Goal: Task Accomplishment & Management: Manage account settings

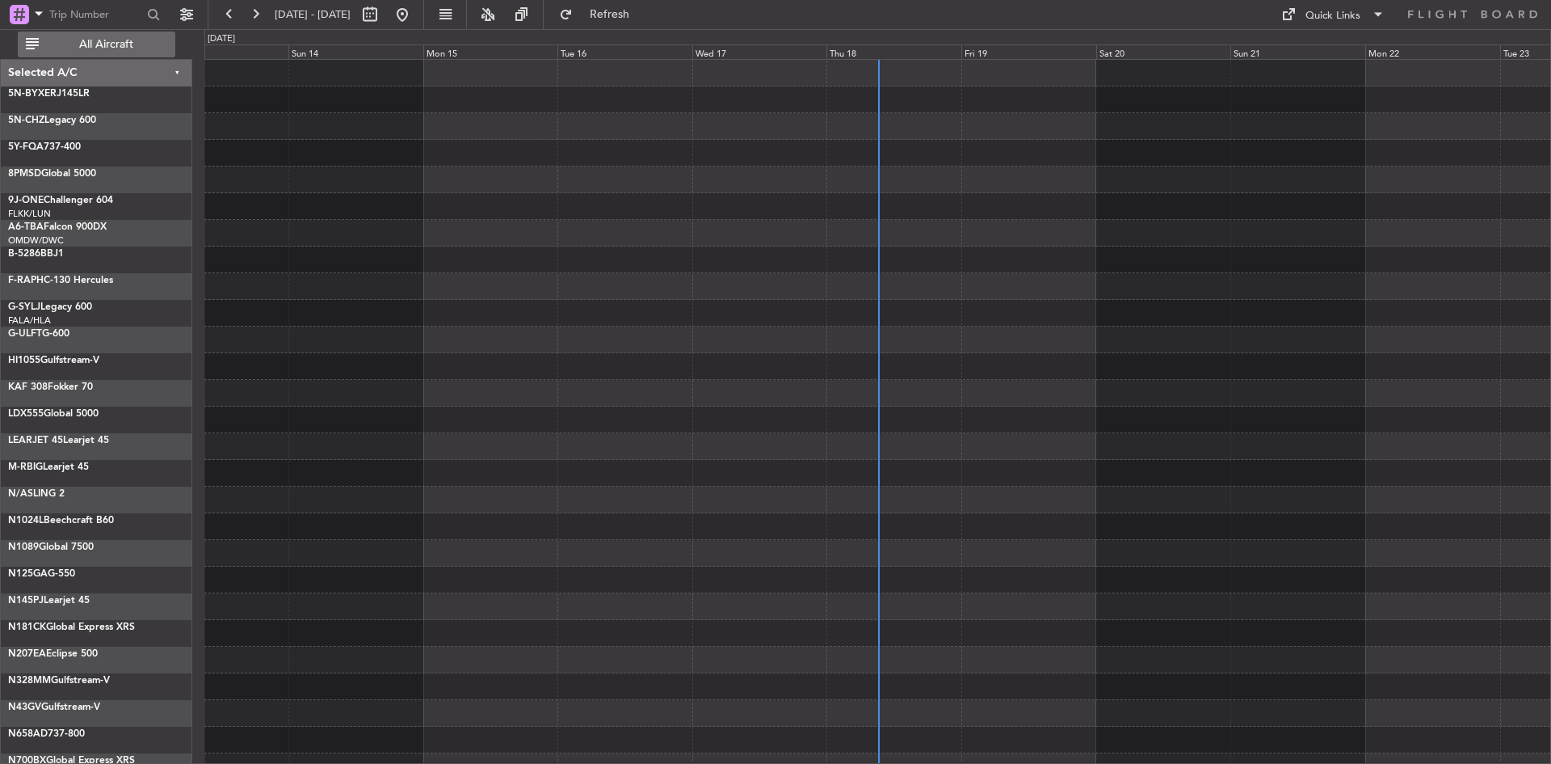
click at [125, 48] on span "All Aircraft" at bounding box center [106, 44] width 128 height 11
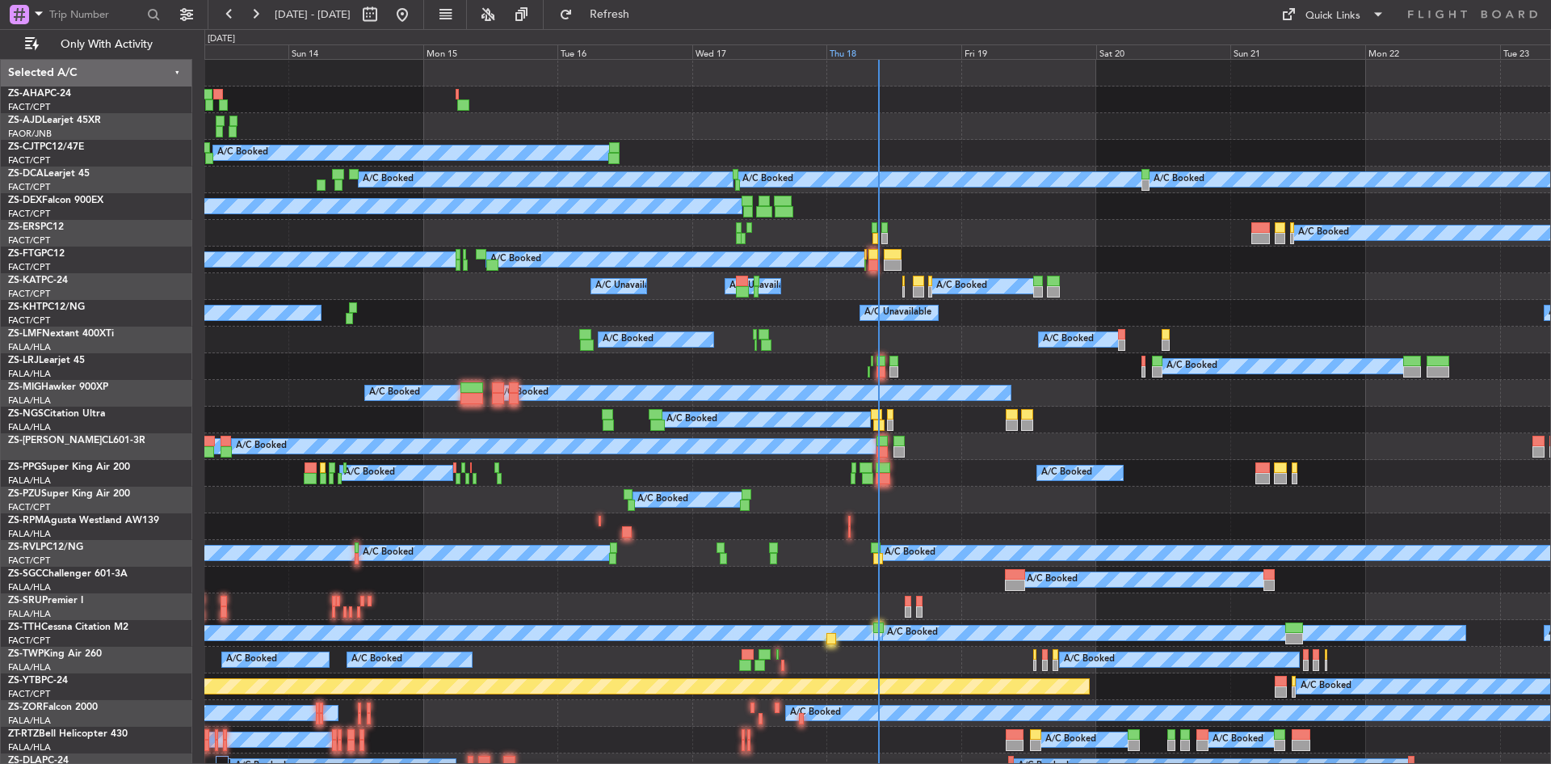
click at [845, 50] on div "Thu 18" at bounding box center [894, 51] width 135 height 15
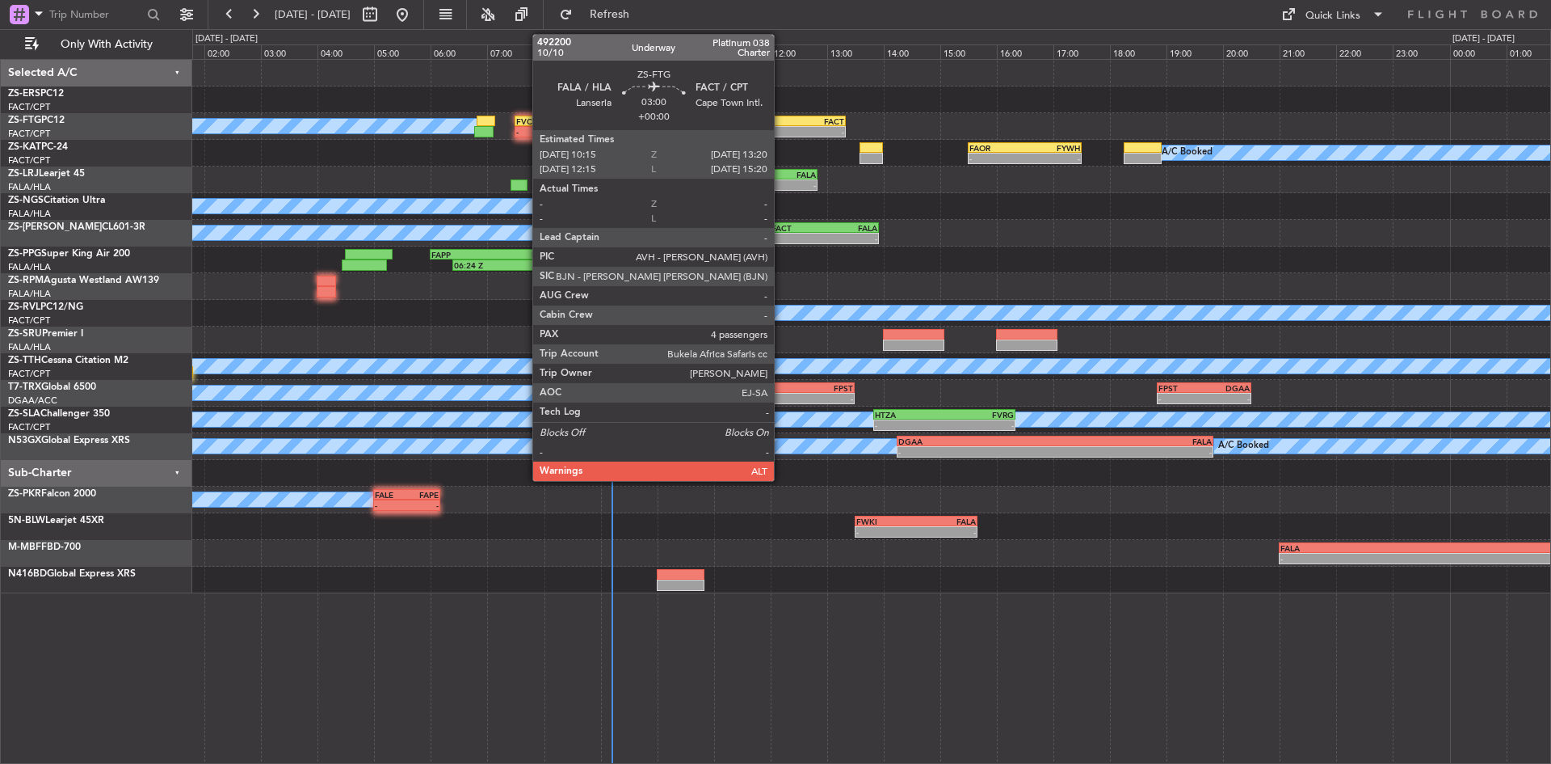
click at [781, 126] on div "- -" at bounding box center [758, 131] width 175 height 11
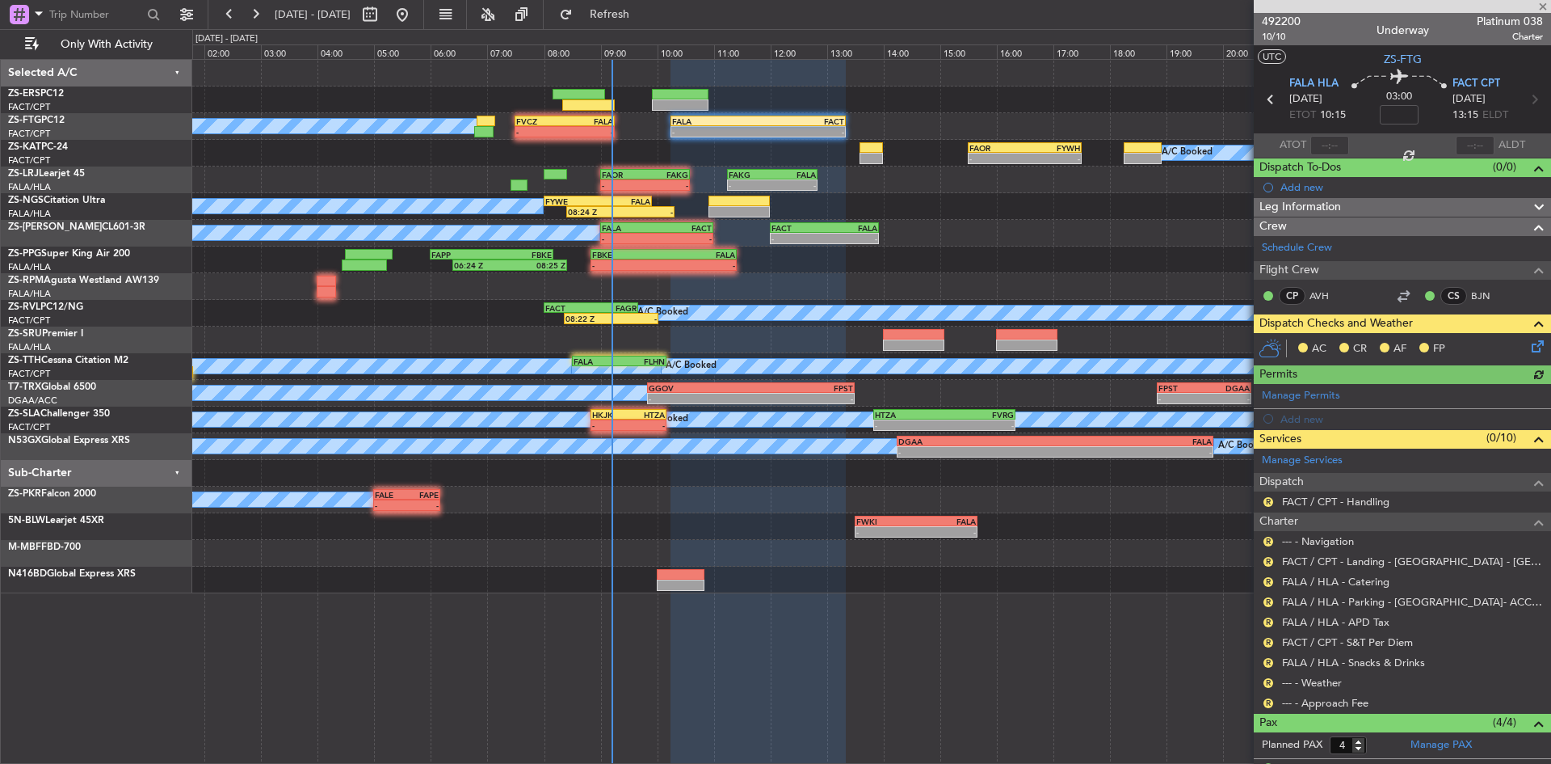
click at [1535, 347] on icon at bounding box center [1535, 343] width 13 height 13
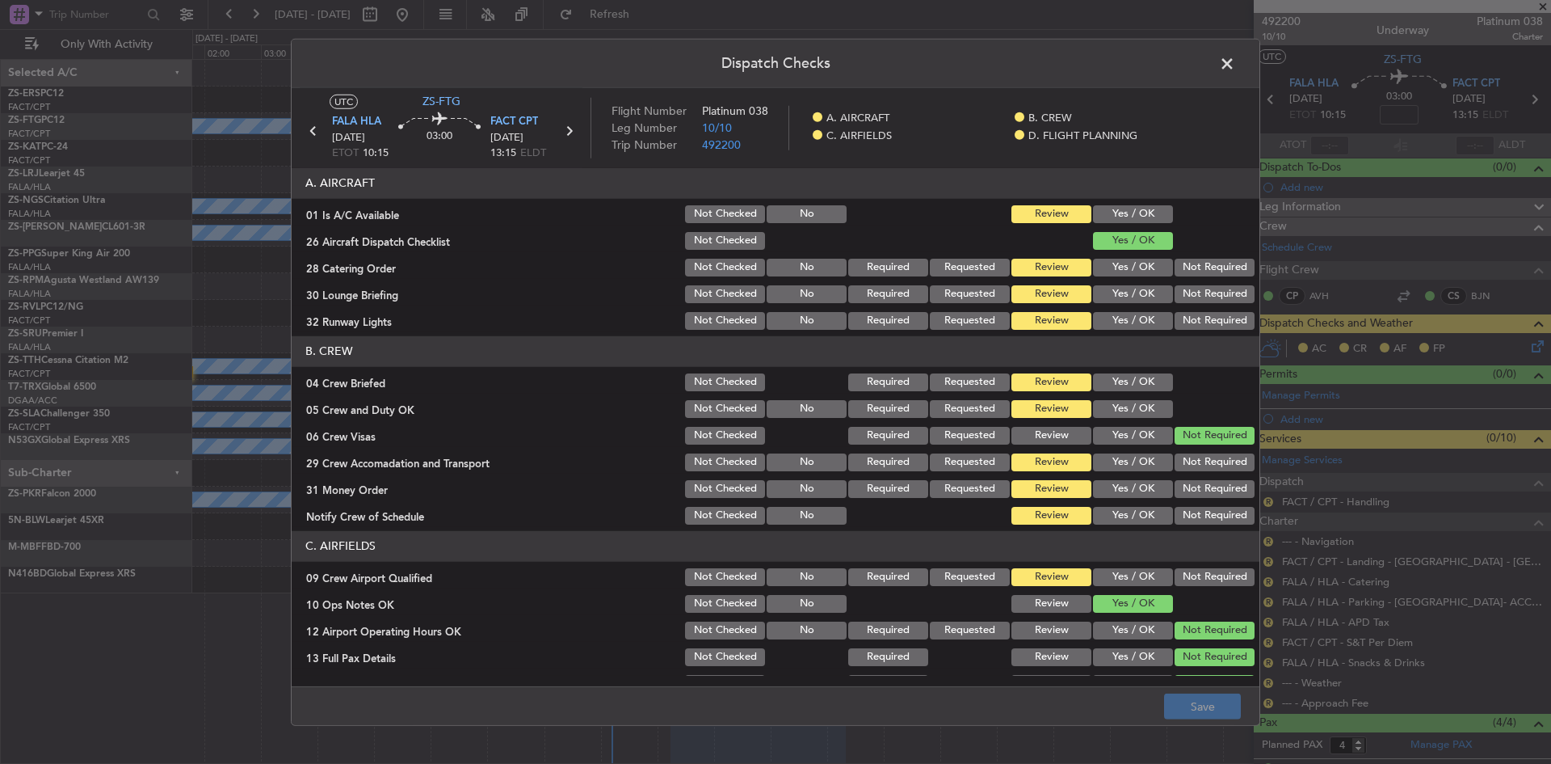
click at [1105, 211] on button "Yes / OK" at bounding box center [1133, 214] width 80 height 18
click at [1203, 279] on section "A. AIRCRAFT 01 Is A/C Available Not Checked No Review Yes / OK 26 Aircraft Disp…" at bounding box center [776, 250] width 968 height 164
click at [1202, 272] on button "Not Required" at bounding box center [1215, 268] width 80 height 18
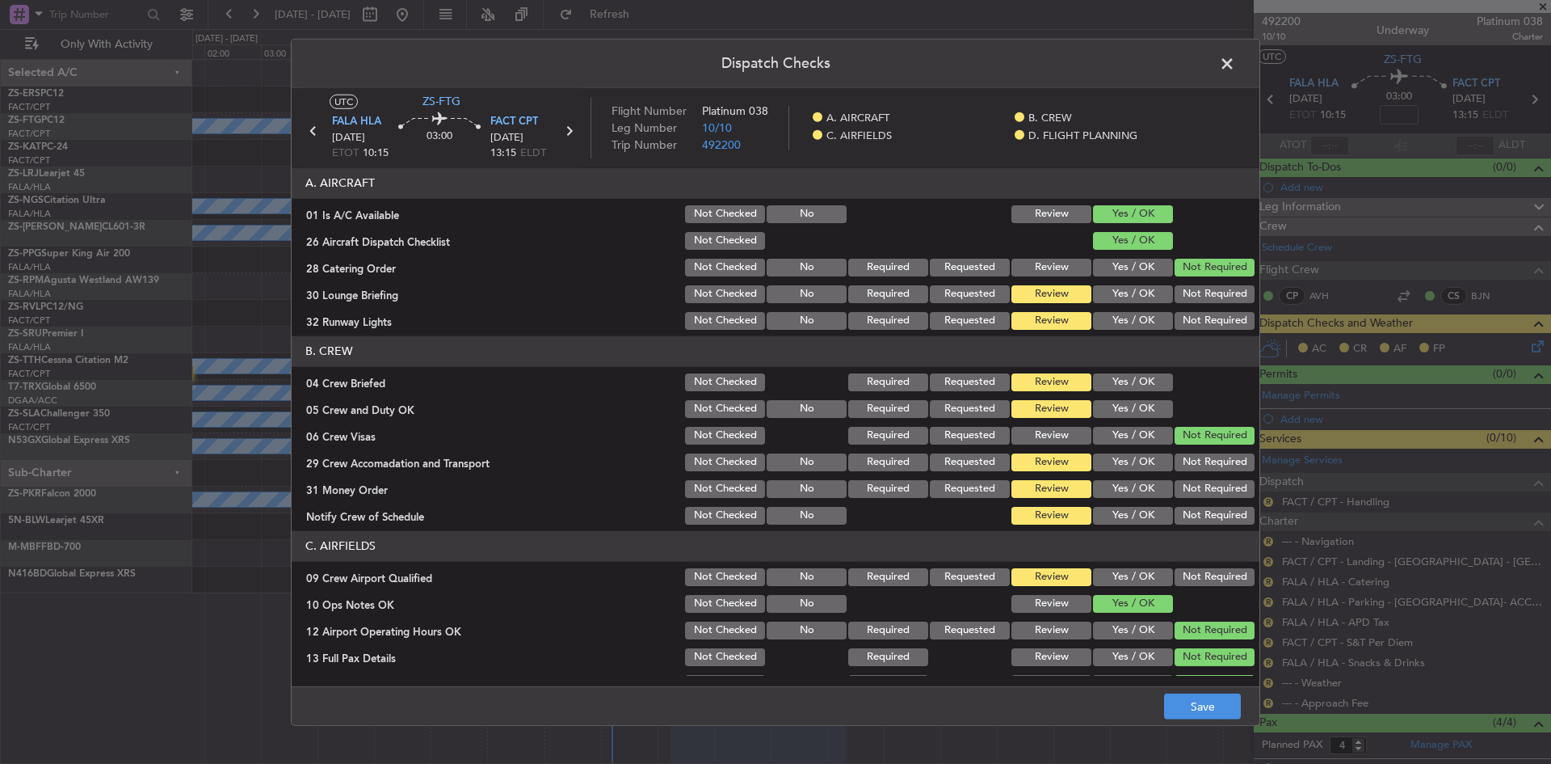
click at [1189, 296] on button "Not Required" at bounding box center [1215, 294] width 80 height 18
drag, startPoint x: 1184, startPoint y: 322, endPoint x: 1143, endPoint y: 364, distance: 58.9
click at [1182, 322] on button "Not Required" at bounding box center [1215, 321] width 80 height 18
click at [1134, 379] on button "Yes / OK" at bounding box center [1133, 382] width 80 height 18
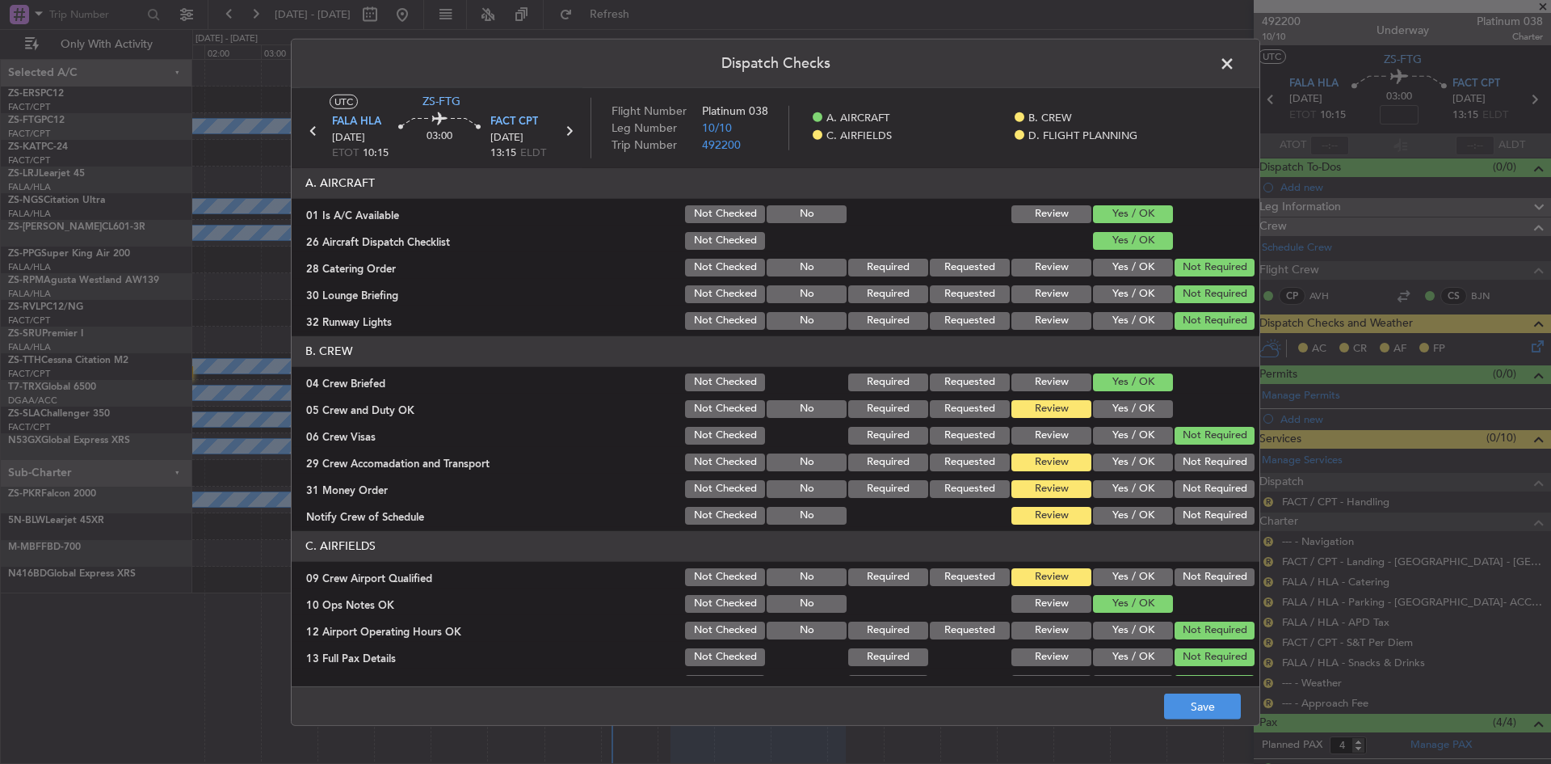
drag, startPoint x: 1134, startPoint y: 406, endPoint x: 1272, endPoint y: 521, distance: 179.6
click at [1134, 408] on button "Yes / OK" at bounding box center [1133, 409] width 80 height 18
drag, startPoint x: 1227, startPoint y: 466, endPoint x: 1207, endPoint y: 478, distance: 22.5
click at [1221, 468] on button "Not Required" at bounding box center [1215, 462] width 80 height 18
click at [1193, 496] on button "Not Required" at bounding box center [1215, 489] width 80 height 18
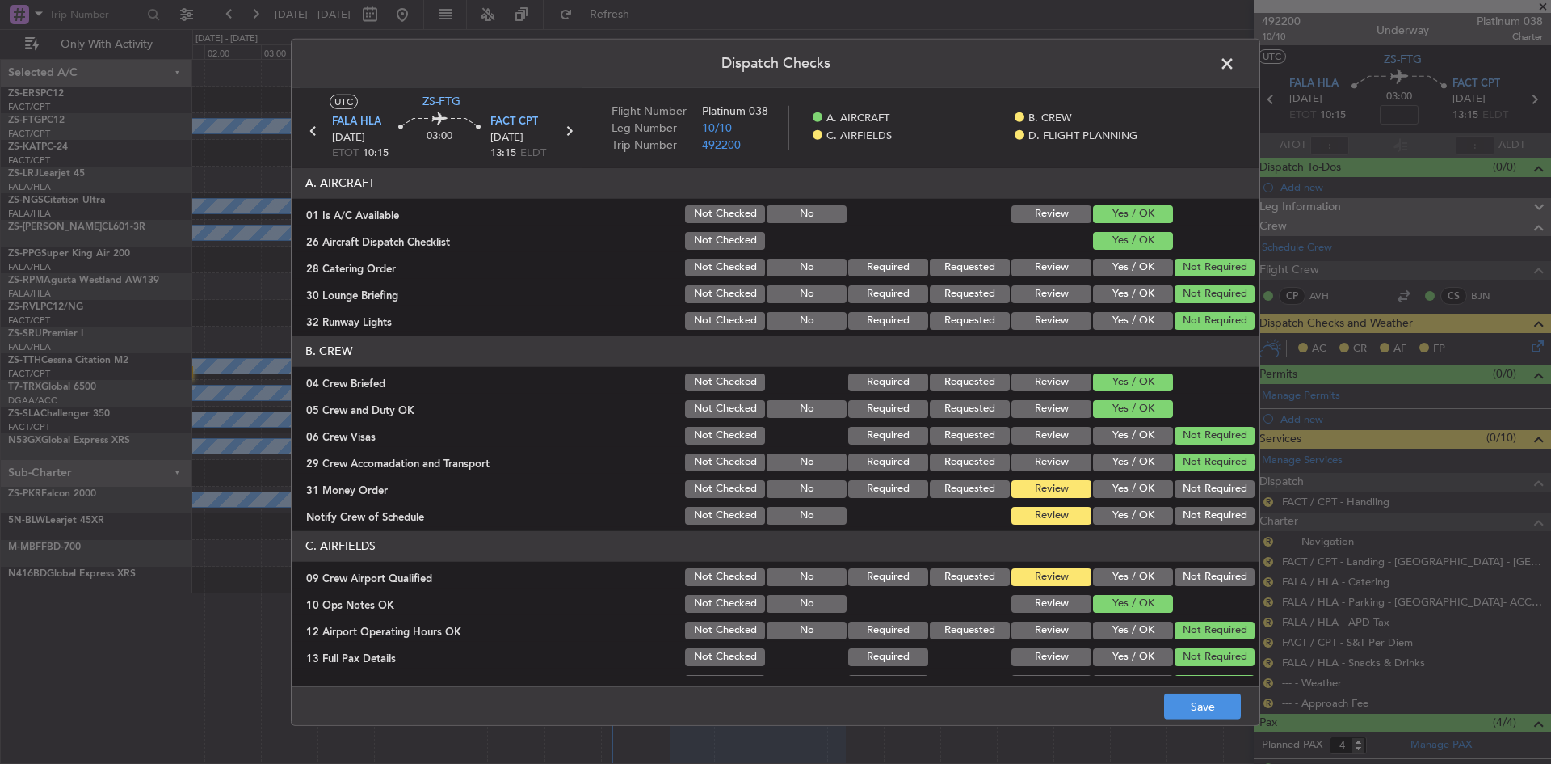
click at [1193, 489] on button "Not Required" at bounding box center [1215, 489] width 80 height 18
click at [1188, 516] on button "Not Required" at bounding box center [1215, 516] width 80 height 18
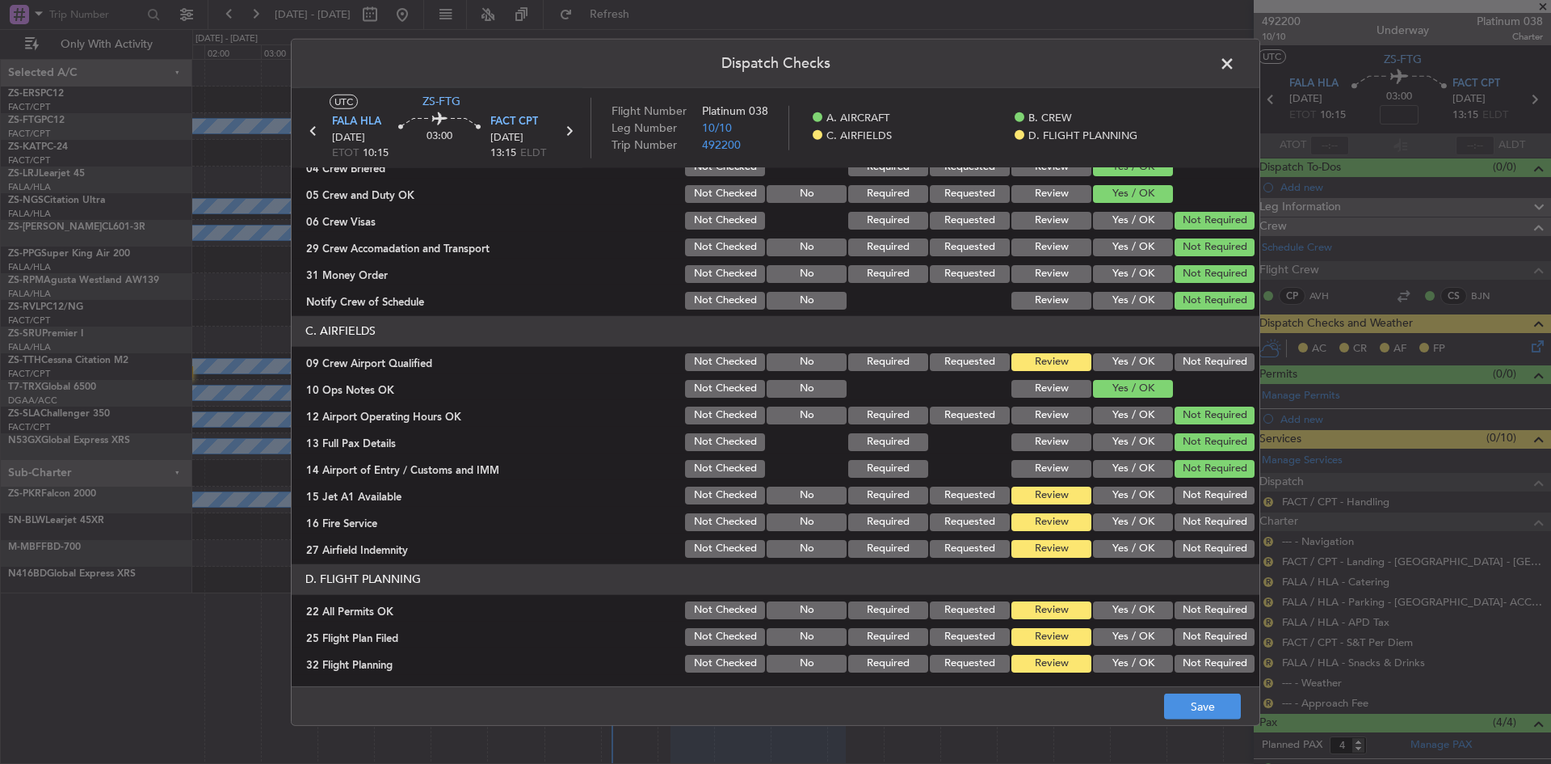
scroll to position [217, 0]
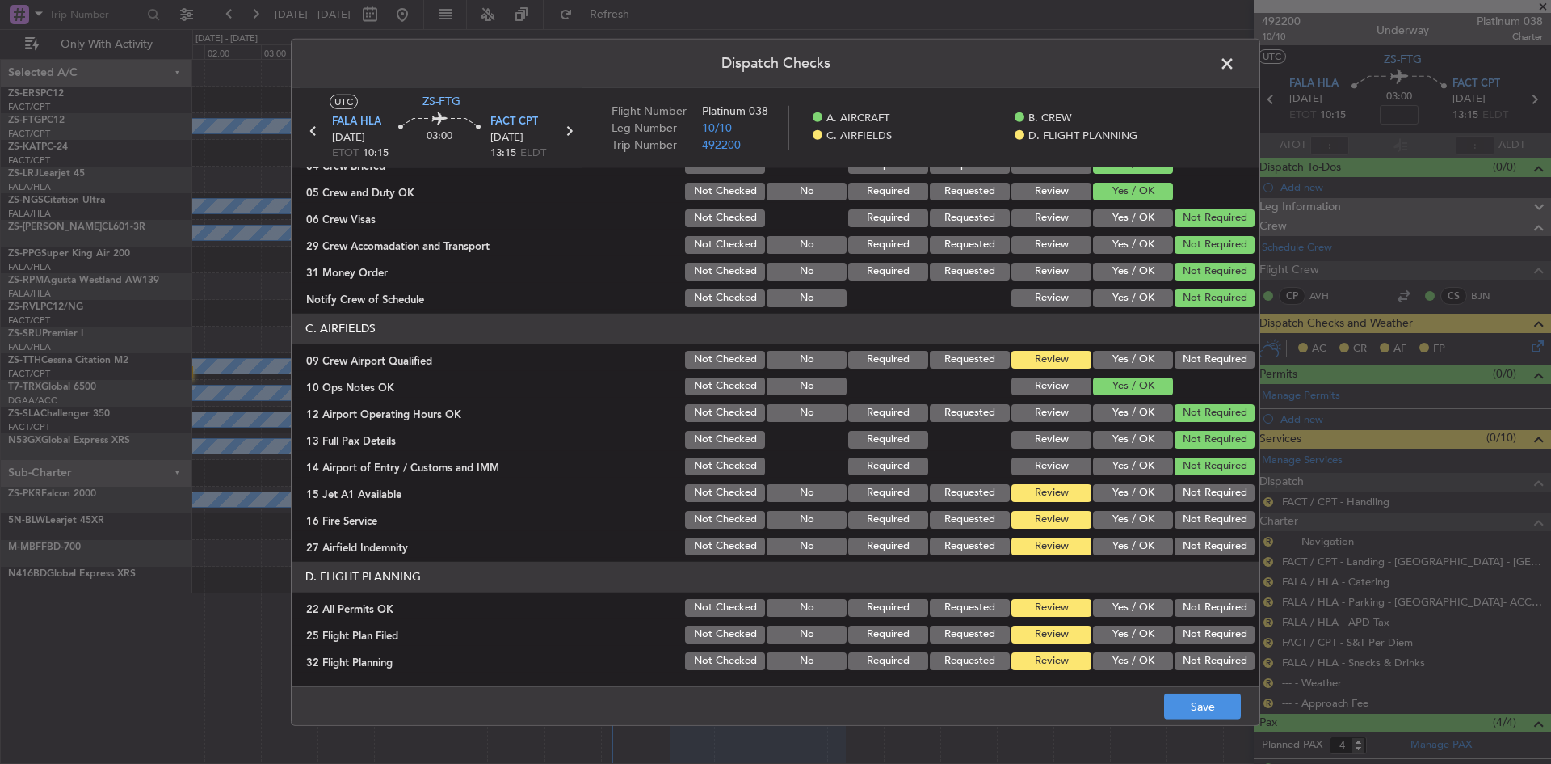
click at [1206, 360] on button "Not Required" at bounding box center [1215, 360] width 80 height 18
click at [1184, 497] on button "Not Required" at bounding box center [1215, 493] width 80 height 18
click at [1185, 522] on button "Not Required" at bounding box center [1215, 520] width 80 height 18
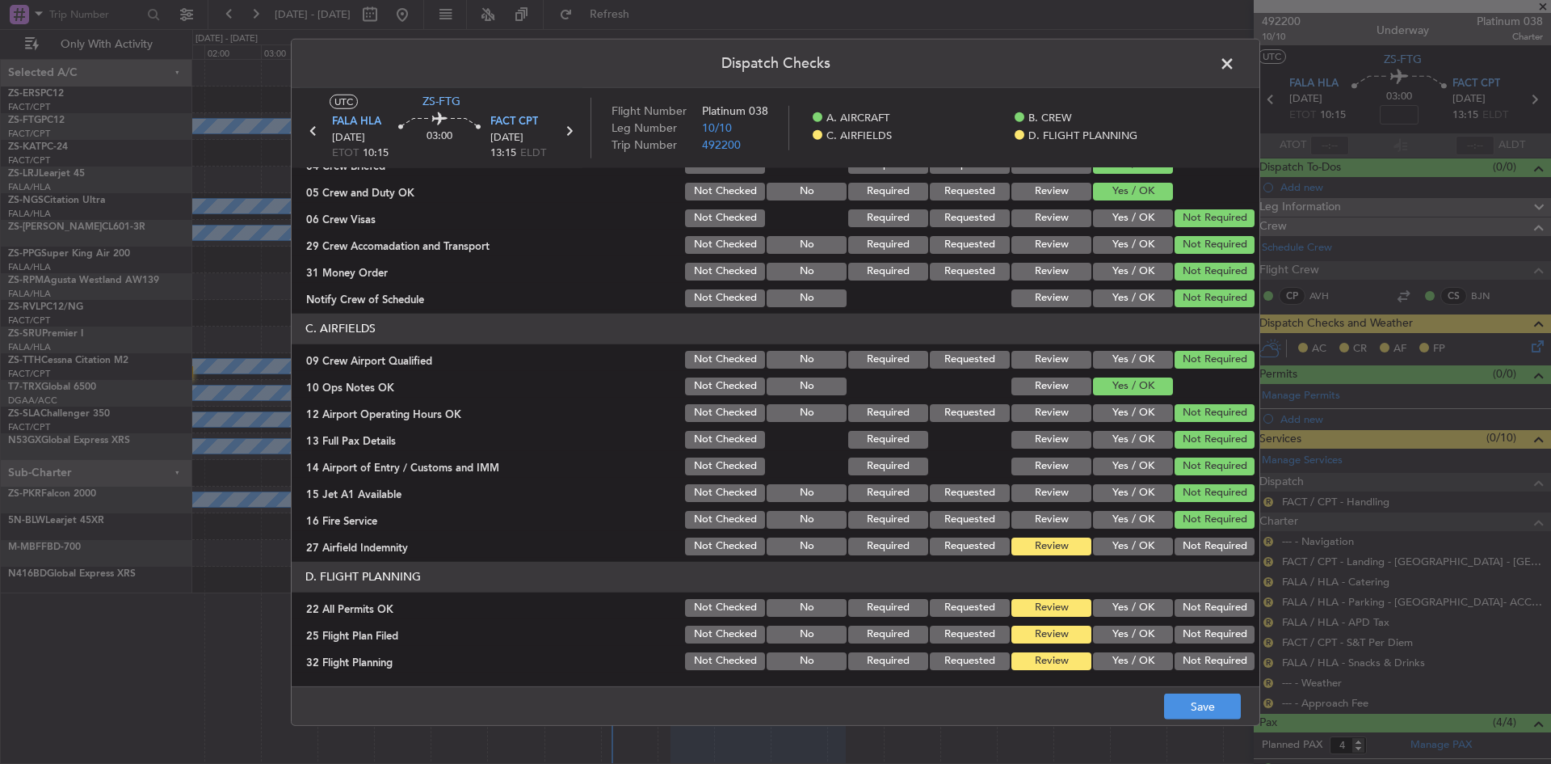
click at [1180, 545] on button "Not Required" at bounding box center [1215, 546] width 80 height 18
drag, startPoint x: 1185, startPoint y: 596, endPoint x: 1181, endPoint y: 604, distance: 9.0
click at [1185, 598] on div "Not Required" at bounding box center [1213, 607] width 82 height 23
click at [1181, 604] on button "Not Required" at bounding box center [1215, 608] width 80 height 18
click at [1132, 640] on button "Yes / OK" at bounding box center [1133, 634] width 80 height 18
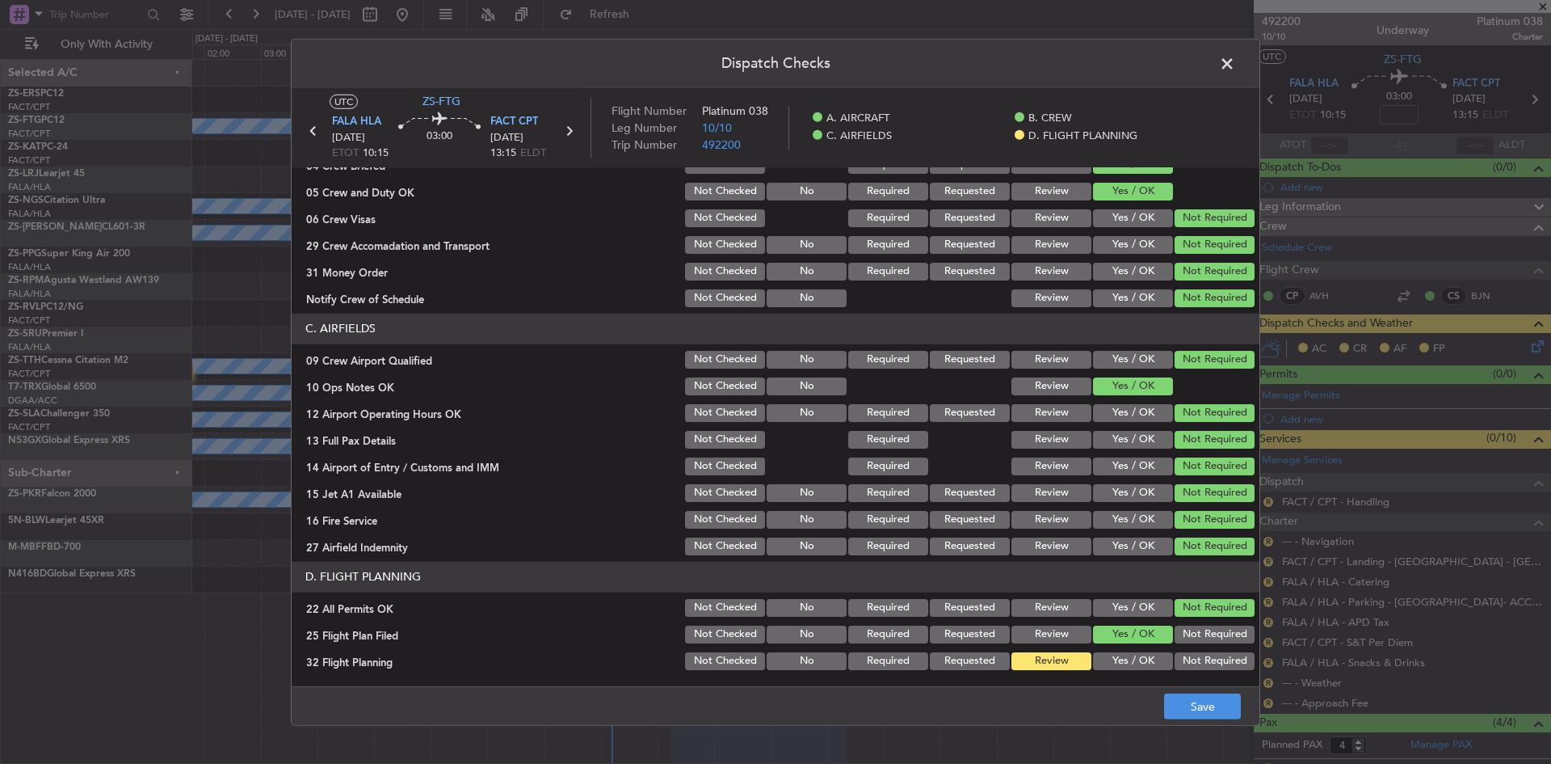
click at [1126, 659] on button "Yes / OK" at bounding box center [1133, 661] width 80 height 18
click at [1189, 701] on button "Save" at bounding box center [1202, 706] width 77 height 26
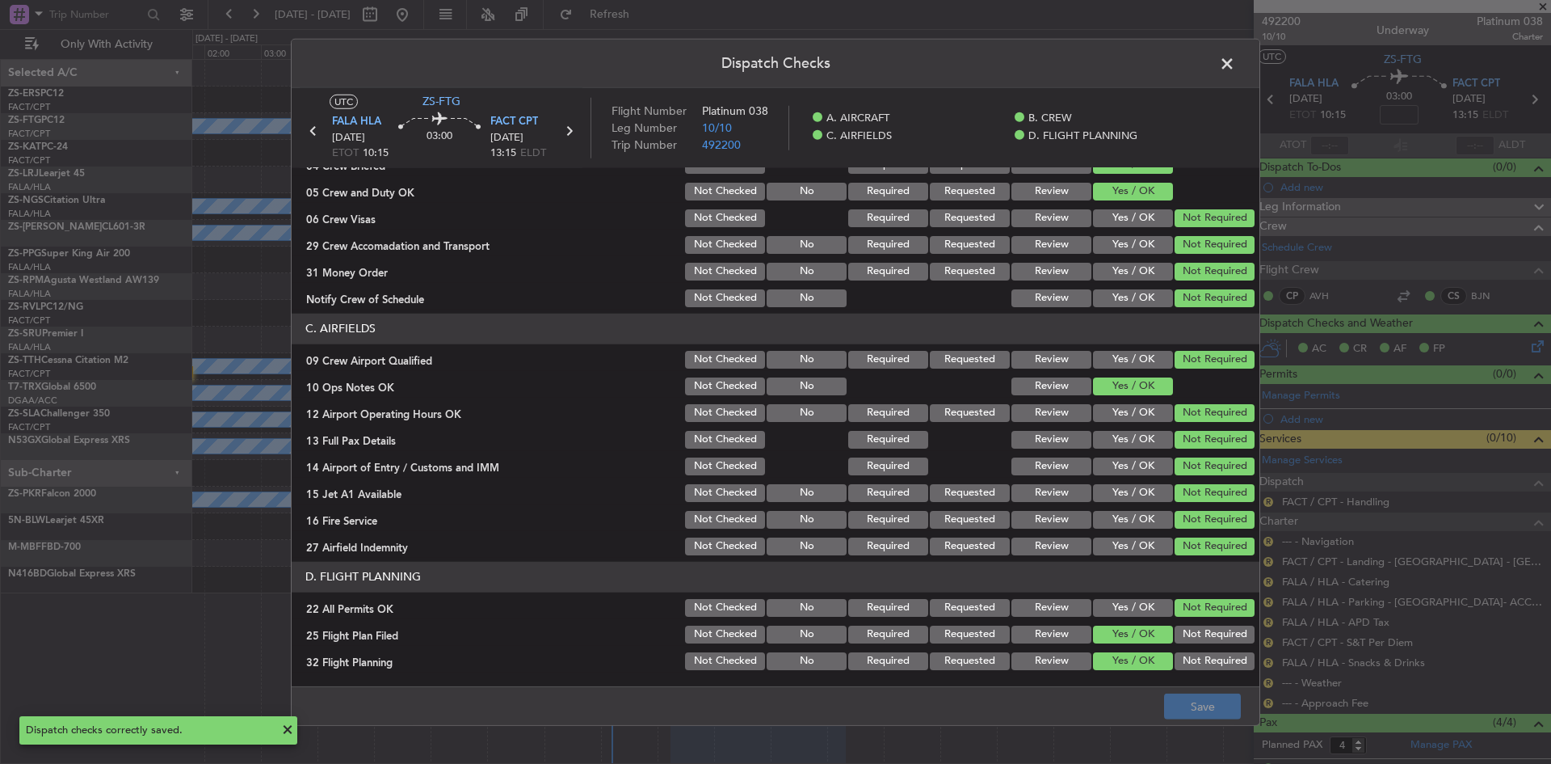
click at [1235, 64] on span at bounding box center [1235, 67] width 0 height 32
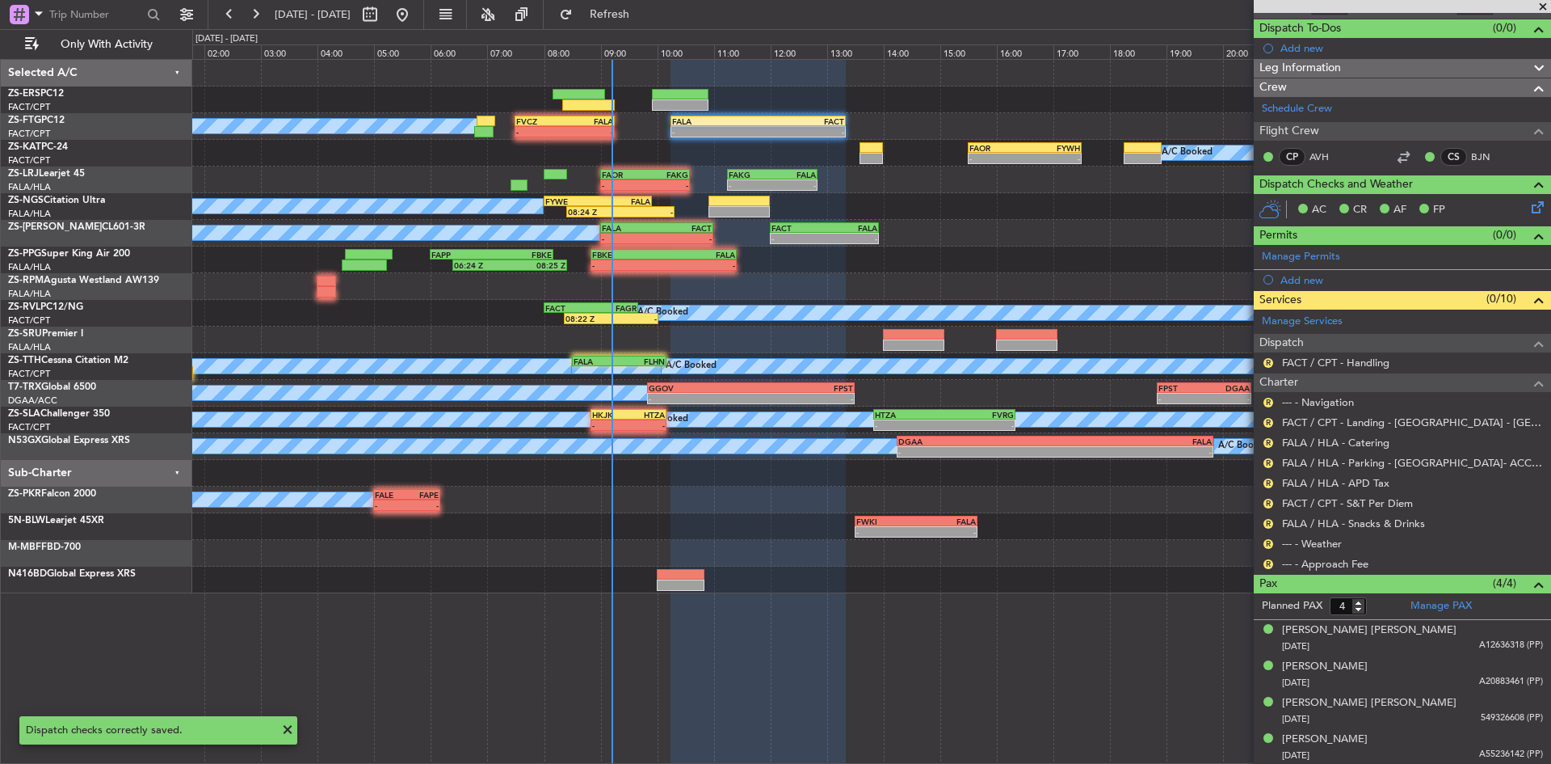
scroll to position [140, 0]
click at [1265, 560] on div "Review" at bounding box center [1269, 568] width 36 height 20
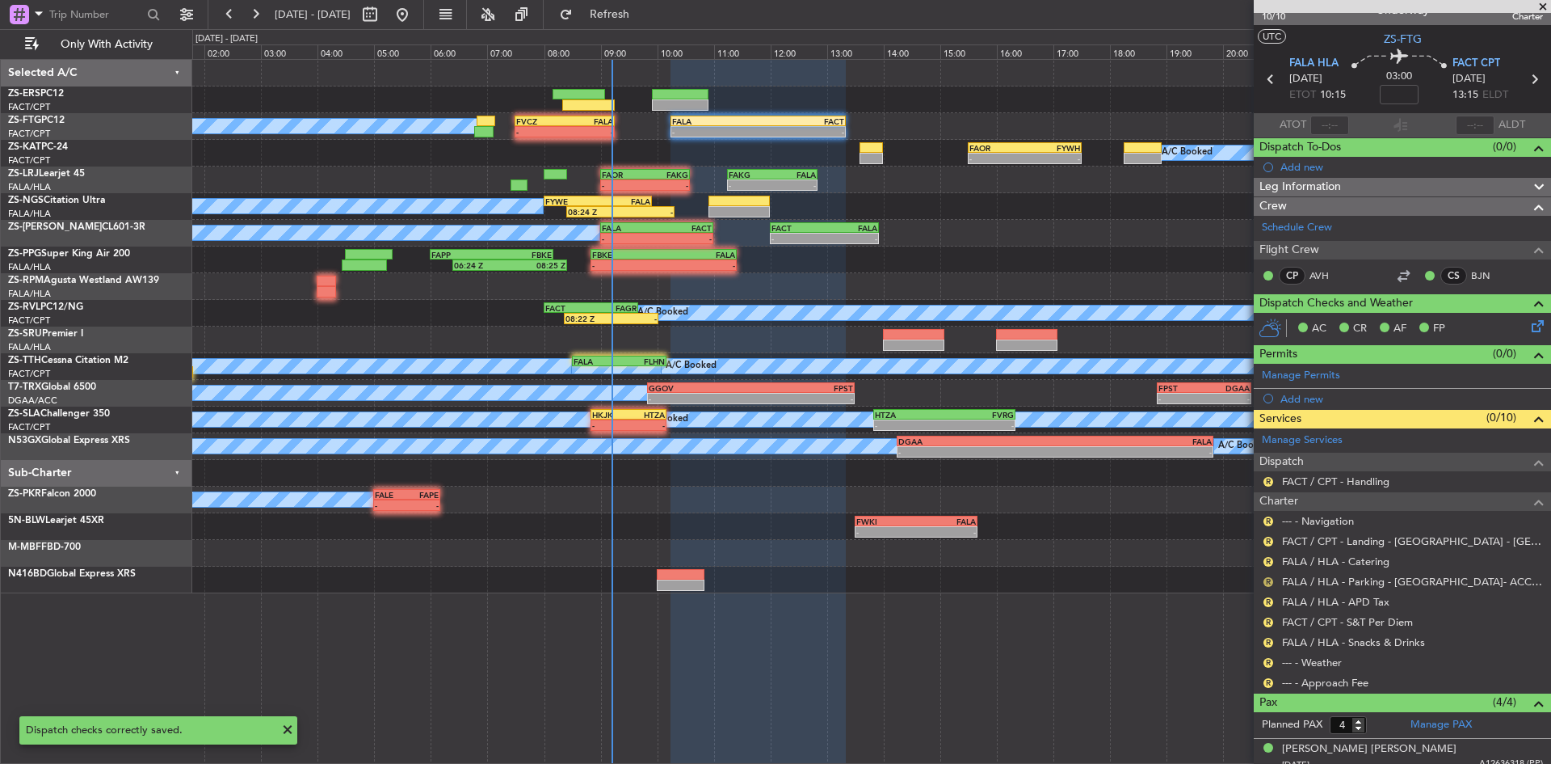
scroll to position [0, 0]
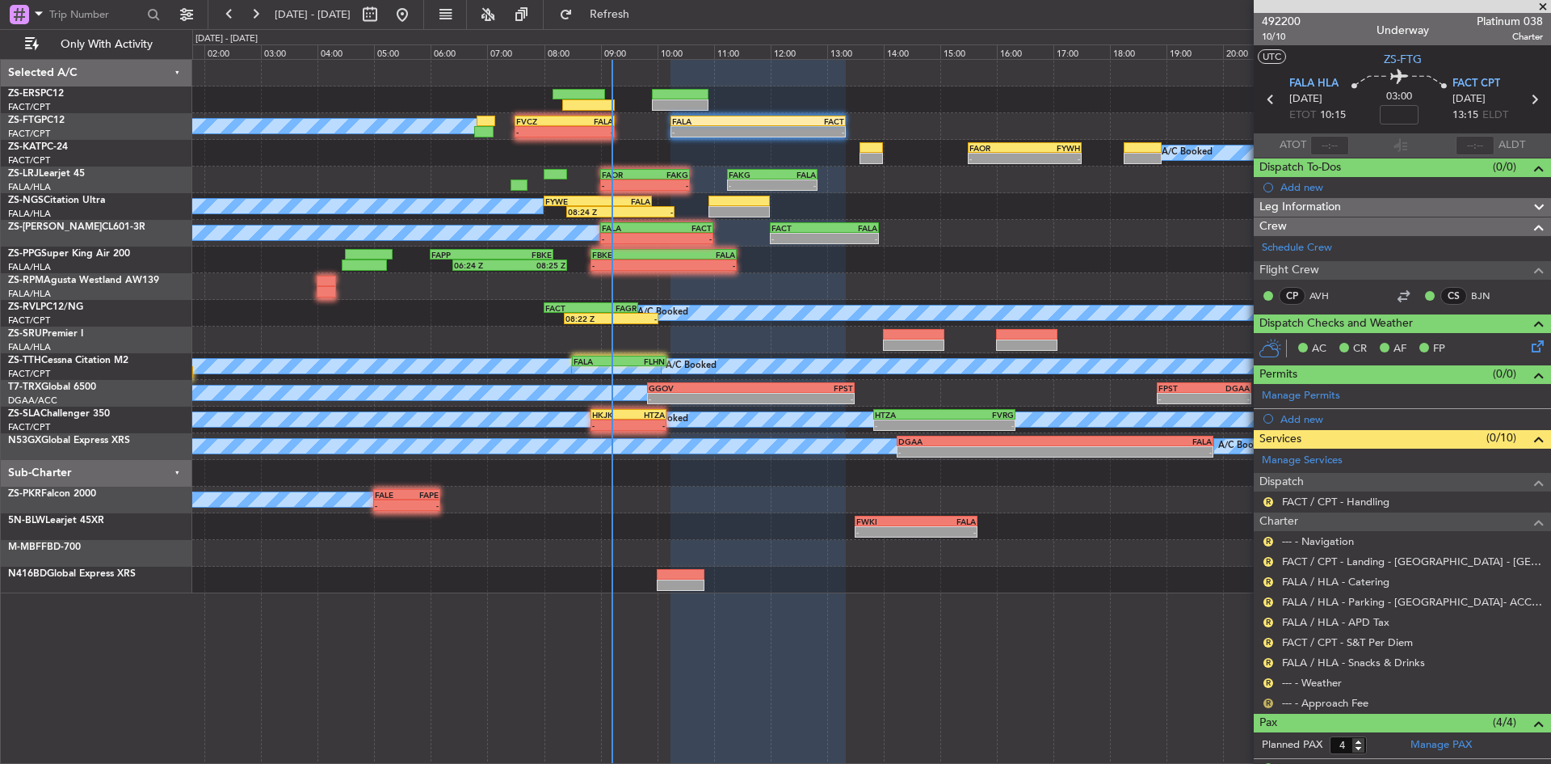
click at [1271, 702] on button "R" at bounding box center [1269, 703] width 10 height 10
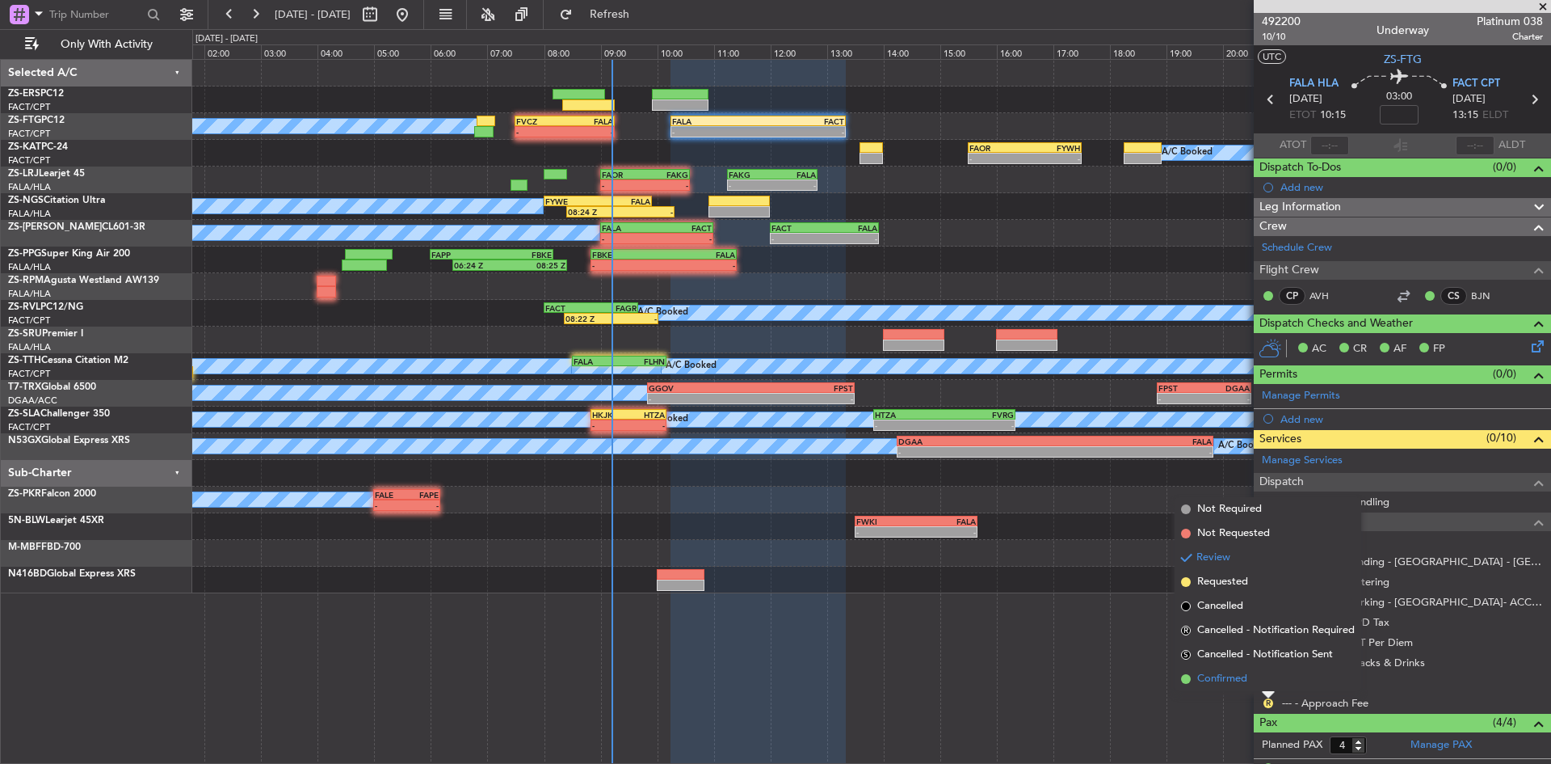
click at [1256, 677] on li "Confirmed" at bounding box center [1268, 679] width 187 height 24
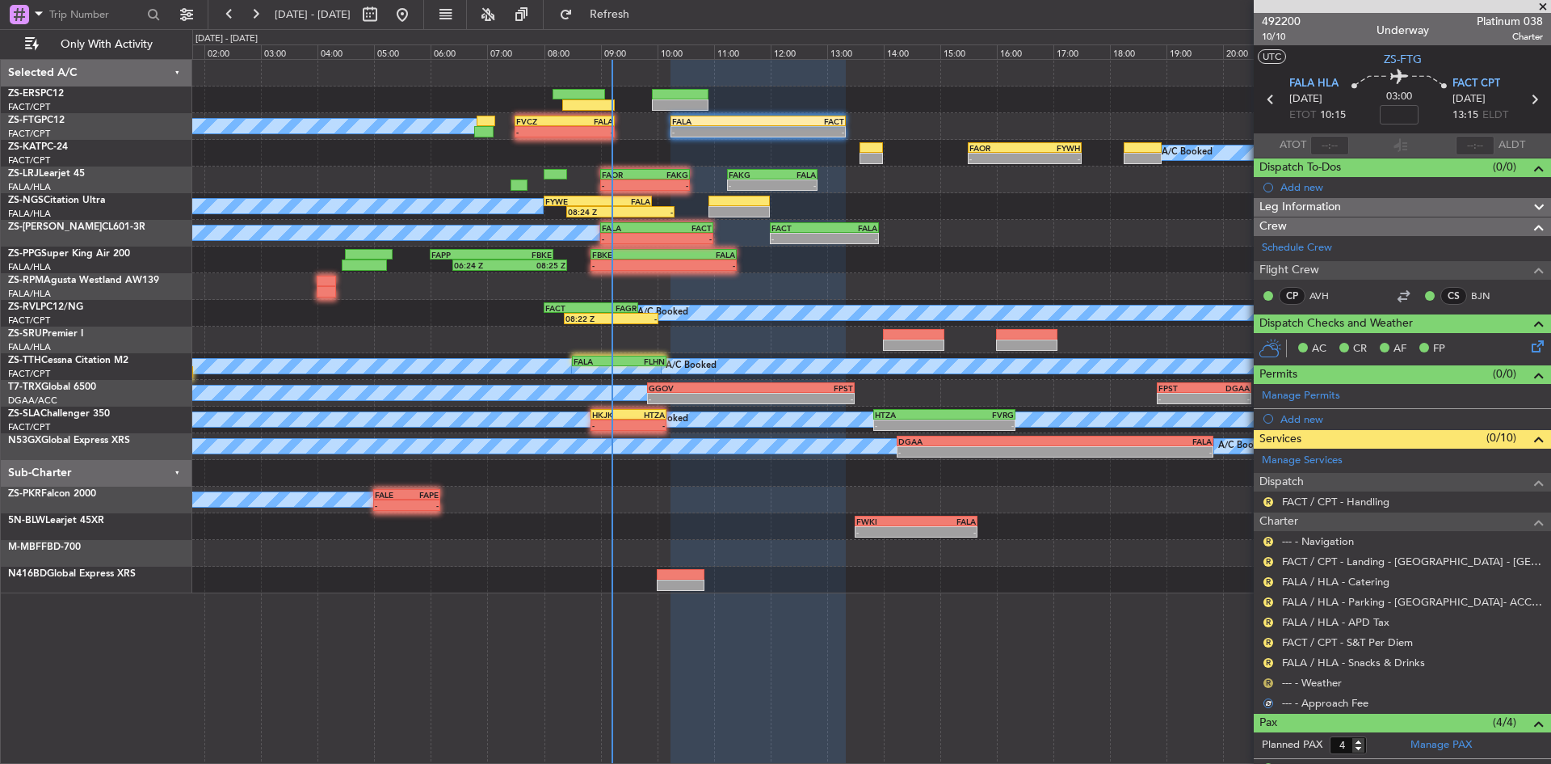
click at [1267, 683] on button "R" at bounding box center [1269, 683] width 10 height 10
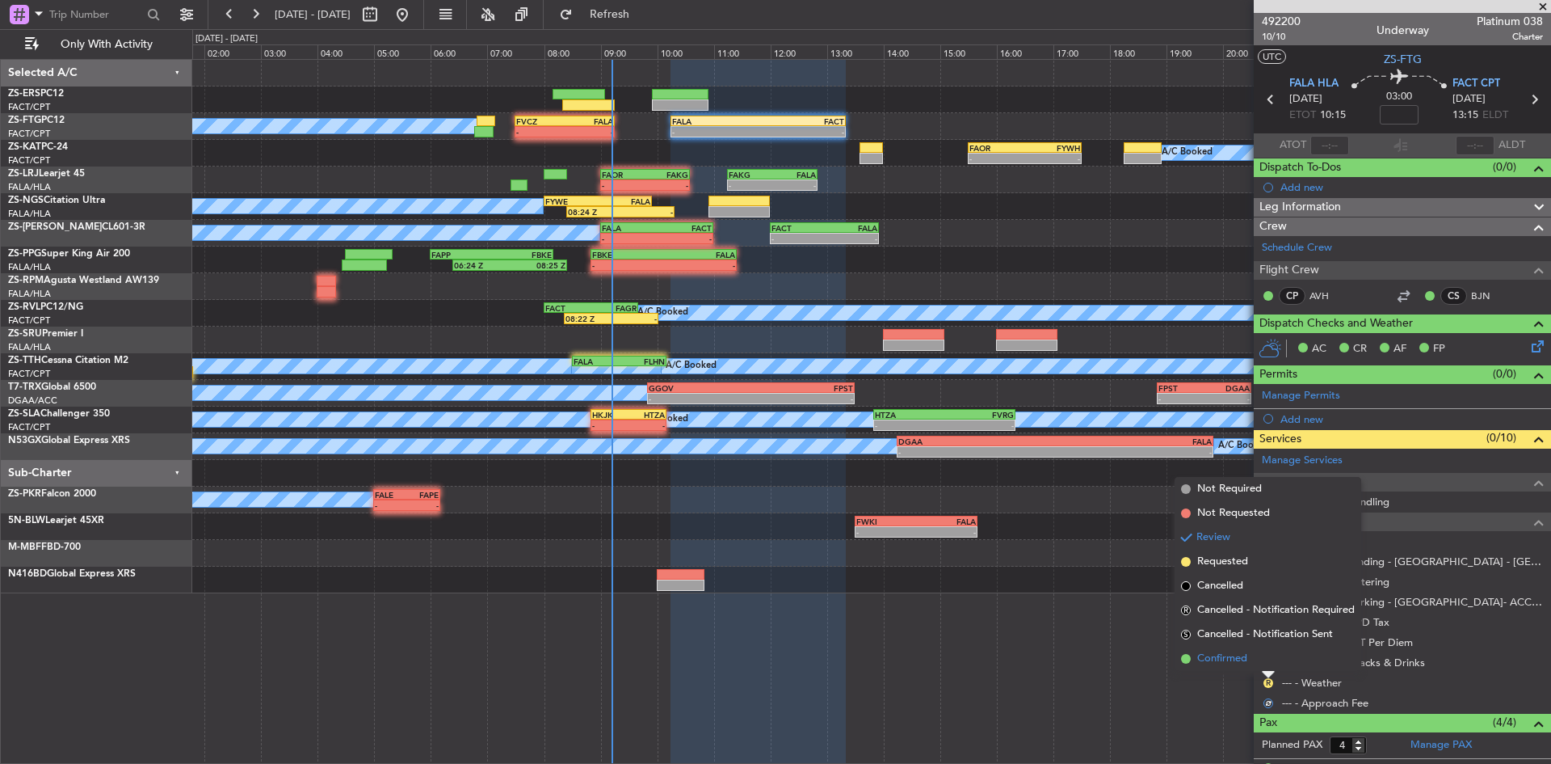
click at [1265, 666] on li "Confirmed" at bounding box center [1268, 658] width 187 height 24
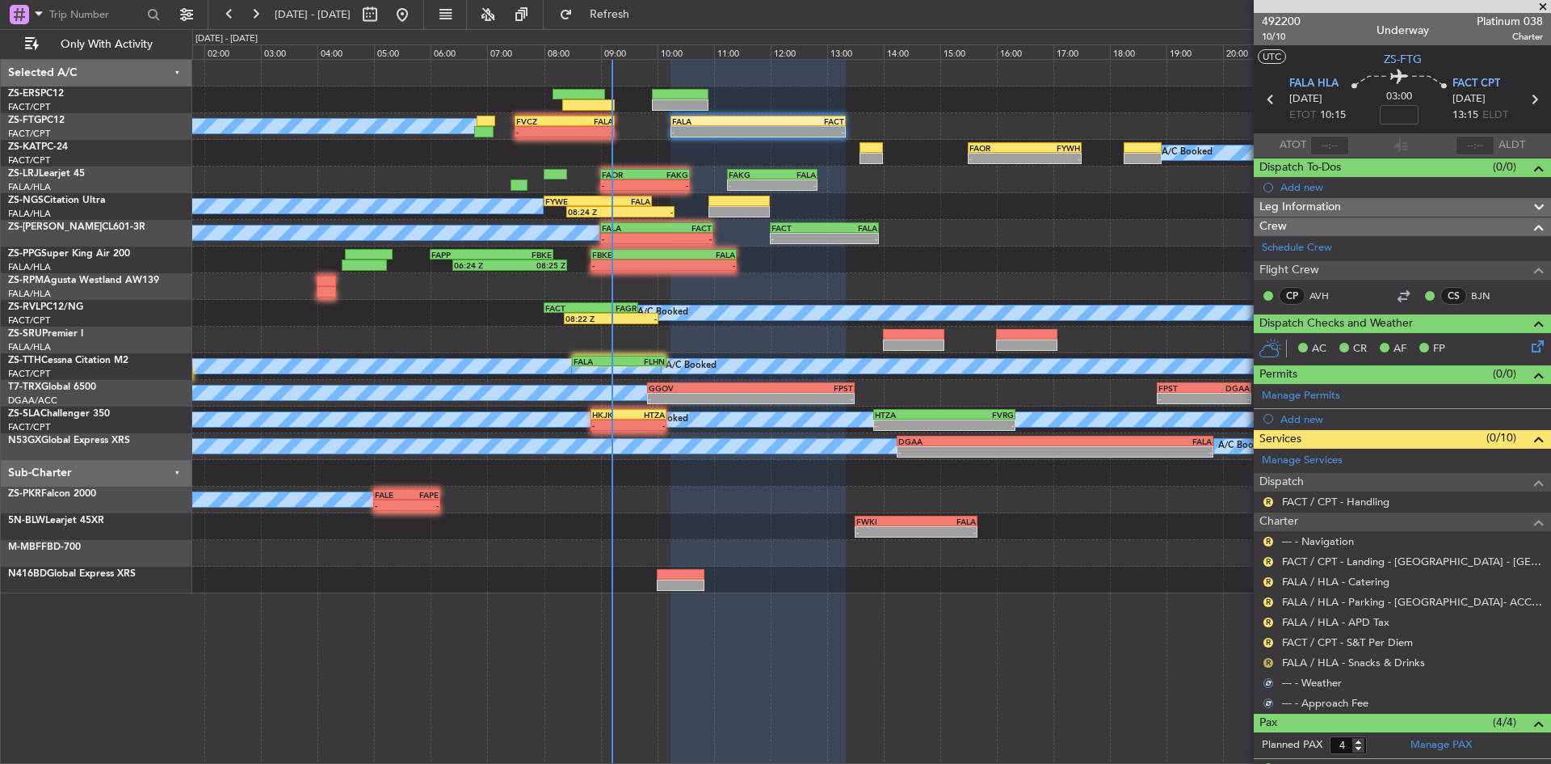
click at [1265, 663] on button "R" at bounding box center [1269, 663] width 10 height 10
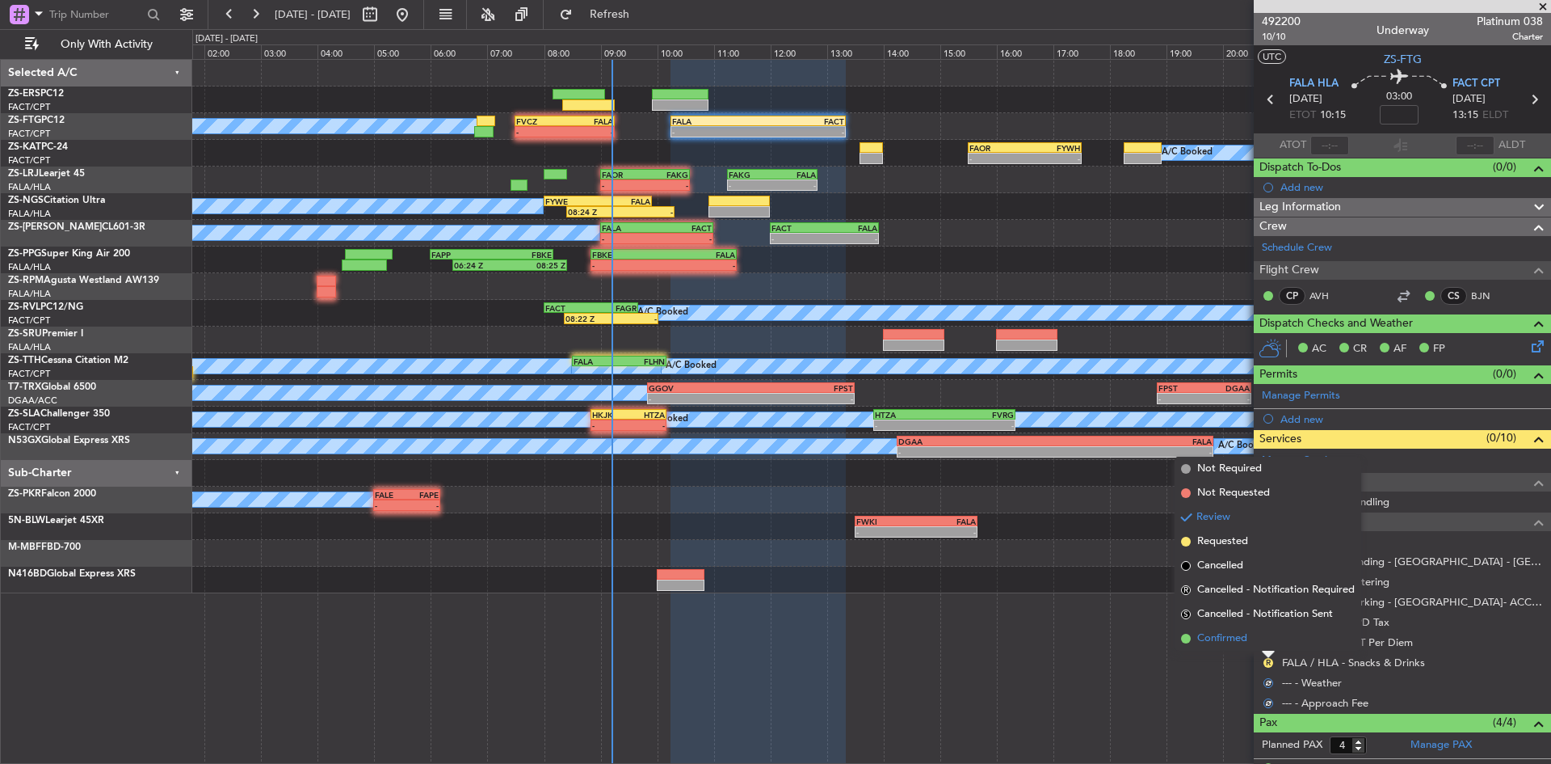
click at [1265, 650] on li "Confirmed" at bounding box center [1268, 638] width 187 height 24
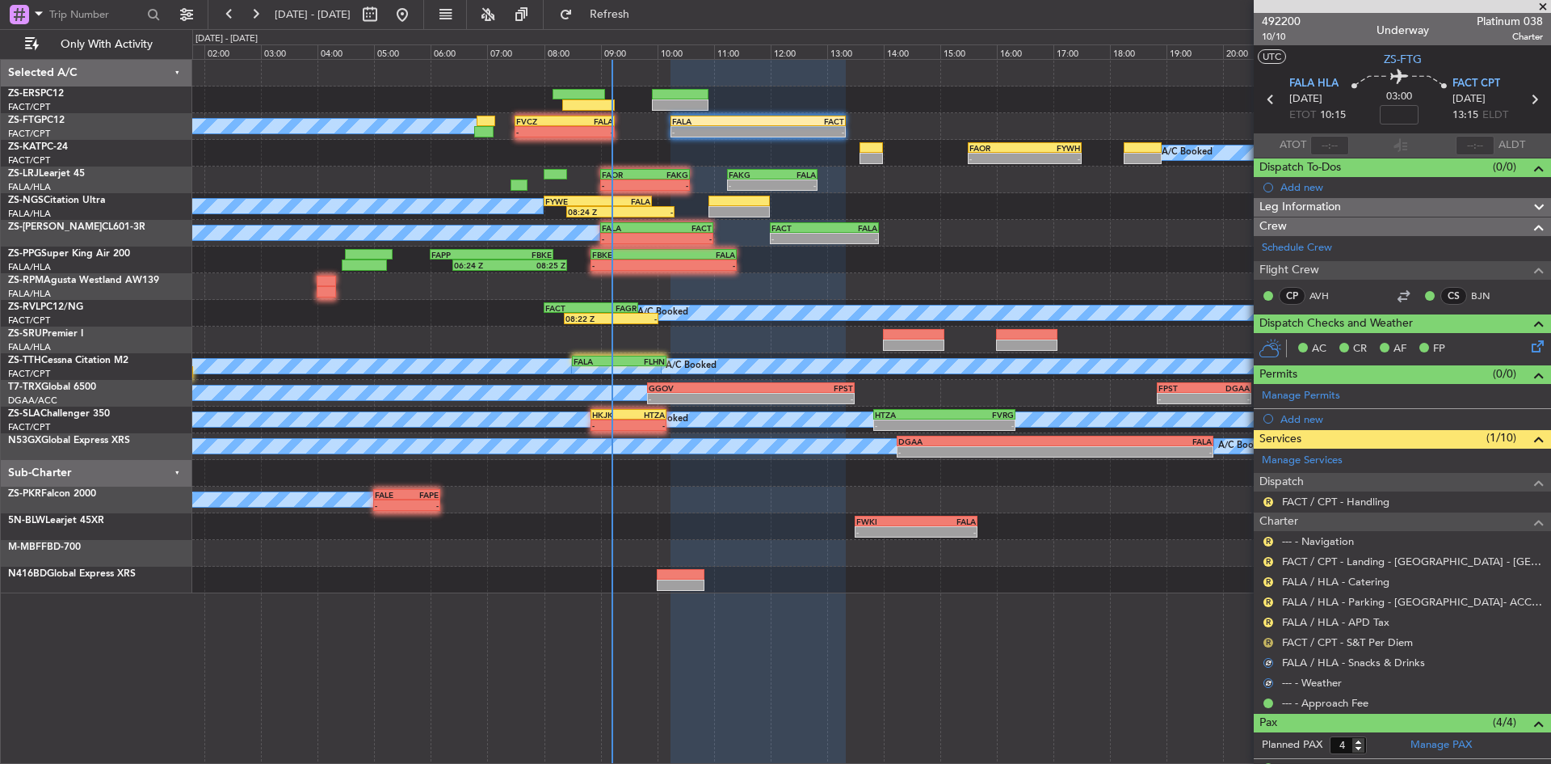
click at [1269, 638] on button "R" at bounding box center [1269, 643] width 10 height 10
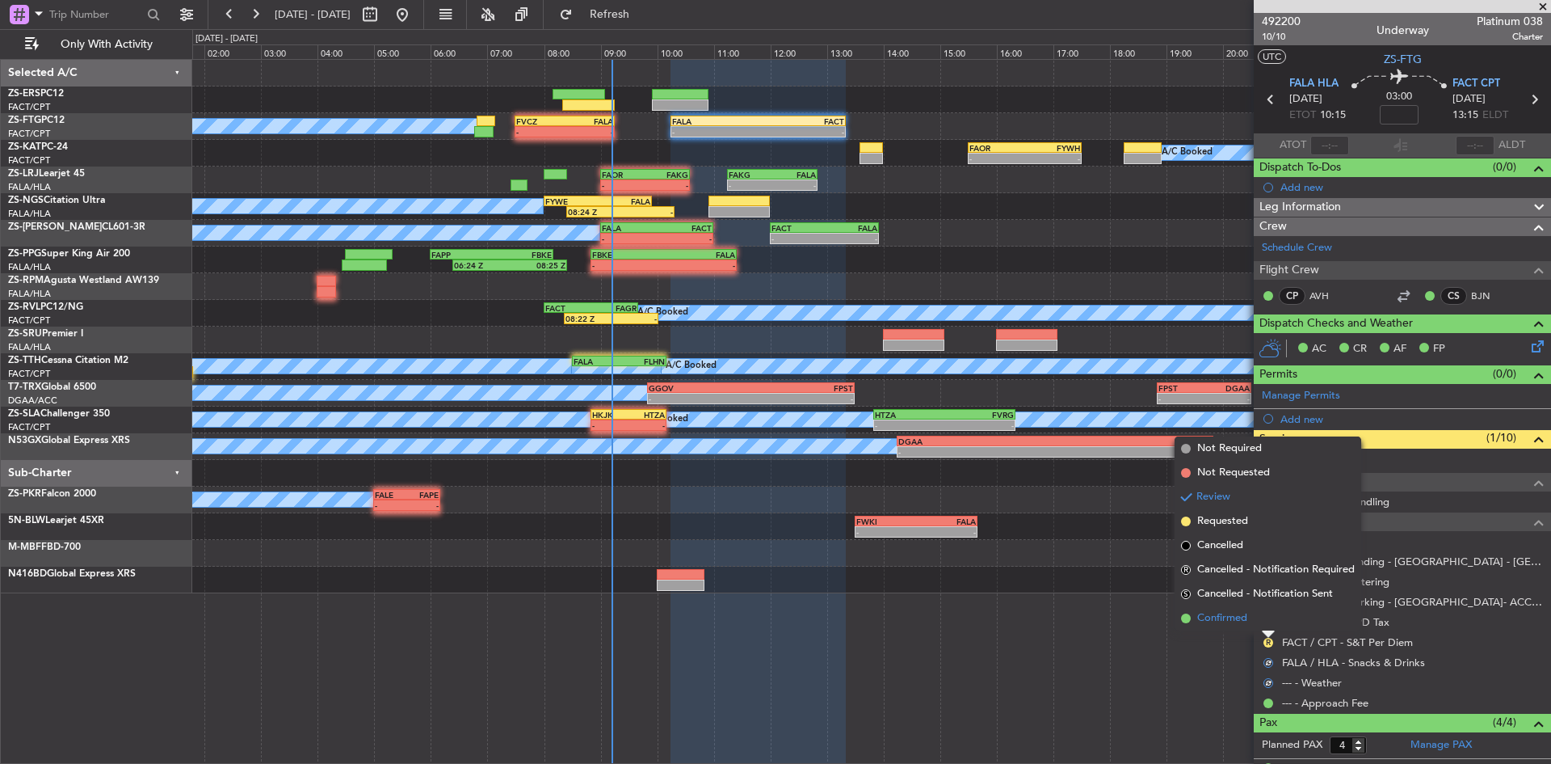
click at [1269, 621] on li "Confirmed" at bounding box center [1268, 618] width 187 height 24
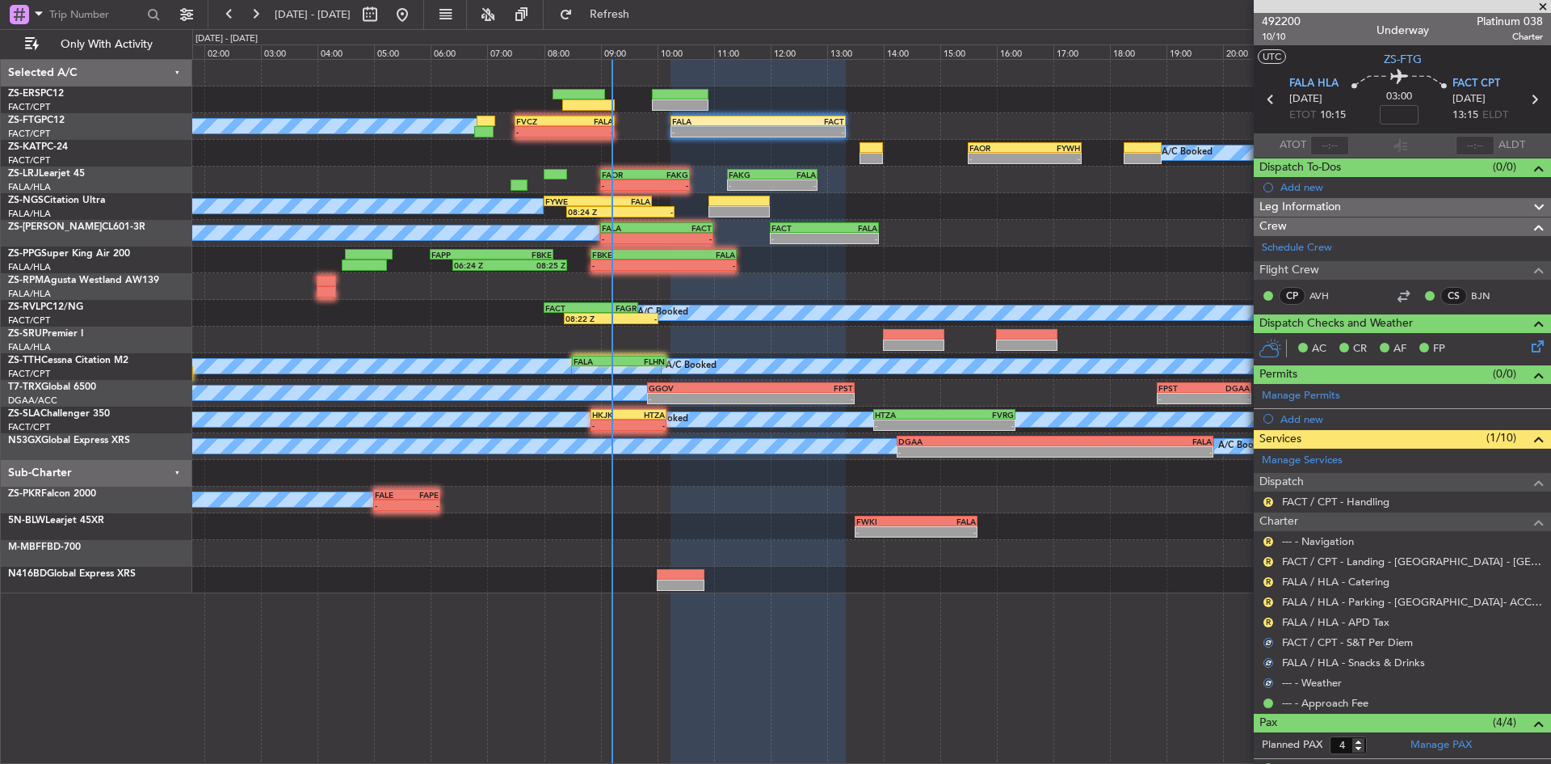
click at [1269, 621] on button "R" at bounding box center [1269, 622] width 10 height 10
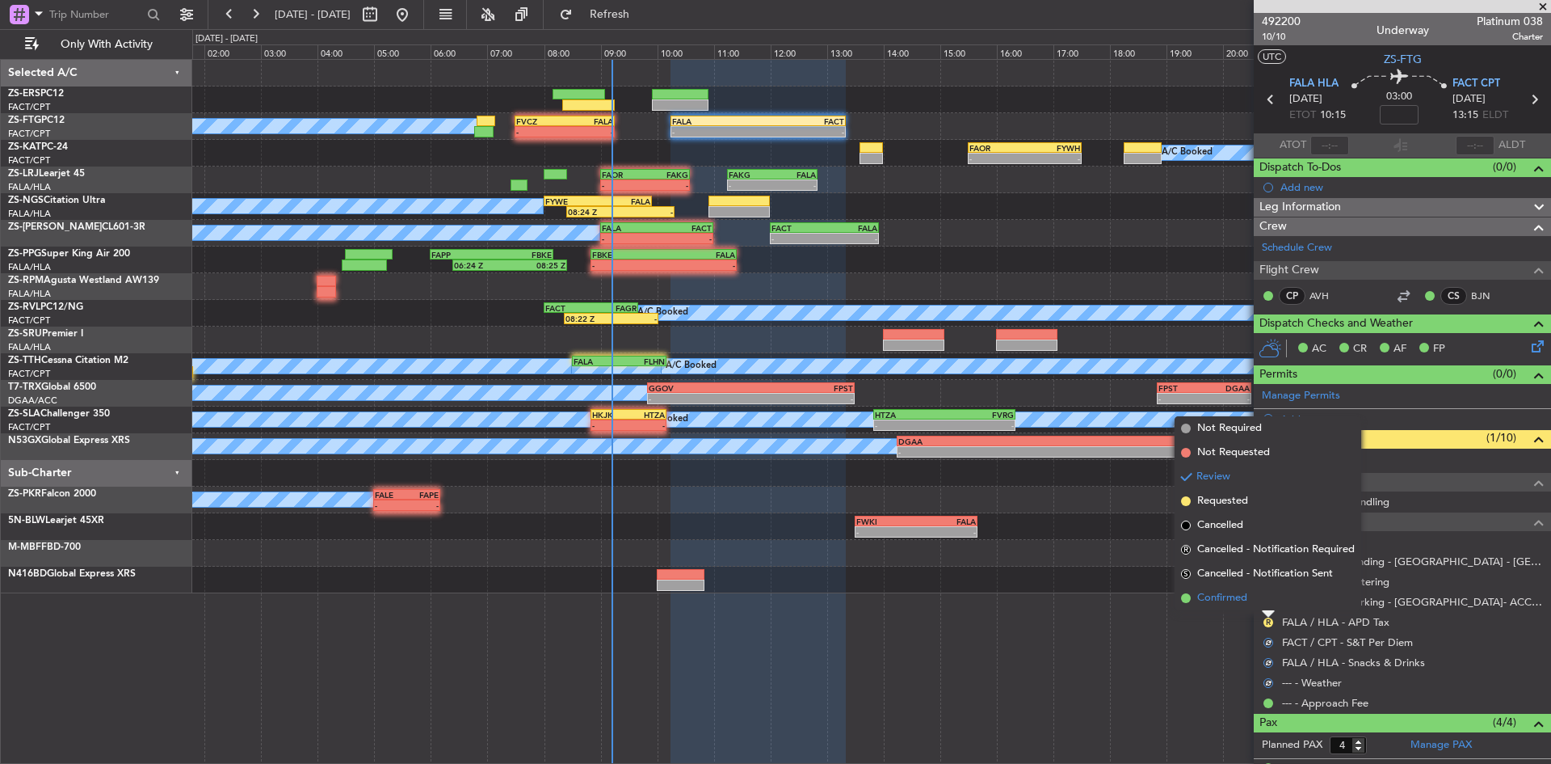
click at [1269, 608] on li "Confirmed" at bounding box center [1268, 598] width 187 height 24
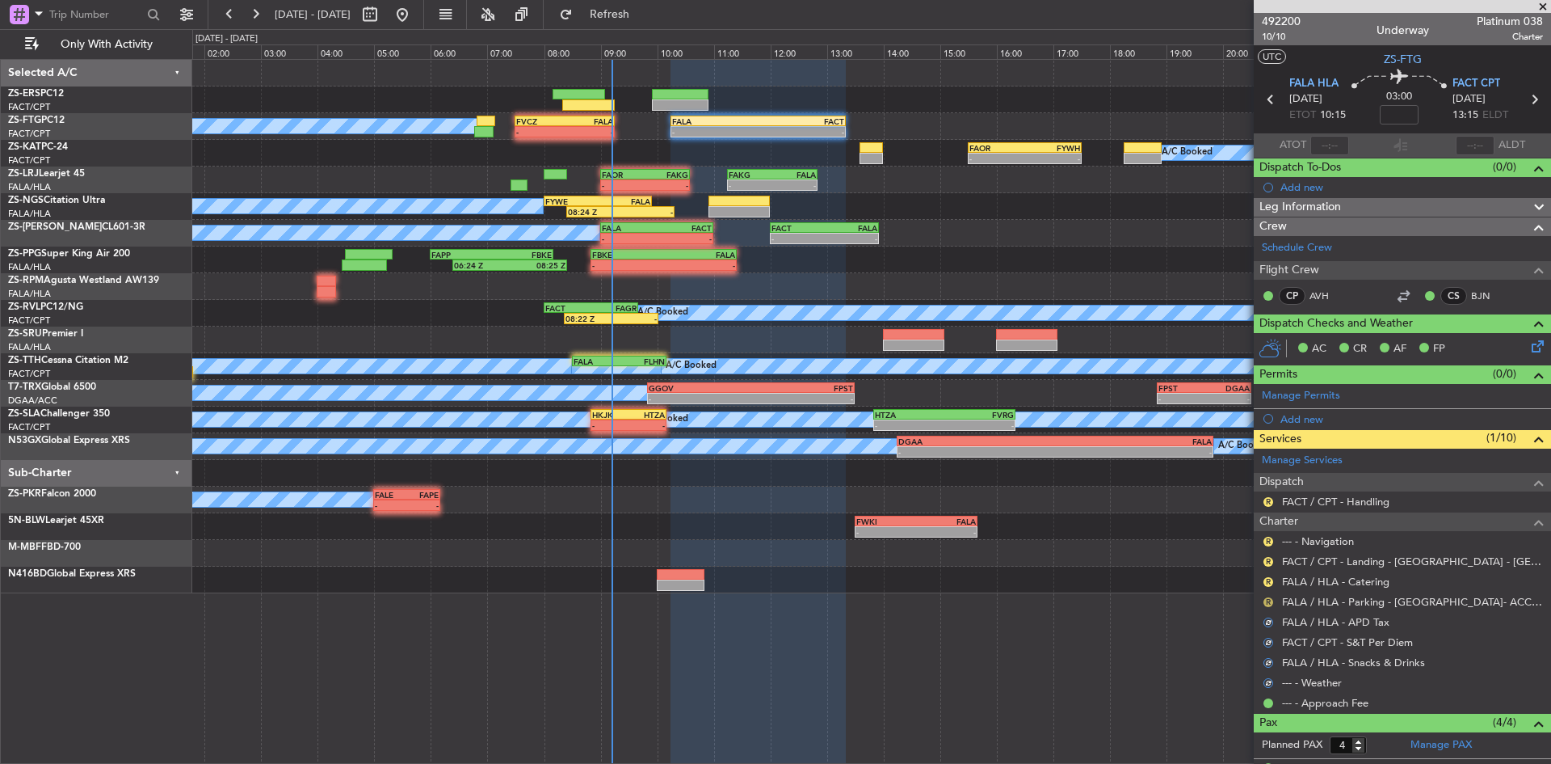
click at [1269, 602] on button "R" at bounding box center [1269, 602] width 10 height 10
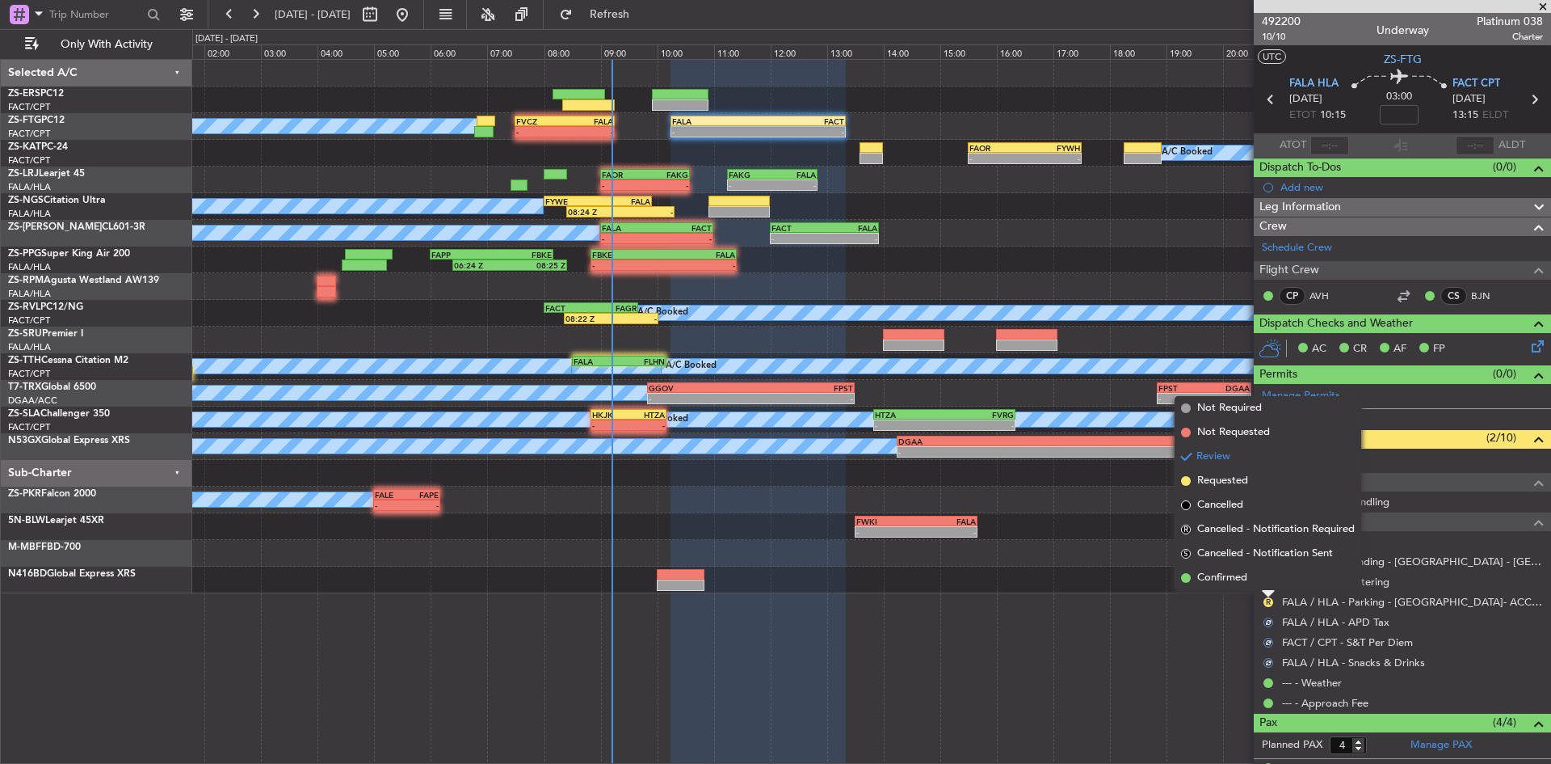
click at [1264, 570] on li "Confirmed" at bounding box center [1268, 578] width 187 height 24
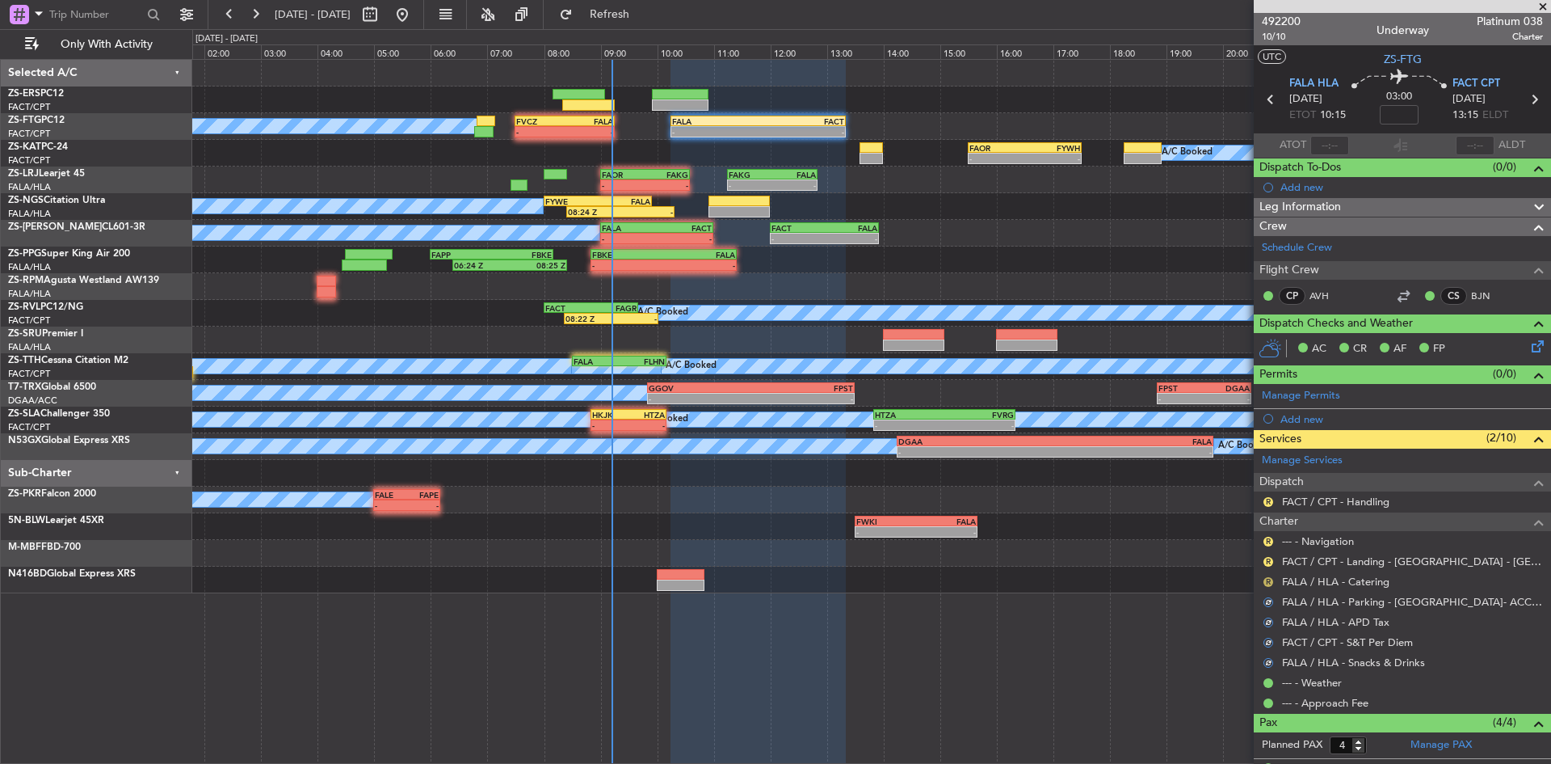
click at [1266, 579] on button "R" at bounding box center [1269, 582] width 10 height 10
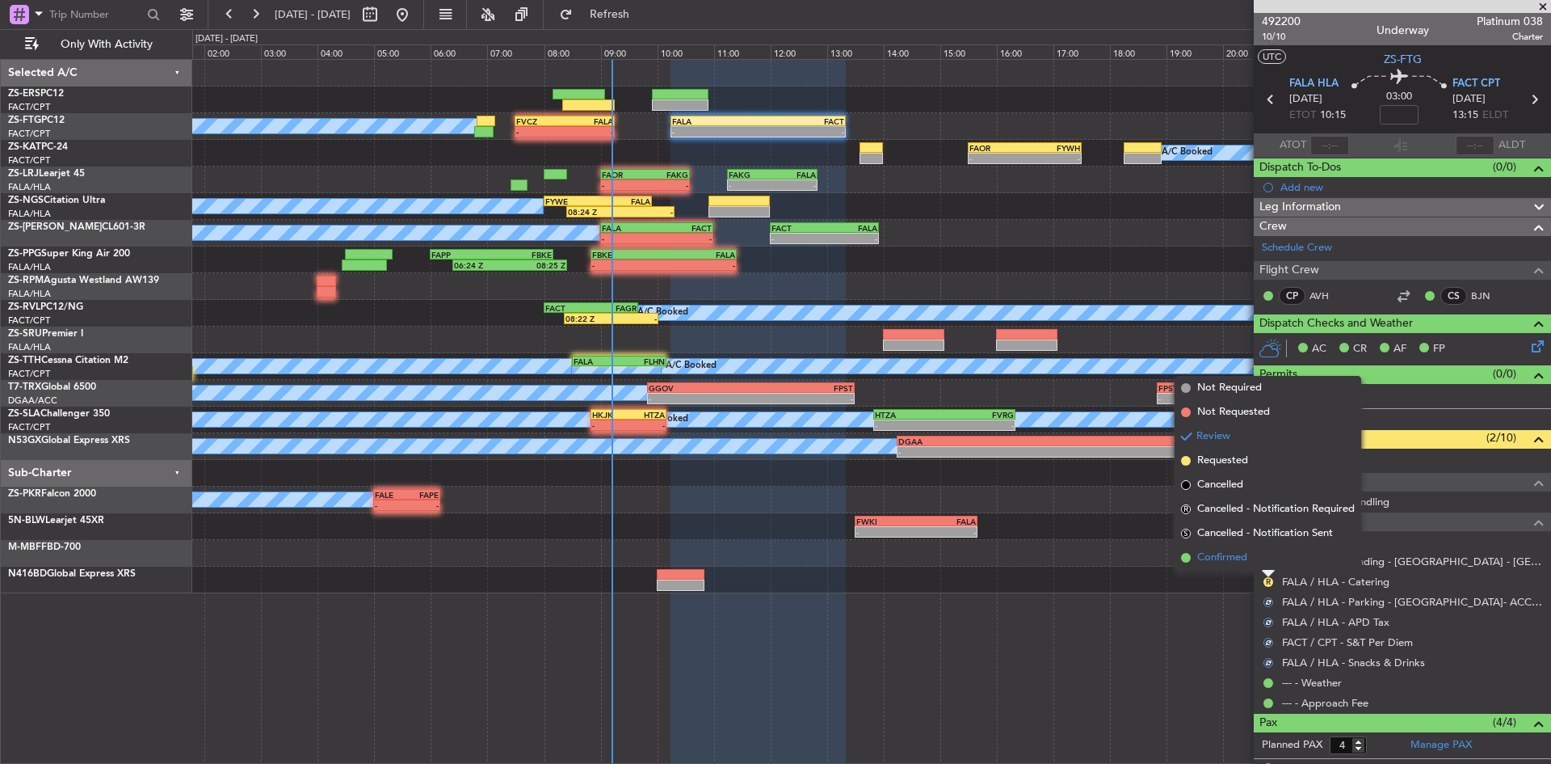
click at [1265, 566] on li "Confirmed" at bounding box center [1268, 557] width 187 height 24
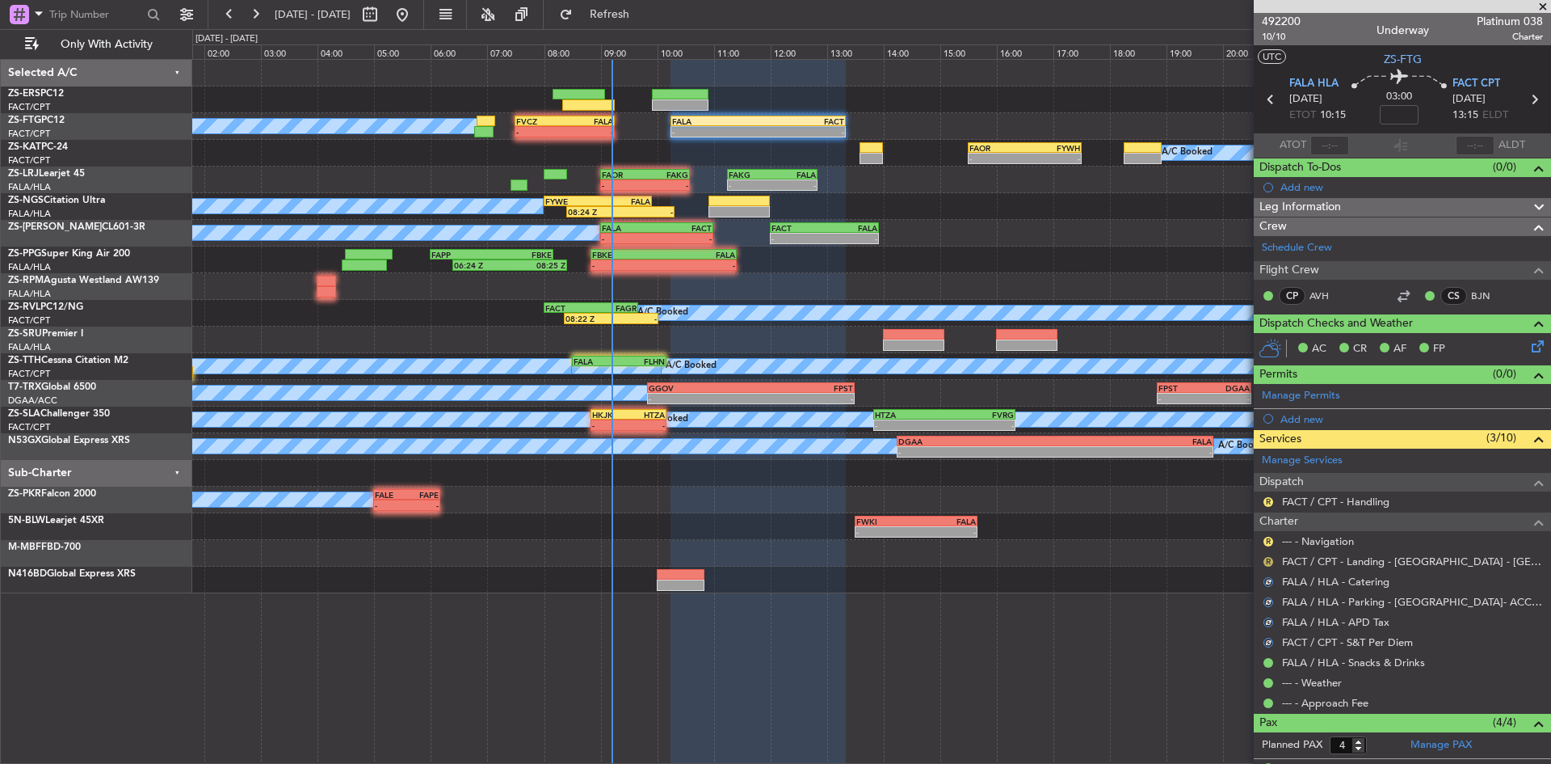
click at [1269, 557] on button "R" at bounding box center [1269, 562] width 10 height 10
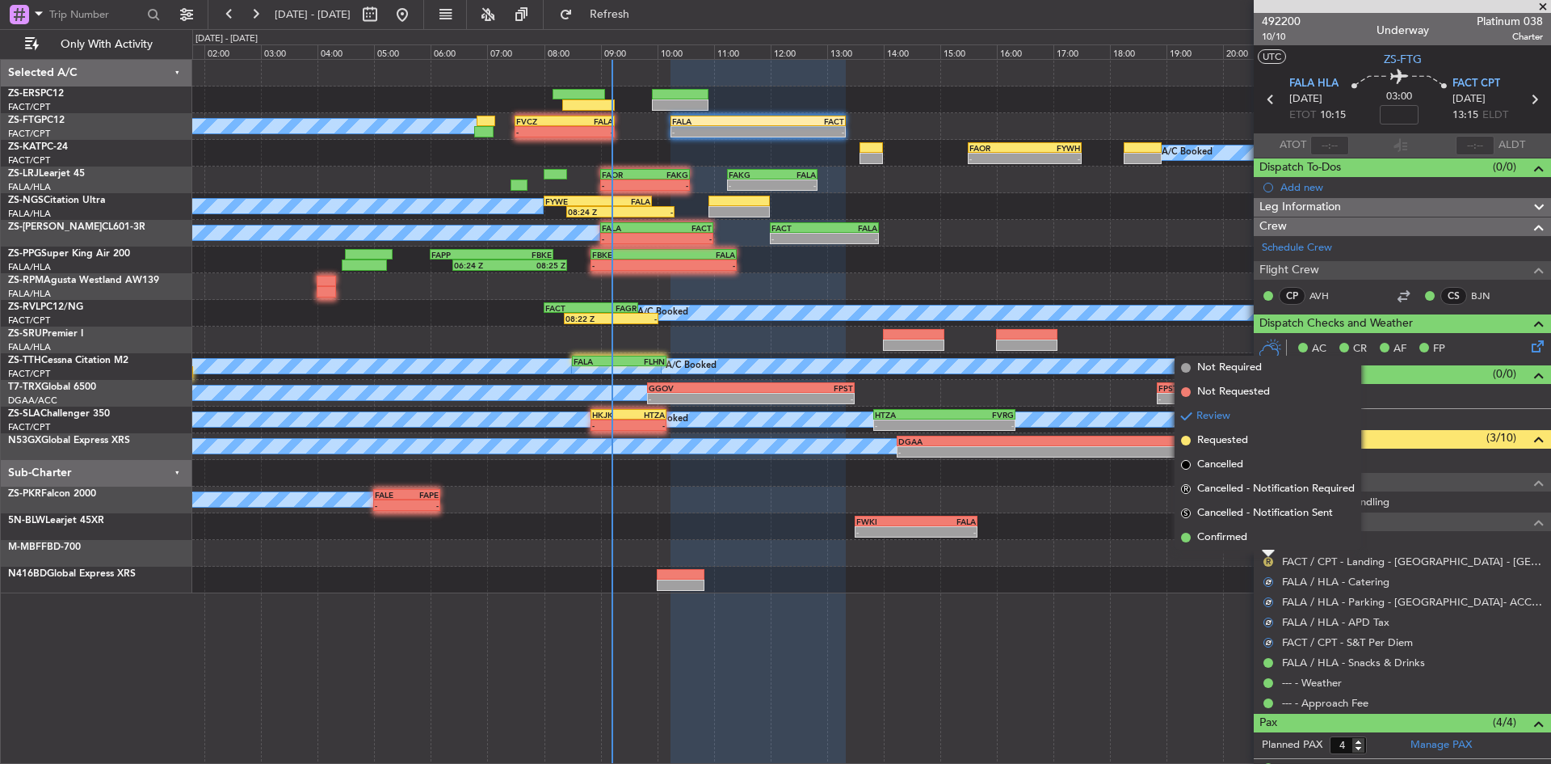
click at [1269, 546] on li "Confirmed" at bounding box center [1268, 537] width 187 height 24
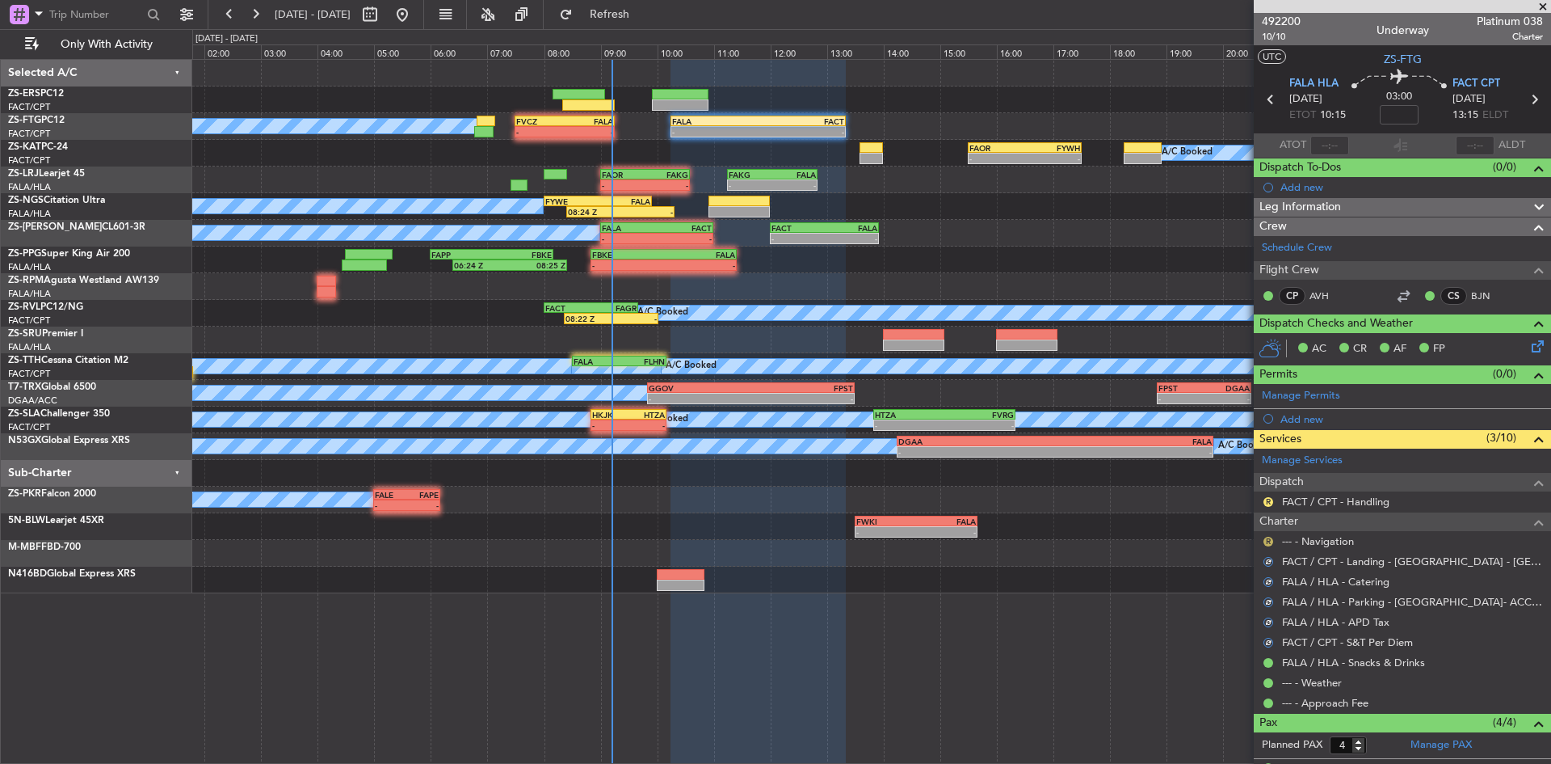
click at [1269, 541] on button "R" at bounding box center [1269, 542] width 10 height 10
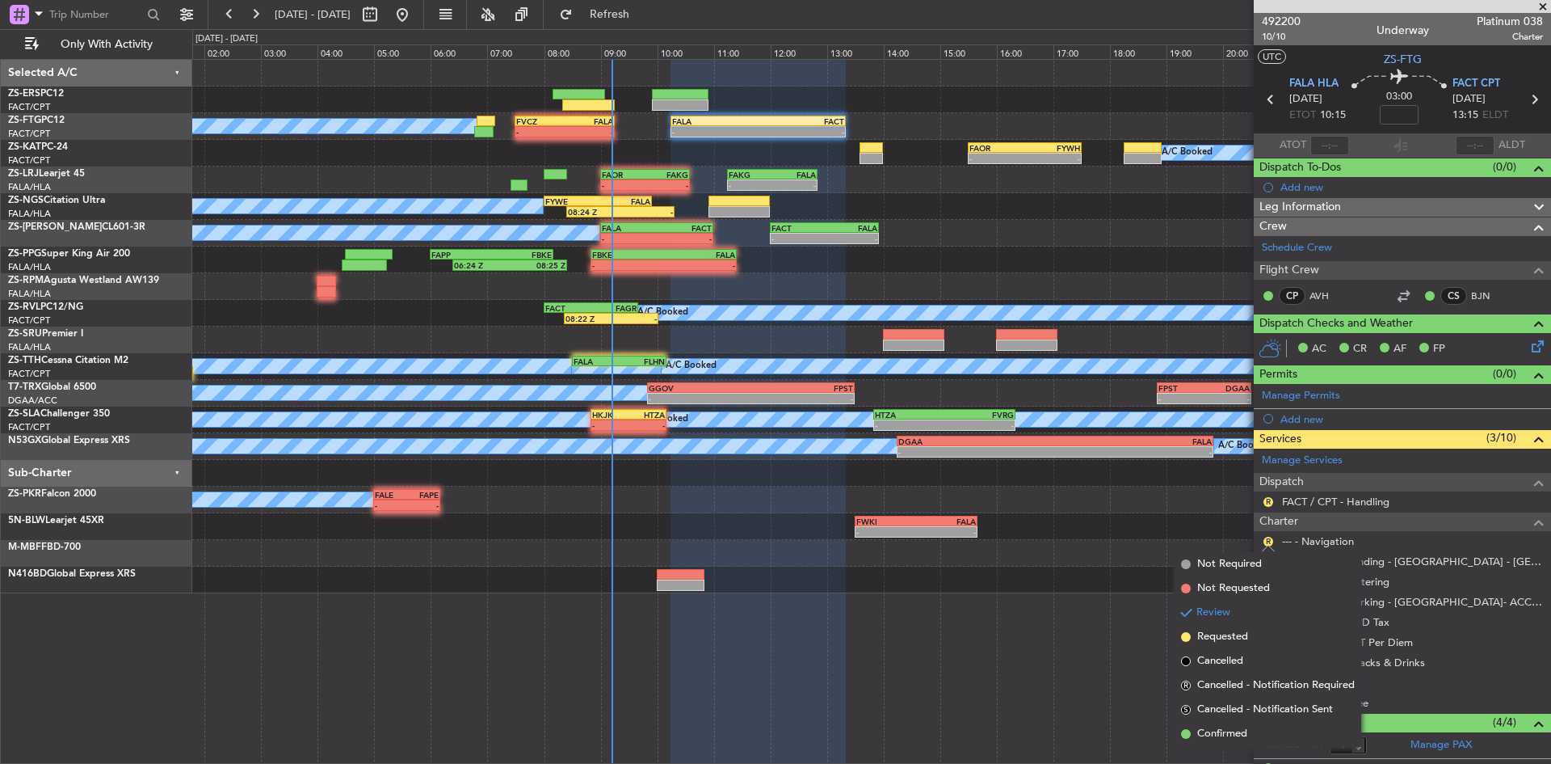
drag, startPoint x: 1221, startPoint y: 732, endPoint x: 1221, endPoint y: 718, distance: 14.5
click at [1221, 731] on span "Confirmed" at bounding box center [1222, 734] width 50 height 16
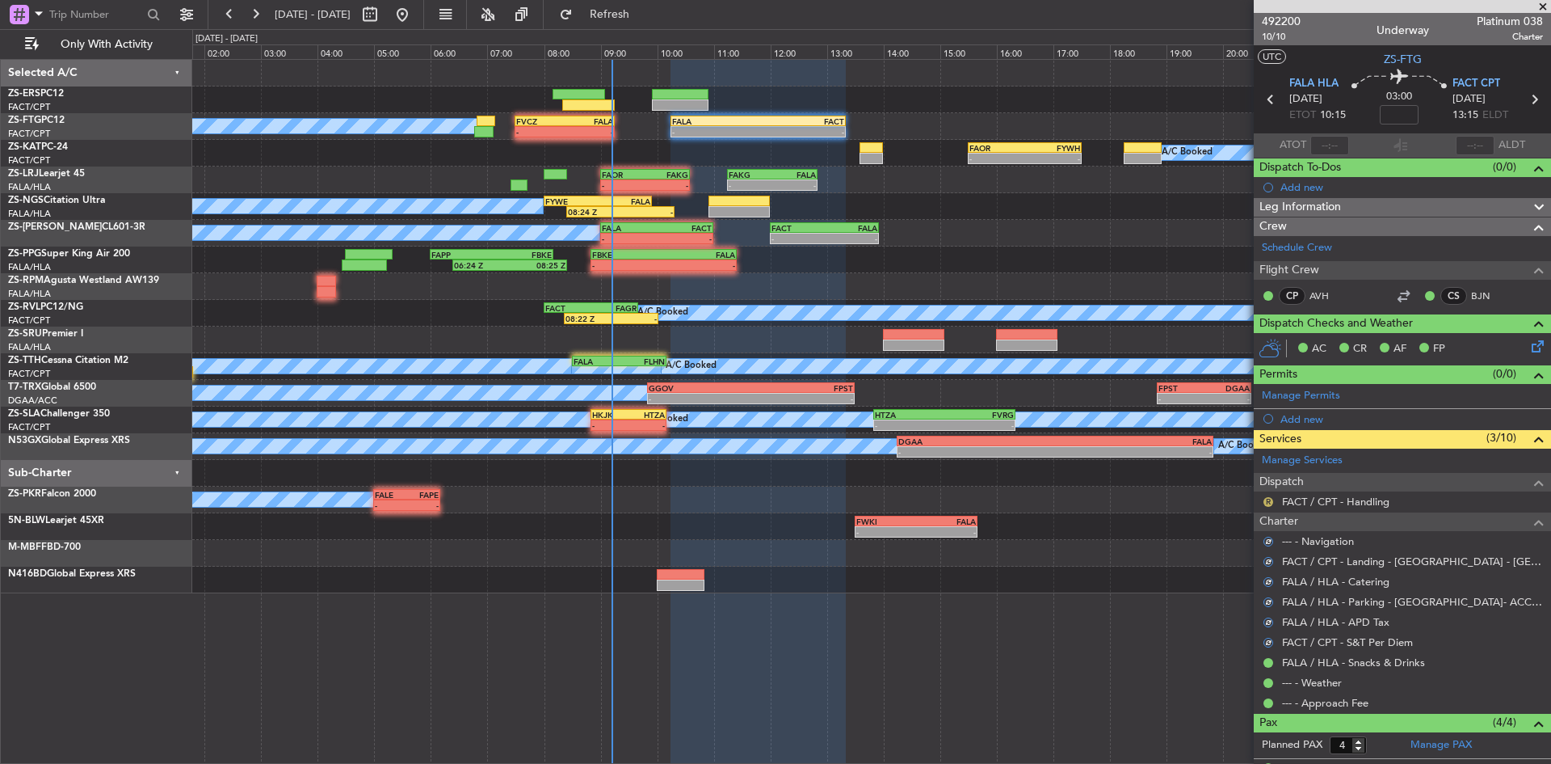
click at [1266, 498] on button "R" at bounding box center [1269, 502] width 10 height 10
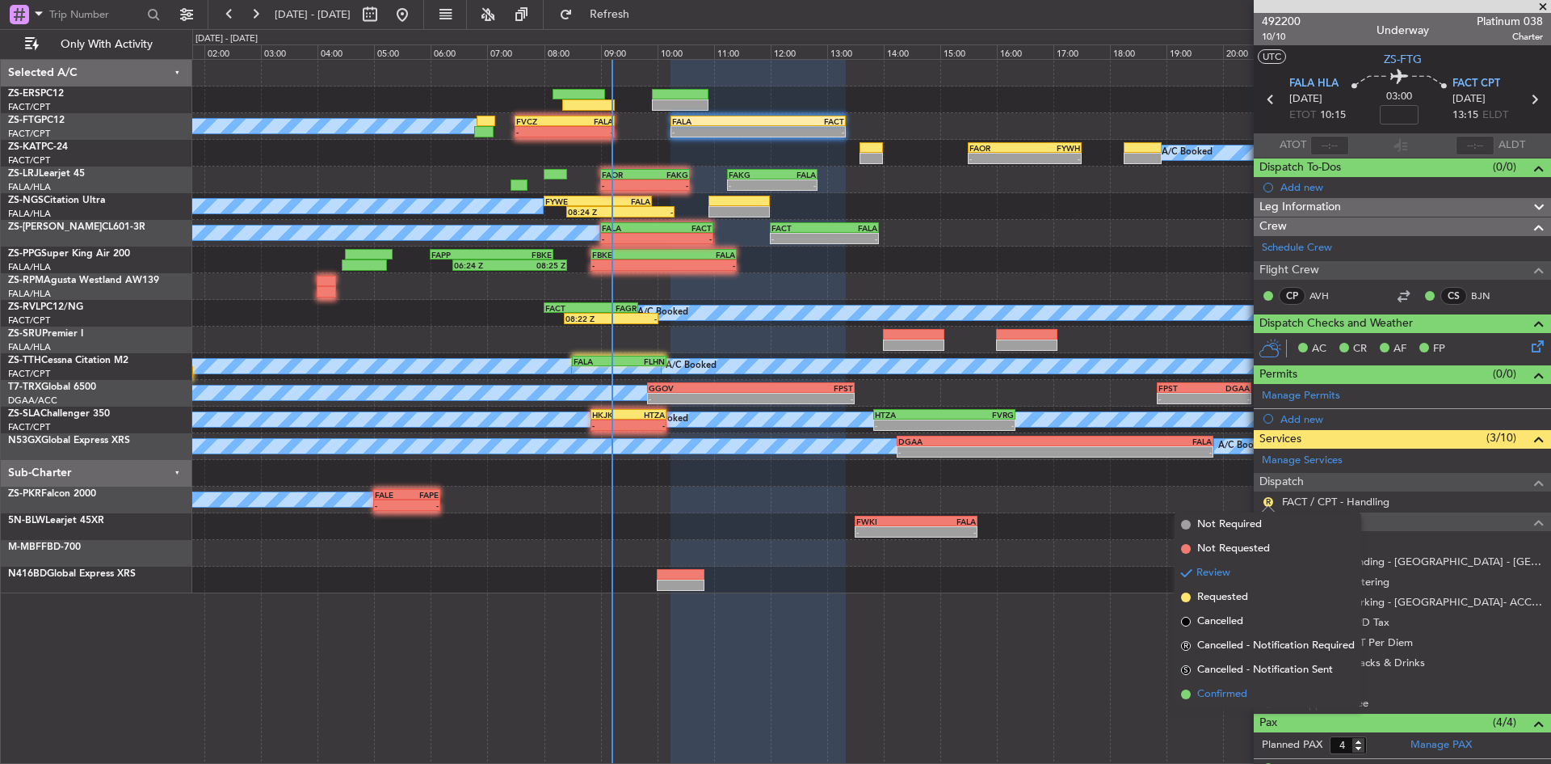
click at [1233, 704] on li "Confirmed" at bounding box center [1268, 694] width 187 height 24
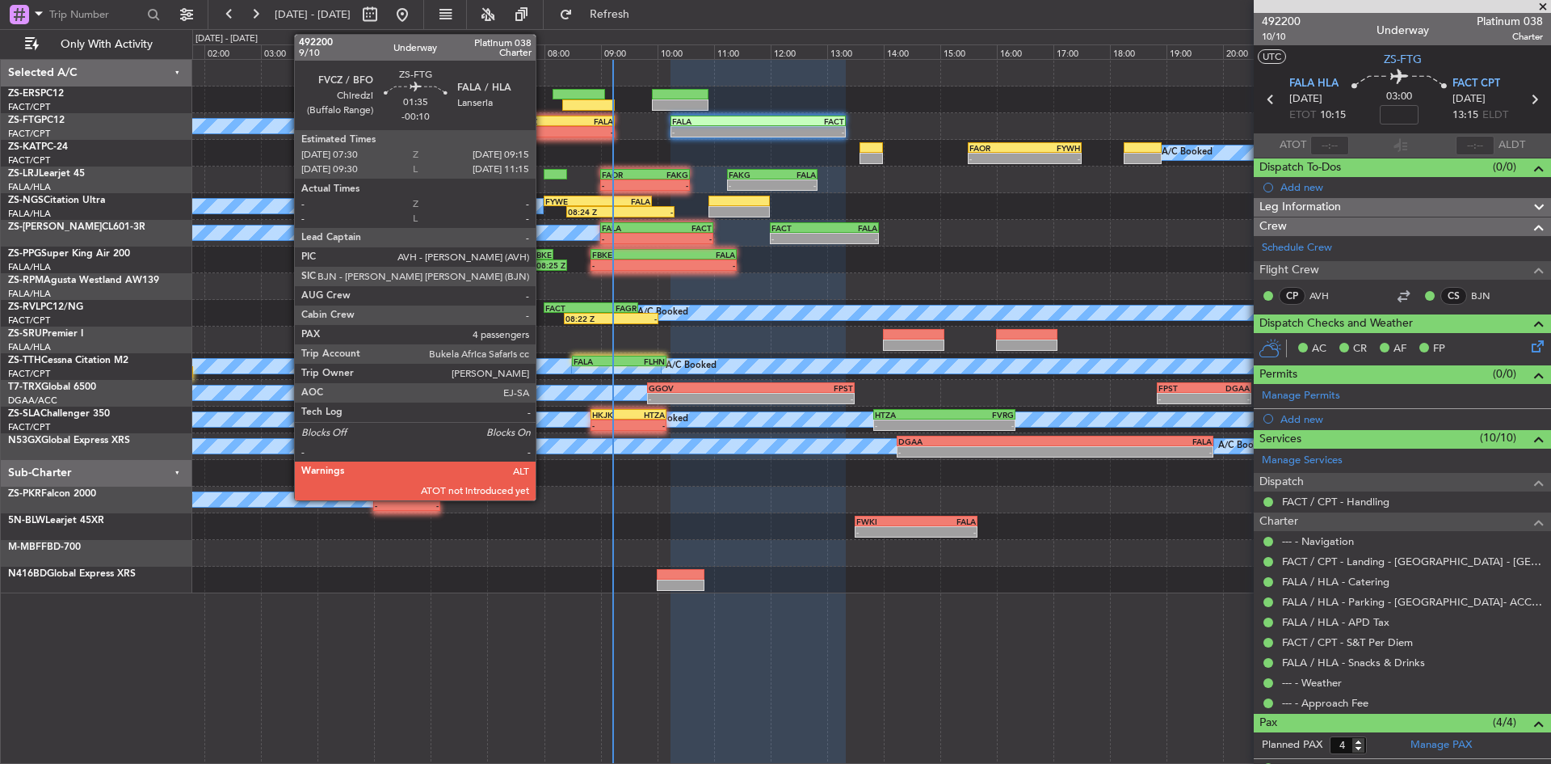
click at [543, 128] on div "-" at bounding box center [540, 132] width 48 height 10
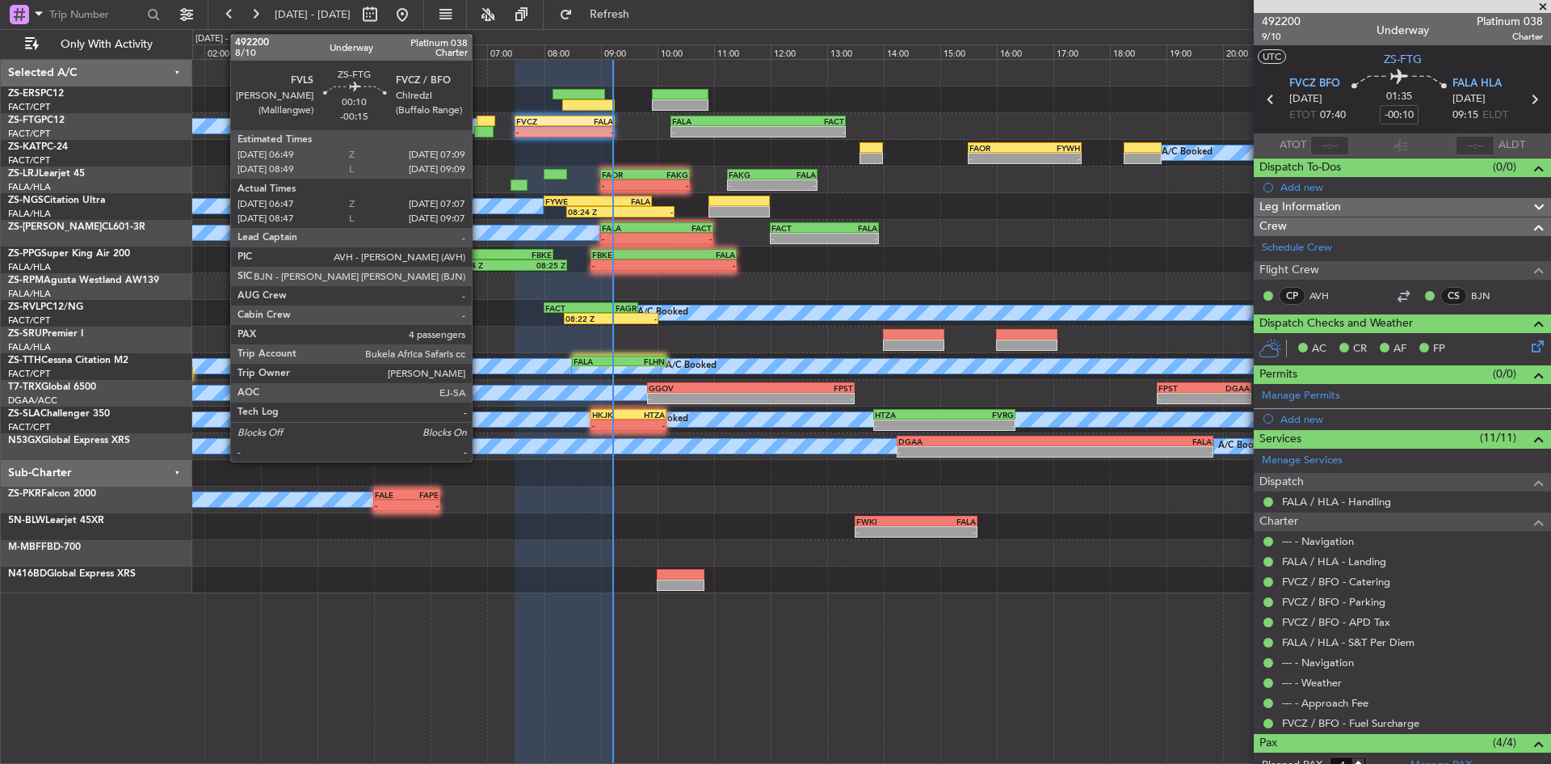
click at [479, 120] on div at bounding box center [486, 121] width 19 height 11
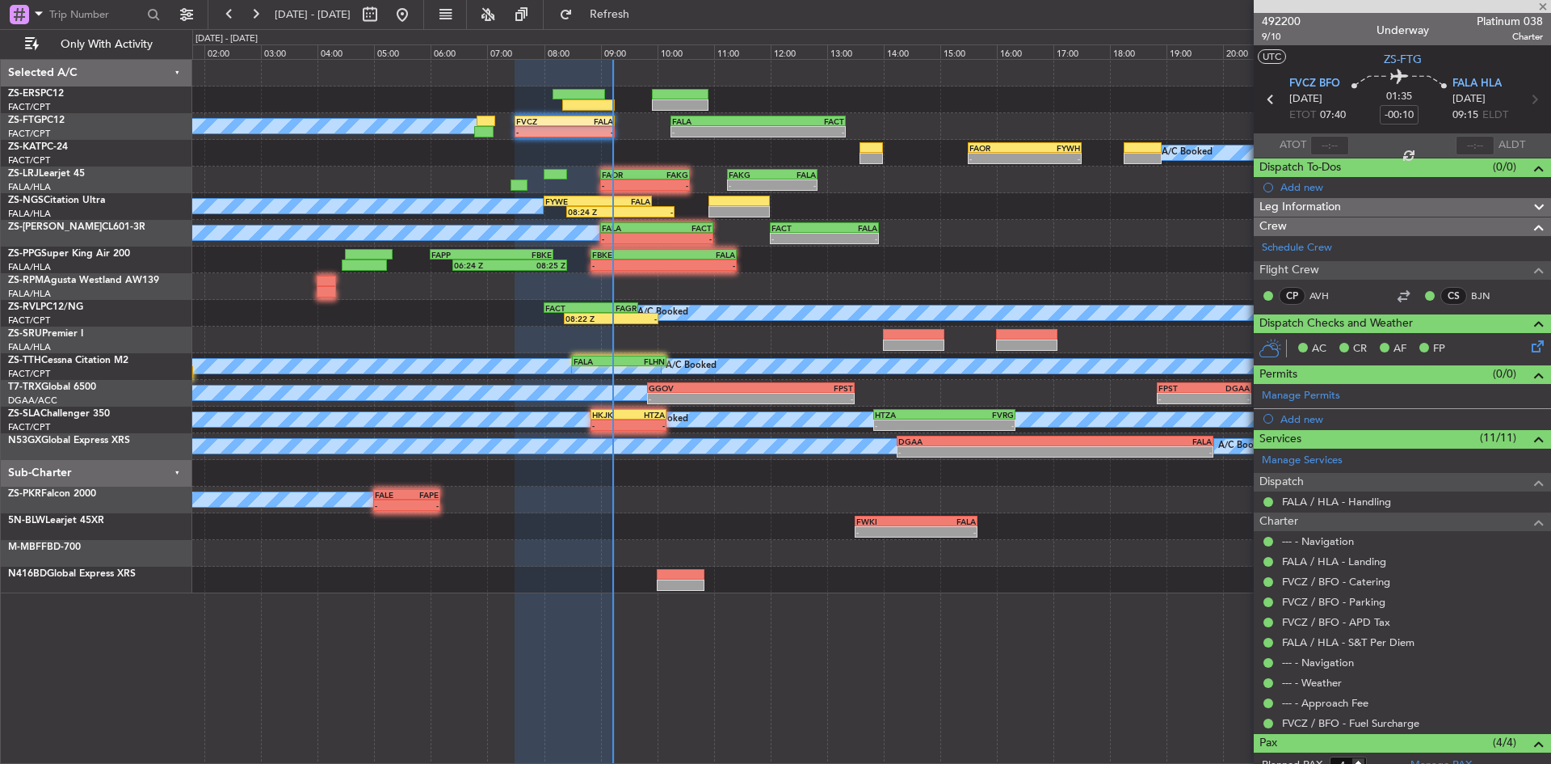
type input "-00:15"
type input "06:52"
type input "07:02"
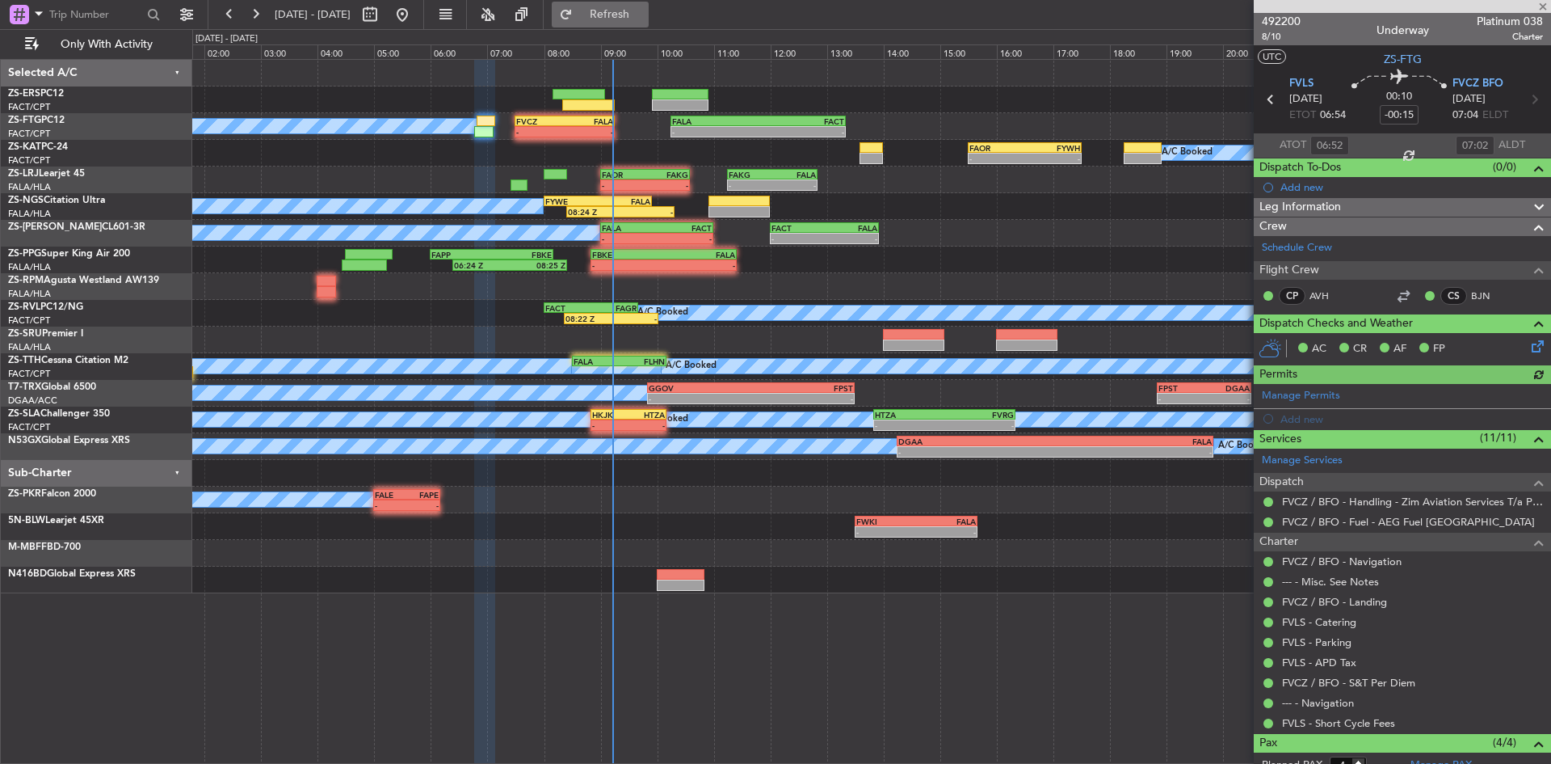
click at [644, 14] on span "Refresh" at bounding box center [610, 14] width 68 height 11
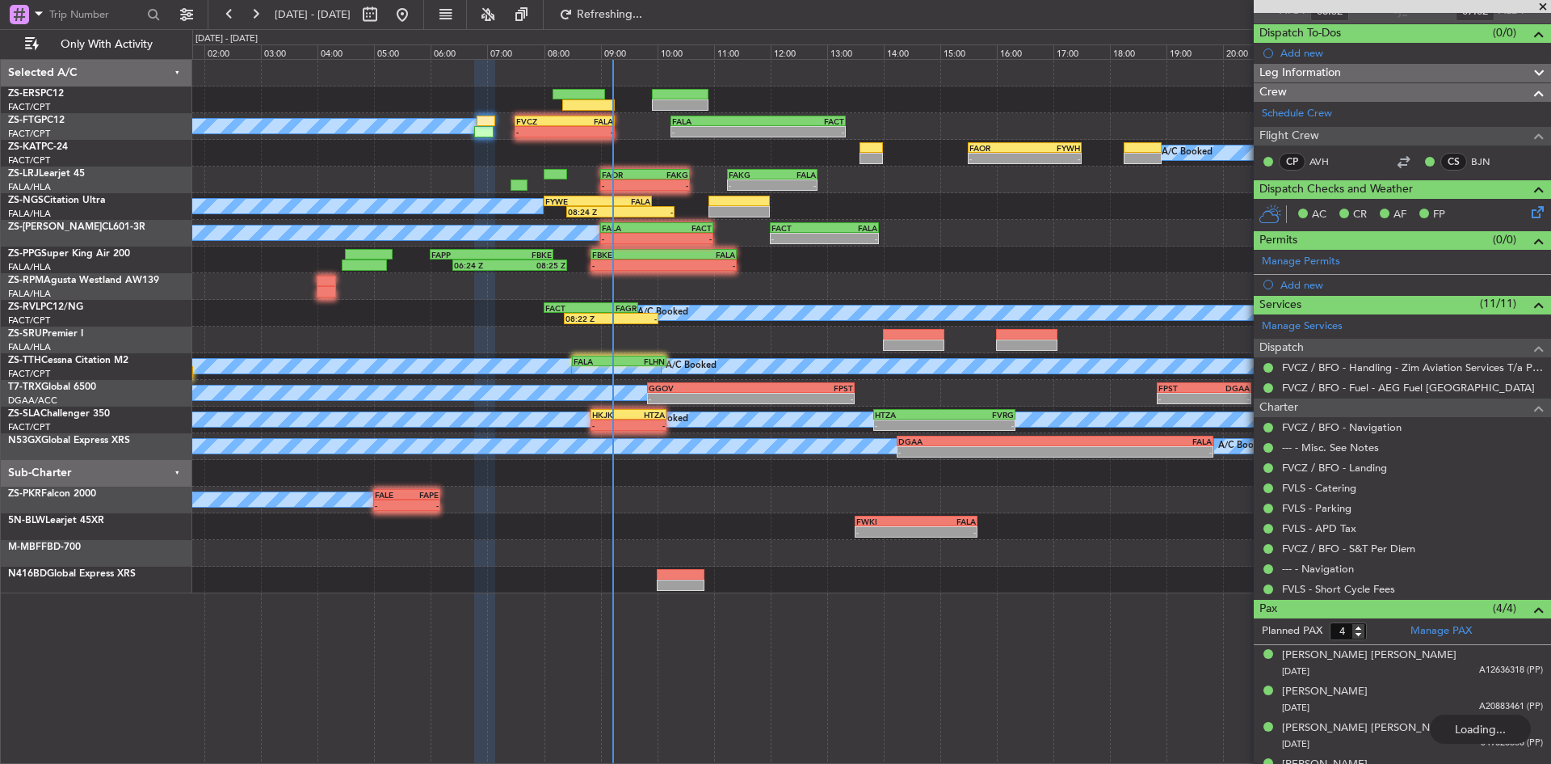
scroll to position [160, 0]
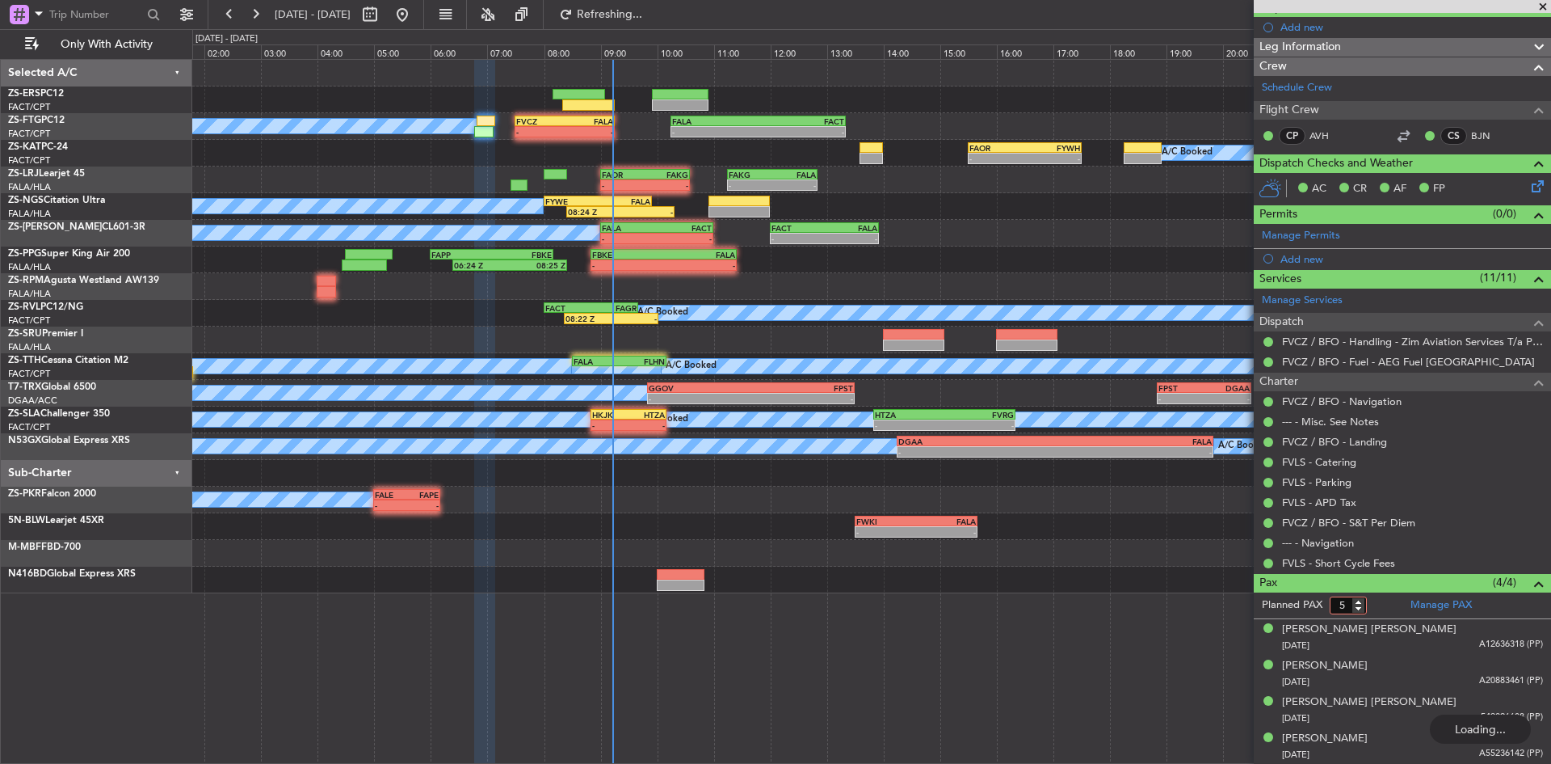
type input "5"
click at [1360, 600] on input "5" at bounding box center [1348, 605] width 37 height 18
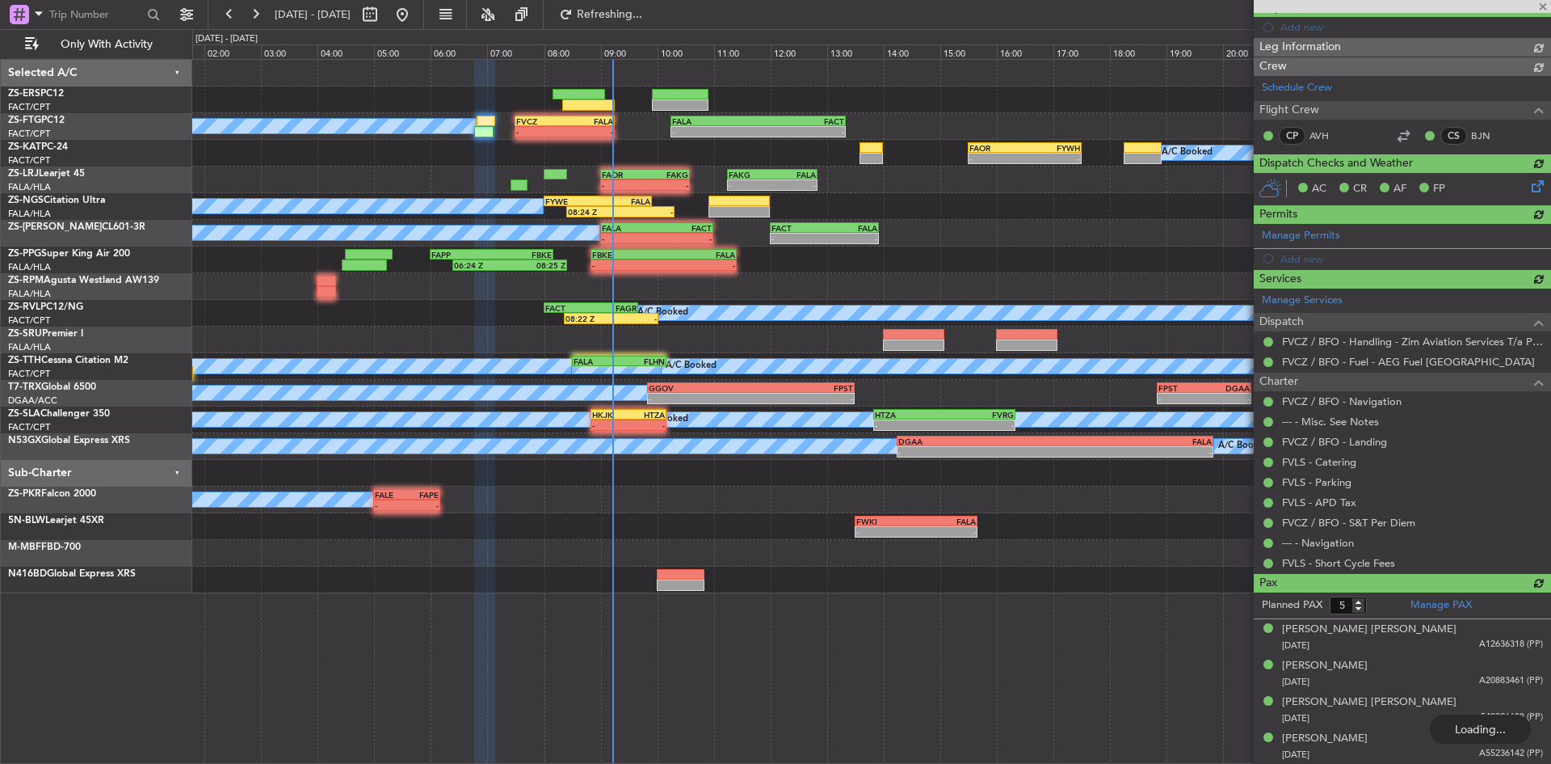
click at [1377, 606] on div "Planned PAX 5 Manage PAX Andrew Thomas Stefan 06/10/1948 A12636318 (PP) Linda R…" at bounding box center [1402, 678] width 297 height 172
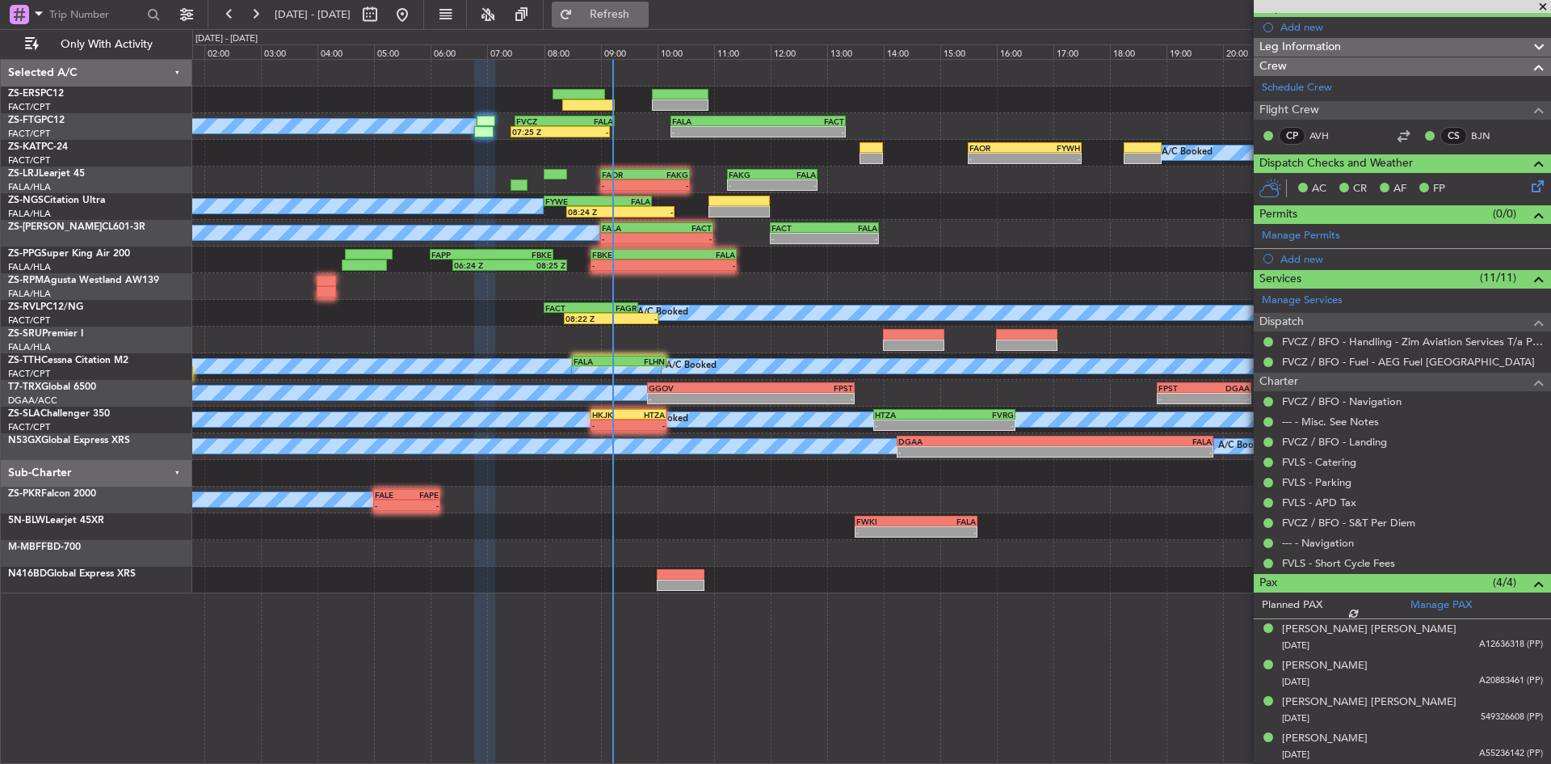
click at [644, 9] on span "Refresh" at bounding box center [610, 14] width 68 height 11
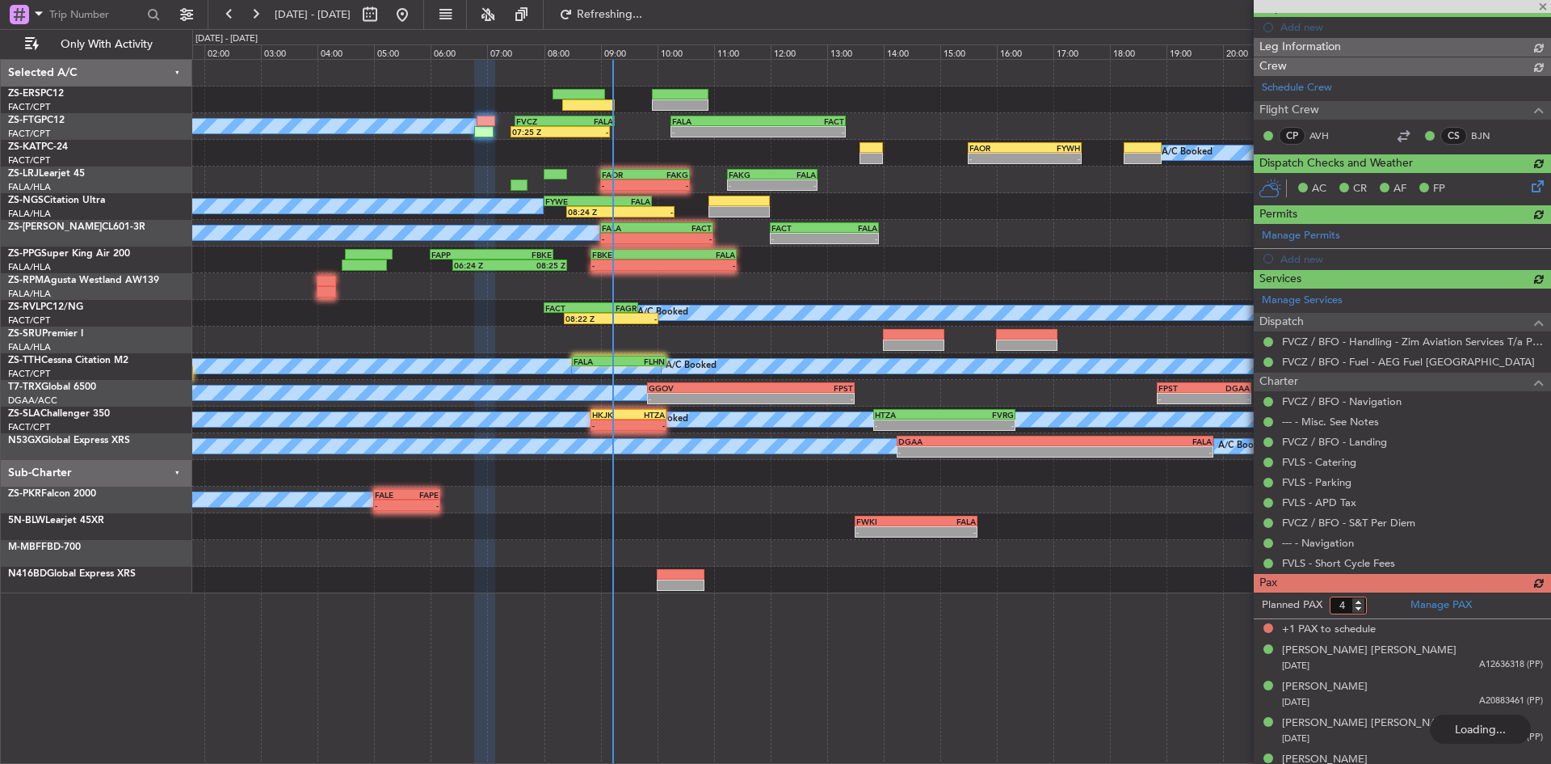
click at [1360, 609] on input "4" at bounding box center [1348, 605] width 37 height 18
click at [1379, 605] on form "Planned PAX 5" at bounding box center [1328, 605] width 149 height 26
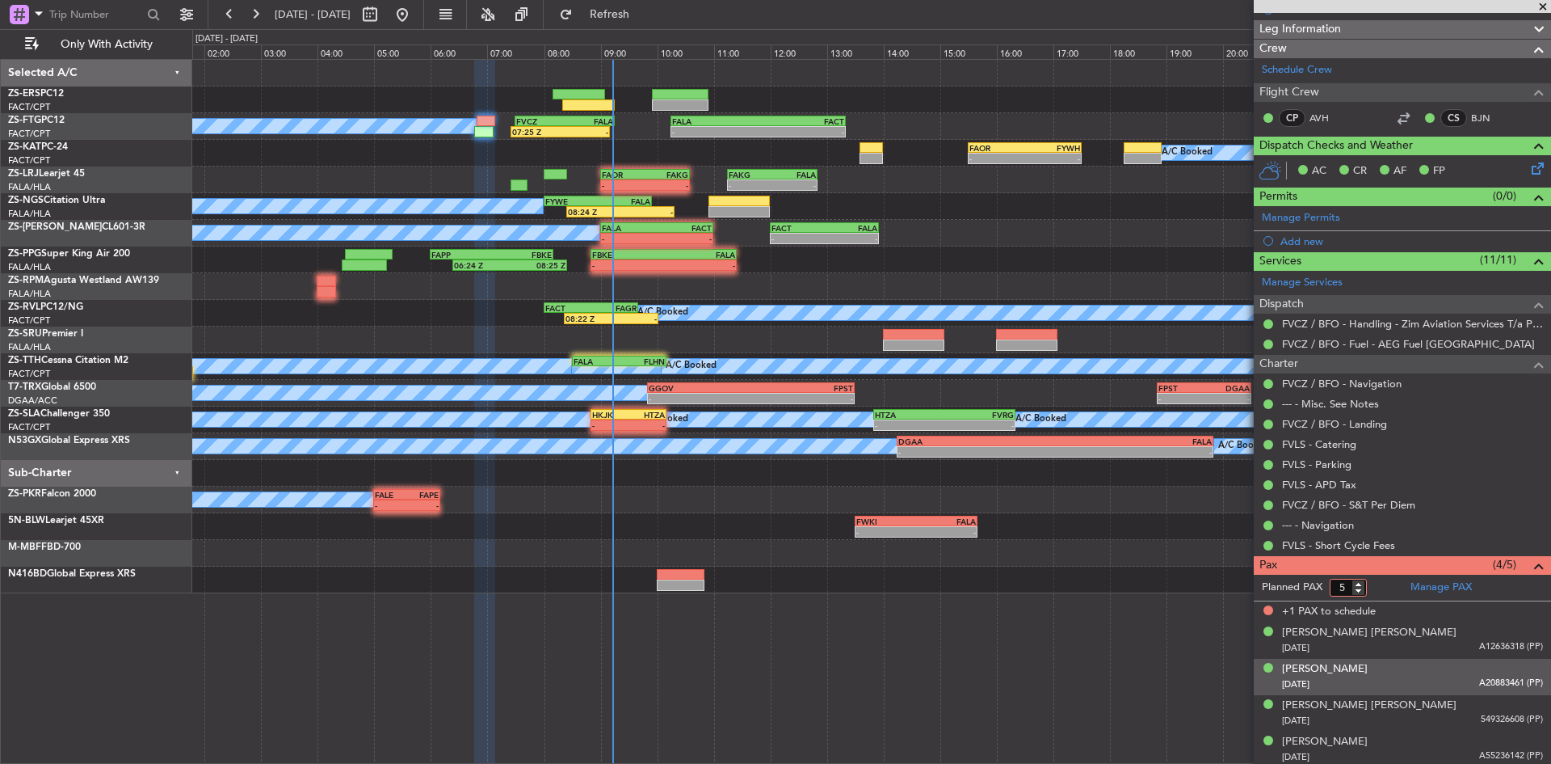
scroll to position [181, 0]
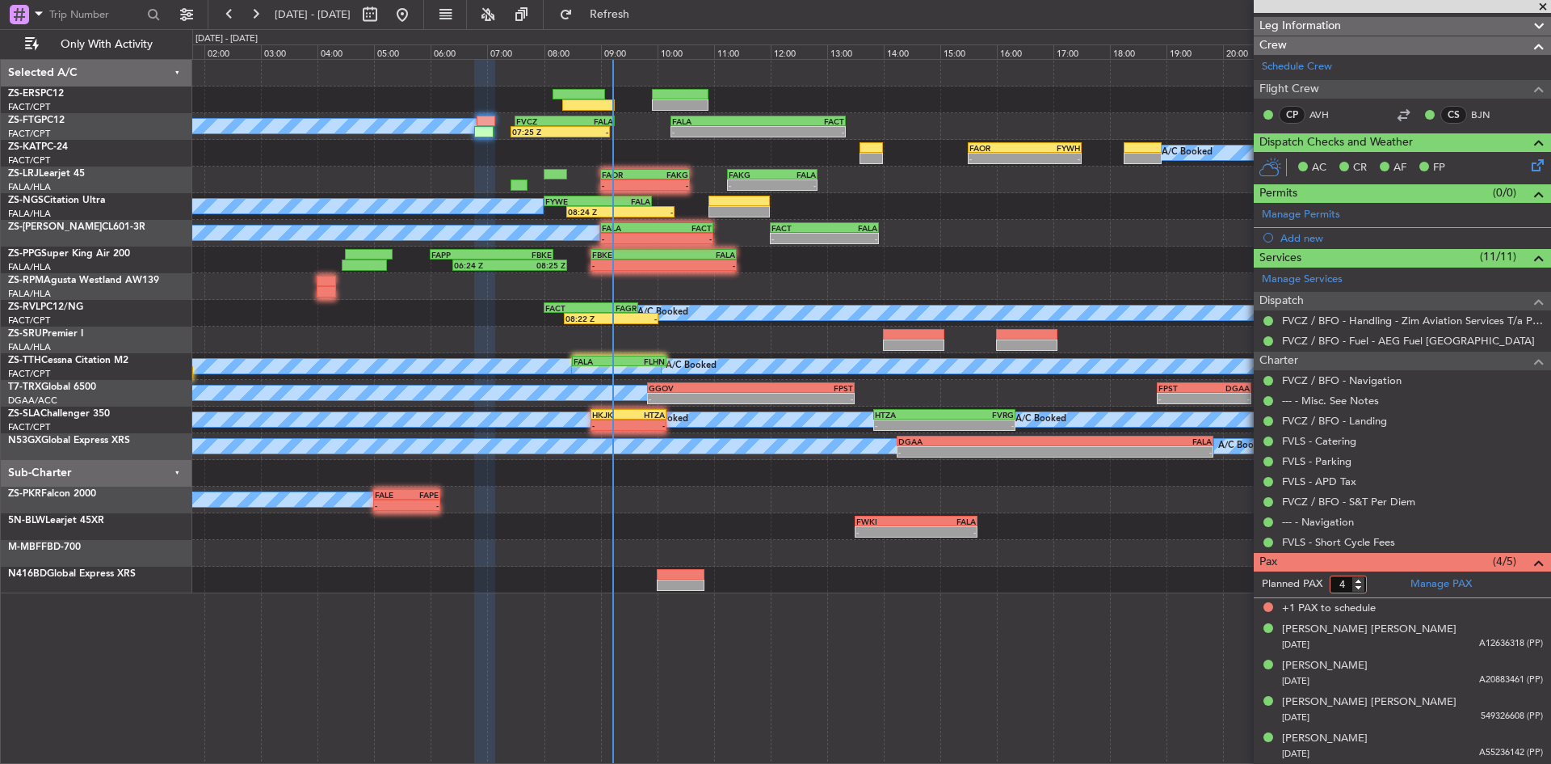
type input "4"
click at [1360, 586] on input "4" at bounding box center [1348, 584] width 37 height 18
click at [1378, 583] on form "Planned PAX" at bounding box center [1328, 584] width 149 height 26
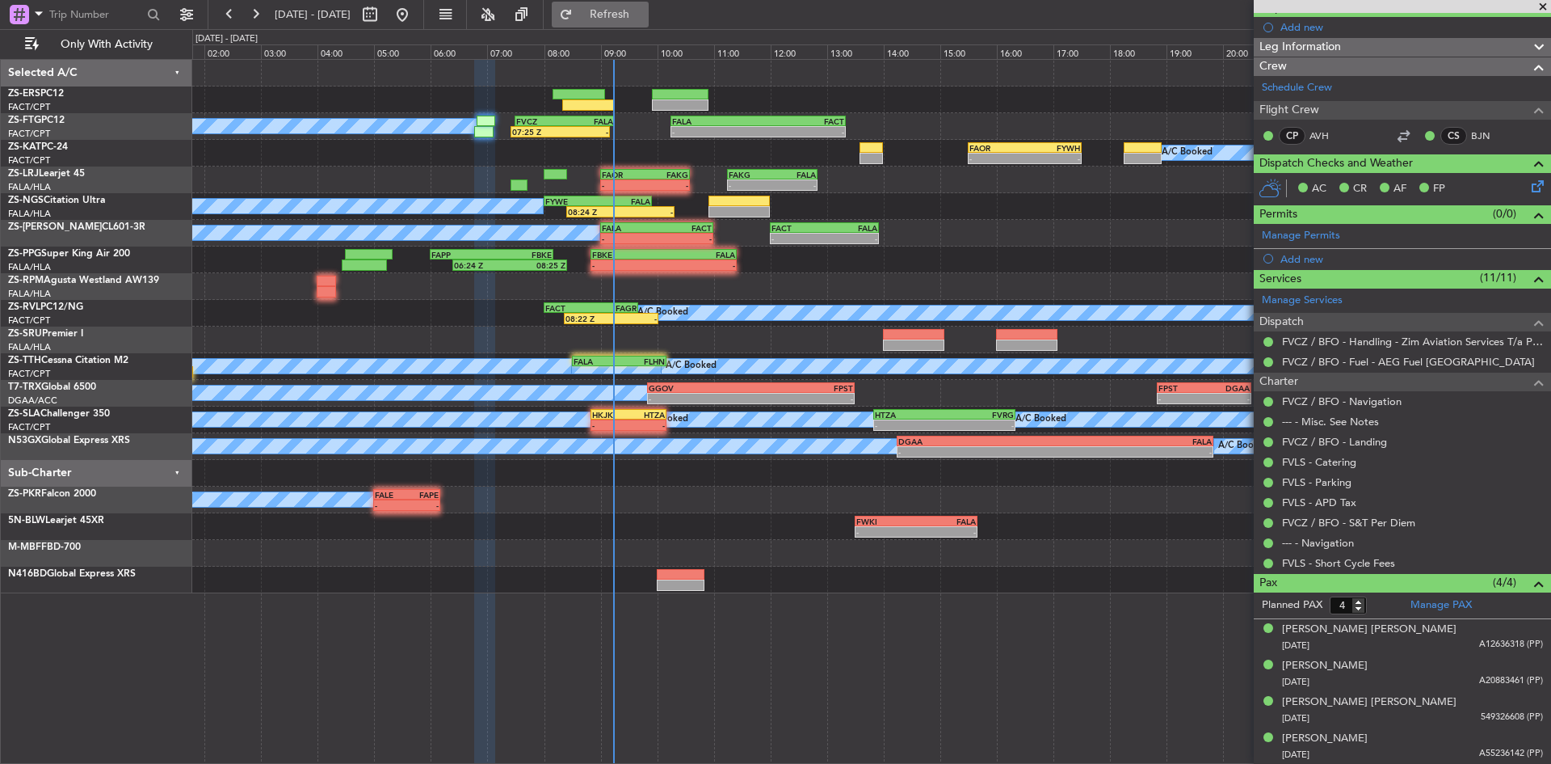
click at [644, 14] on span "Refresh" at bounding box center [610, 14] width 68 height 11
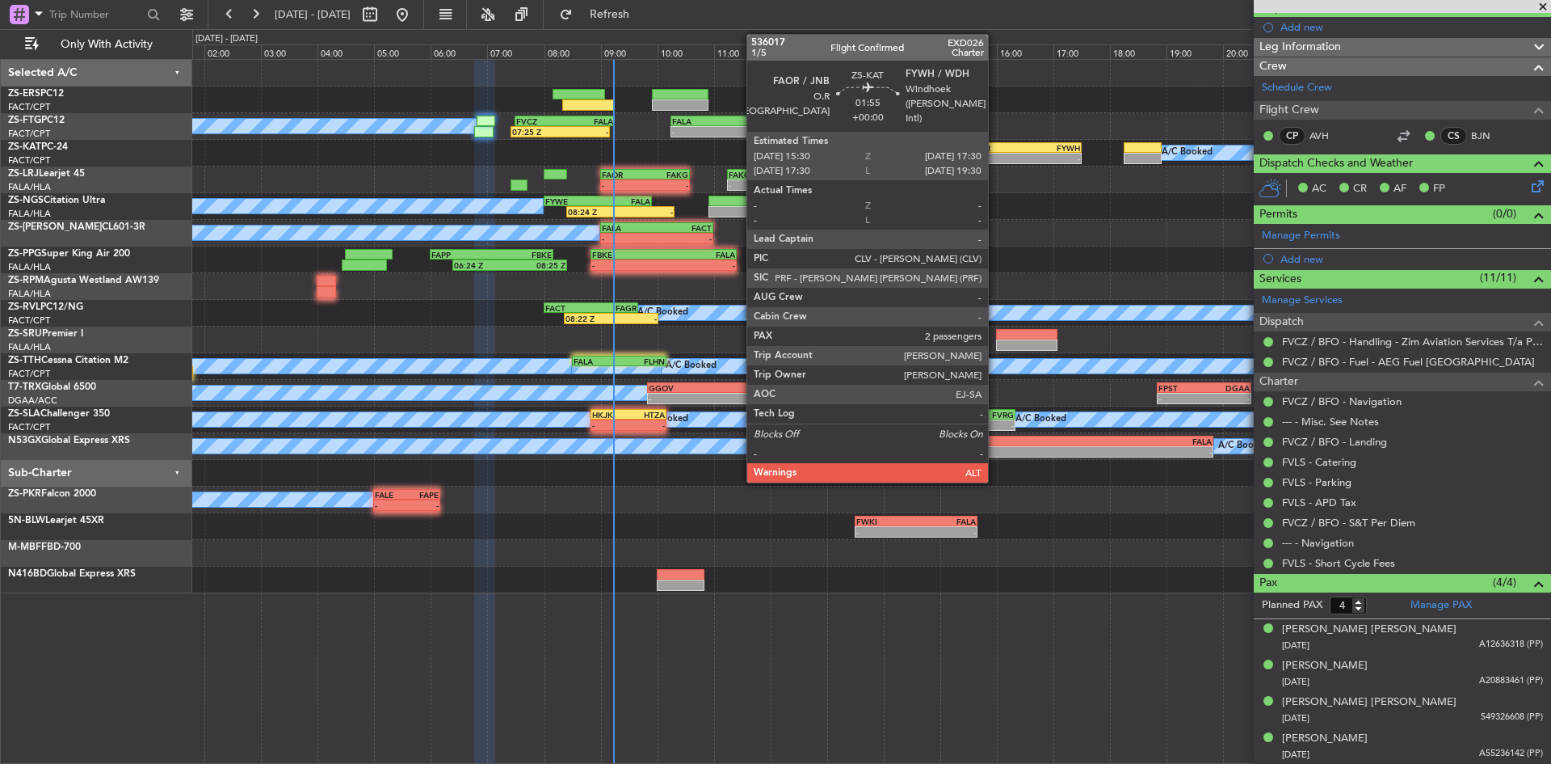
click at [995, 151] on div "FAOR" at bounding box center [997, 148] width 55 height 10
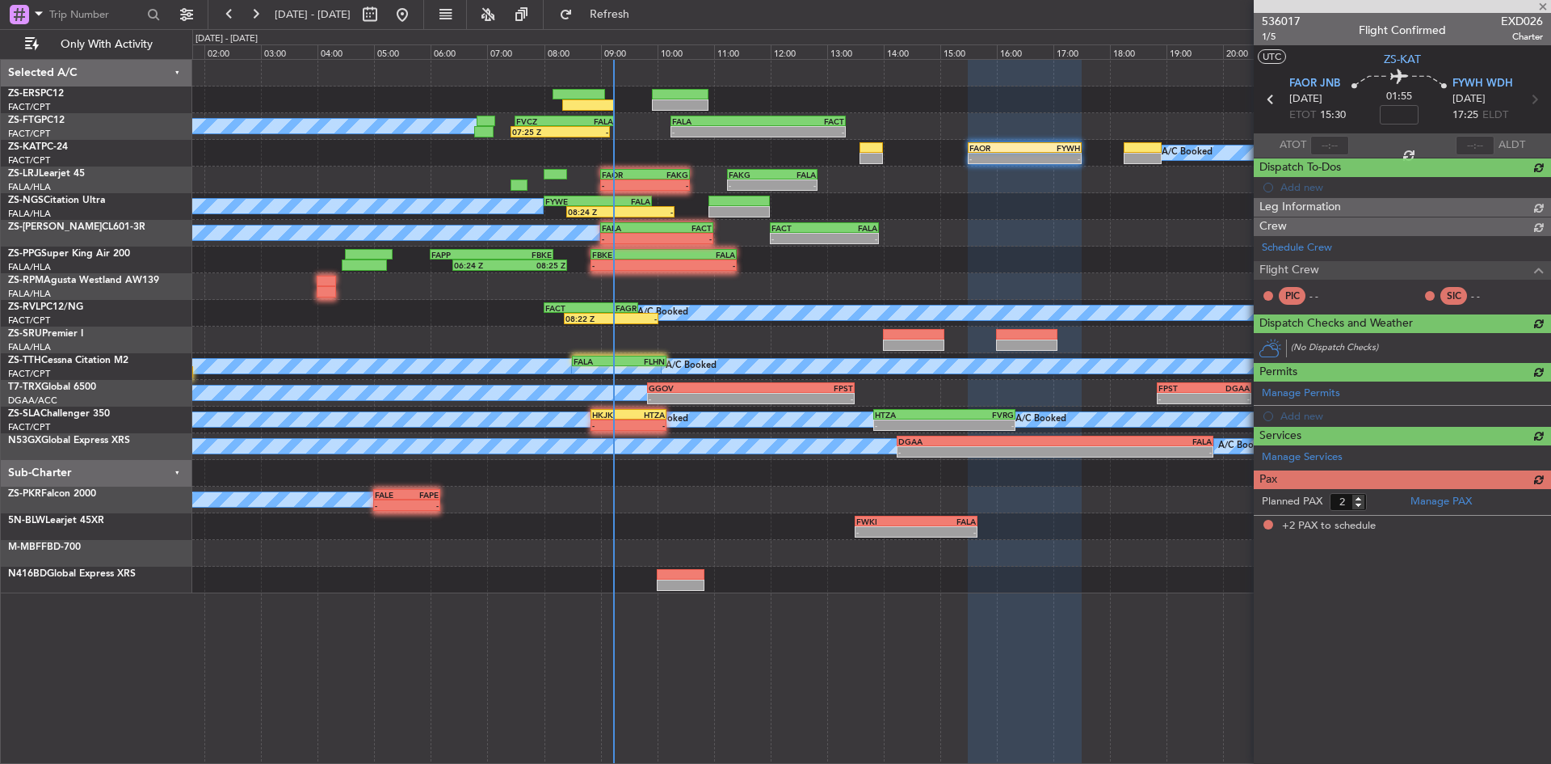
scroll to position [0, 0]
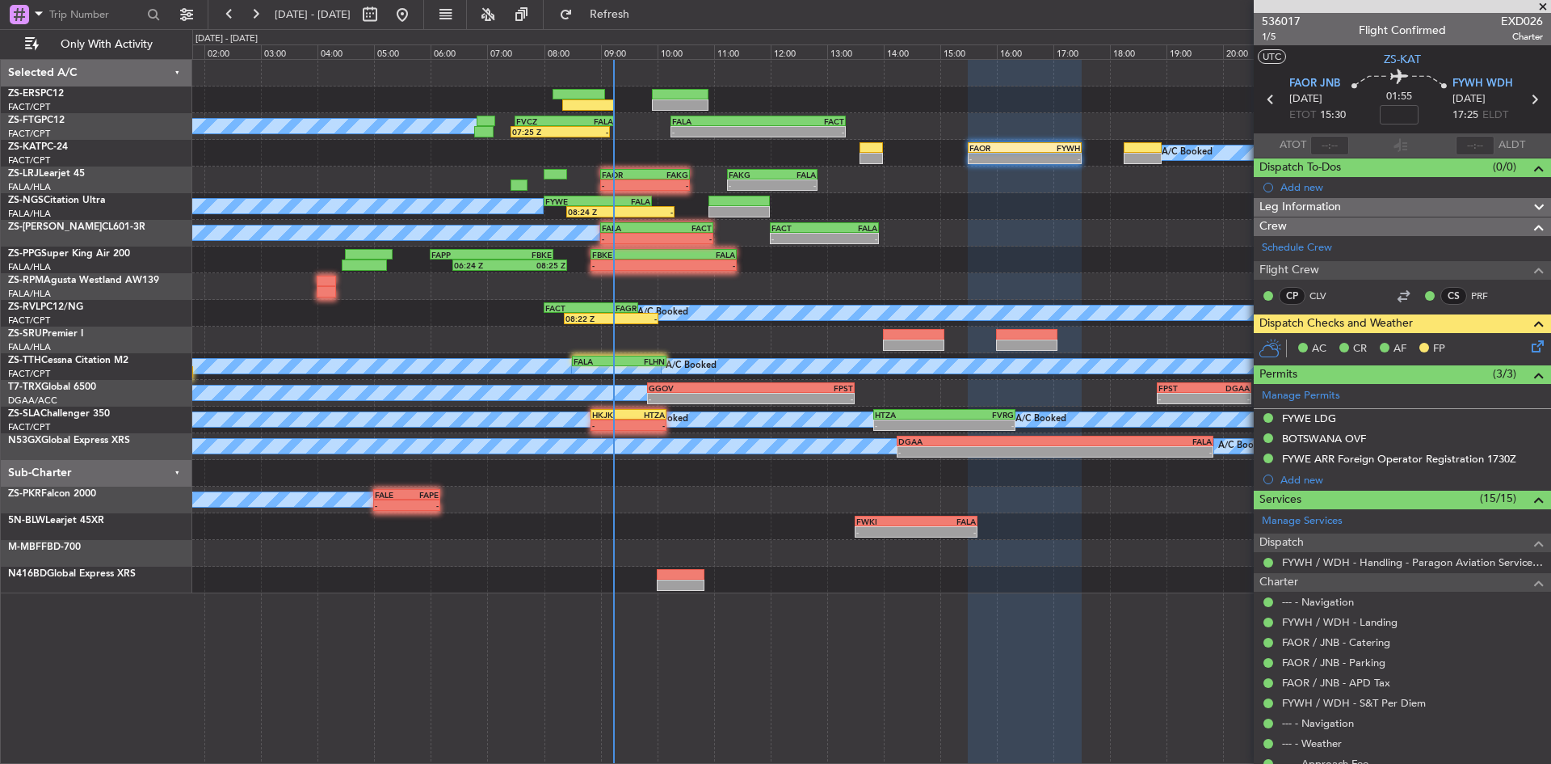
click at [1539, 6] on span at bounding box center [1543, 7] width 16 height 15
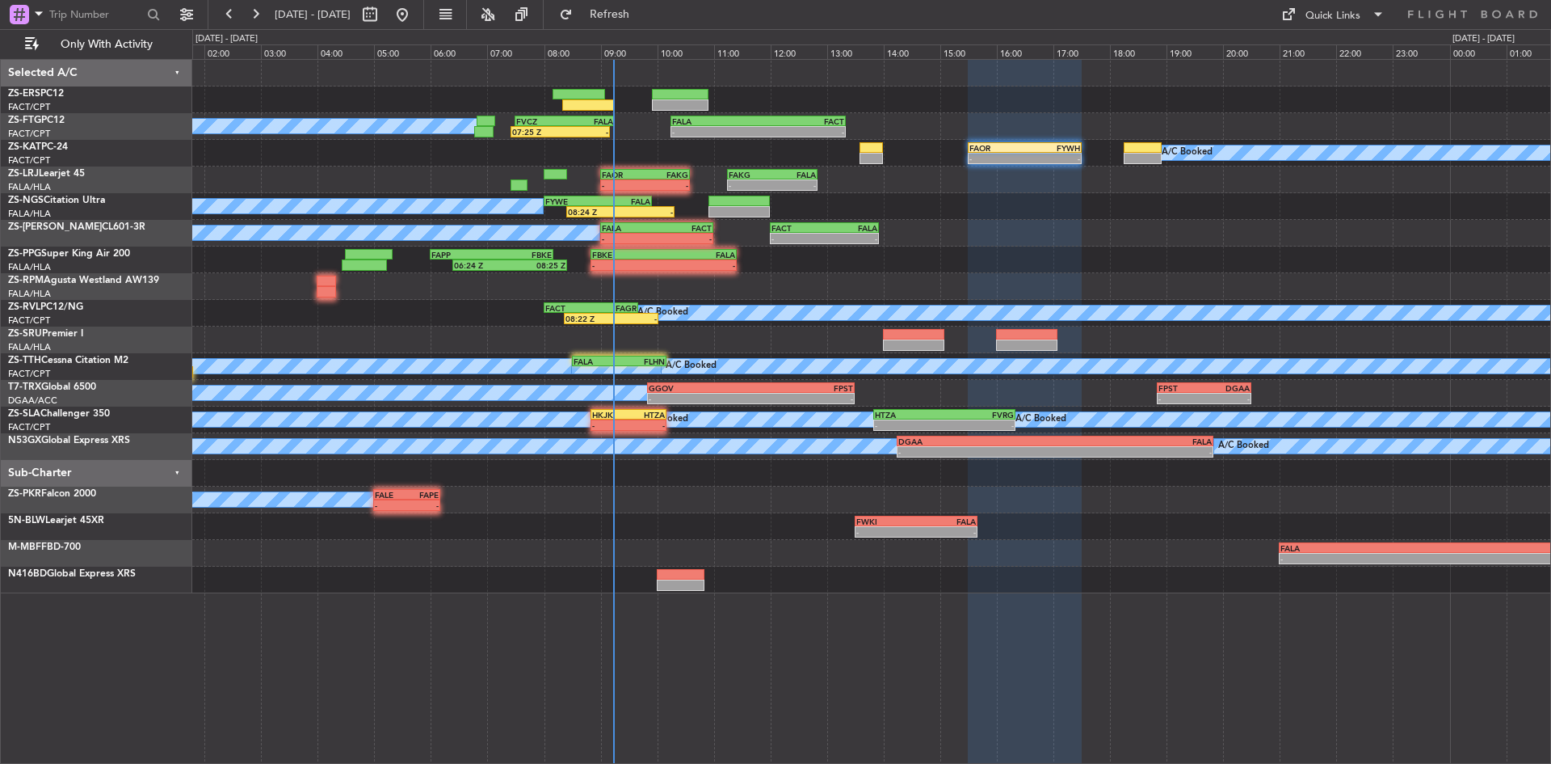
type input "0"
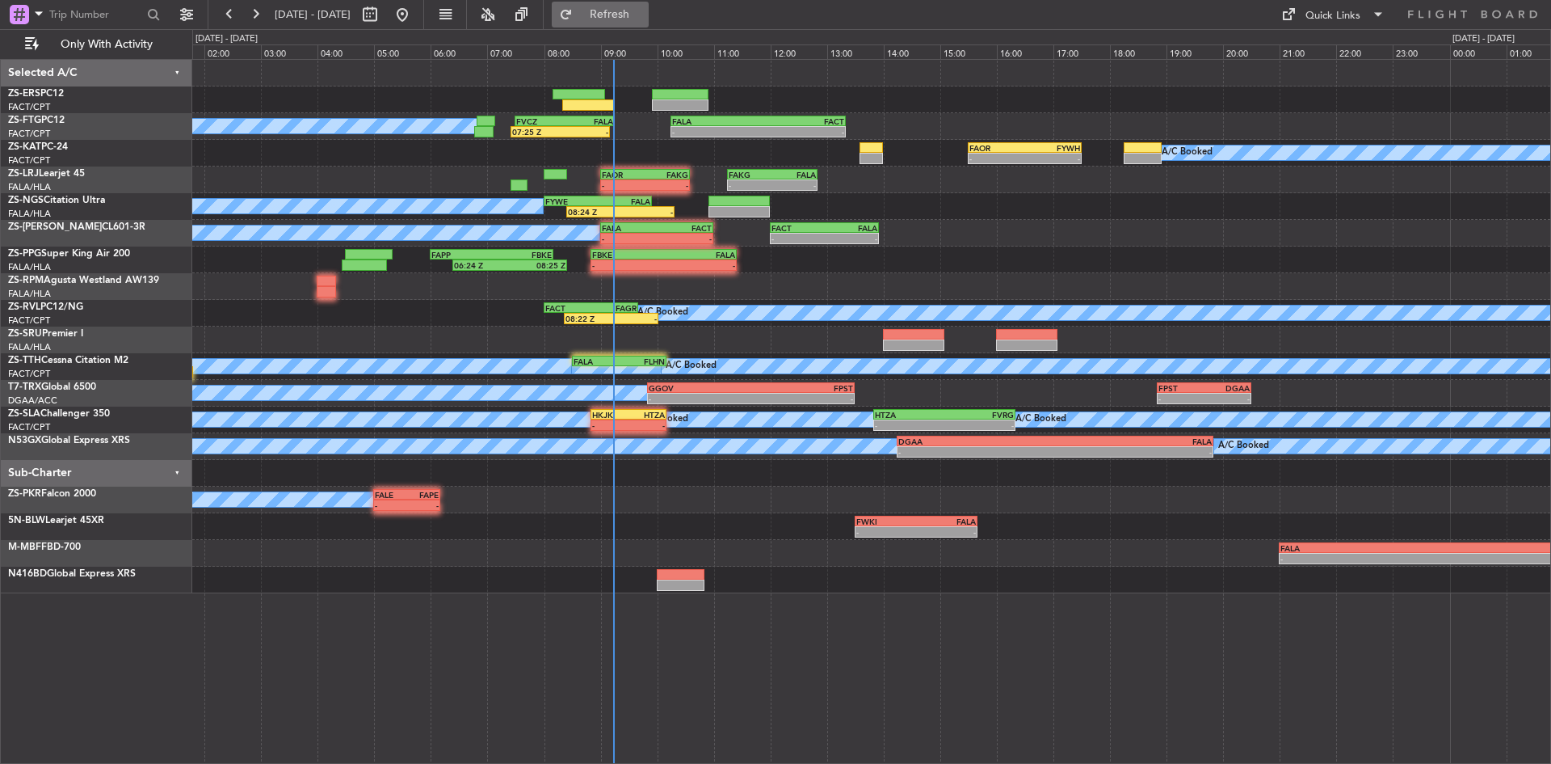
click at [625, 7] on button "Refresh" at bounding box center [600, 15] width 97 height 26
click at [644, 9] on span "Refresh" at bounding box center [610, 14] width 68 height 11
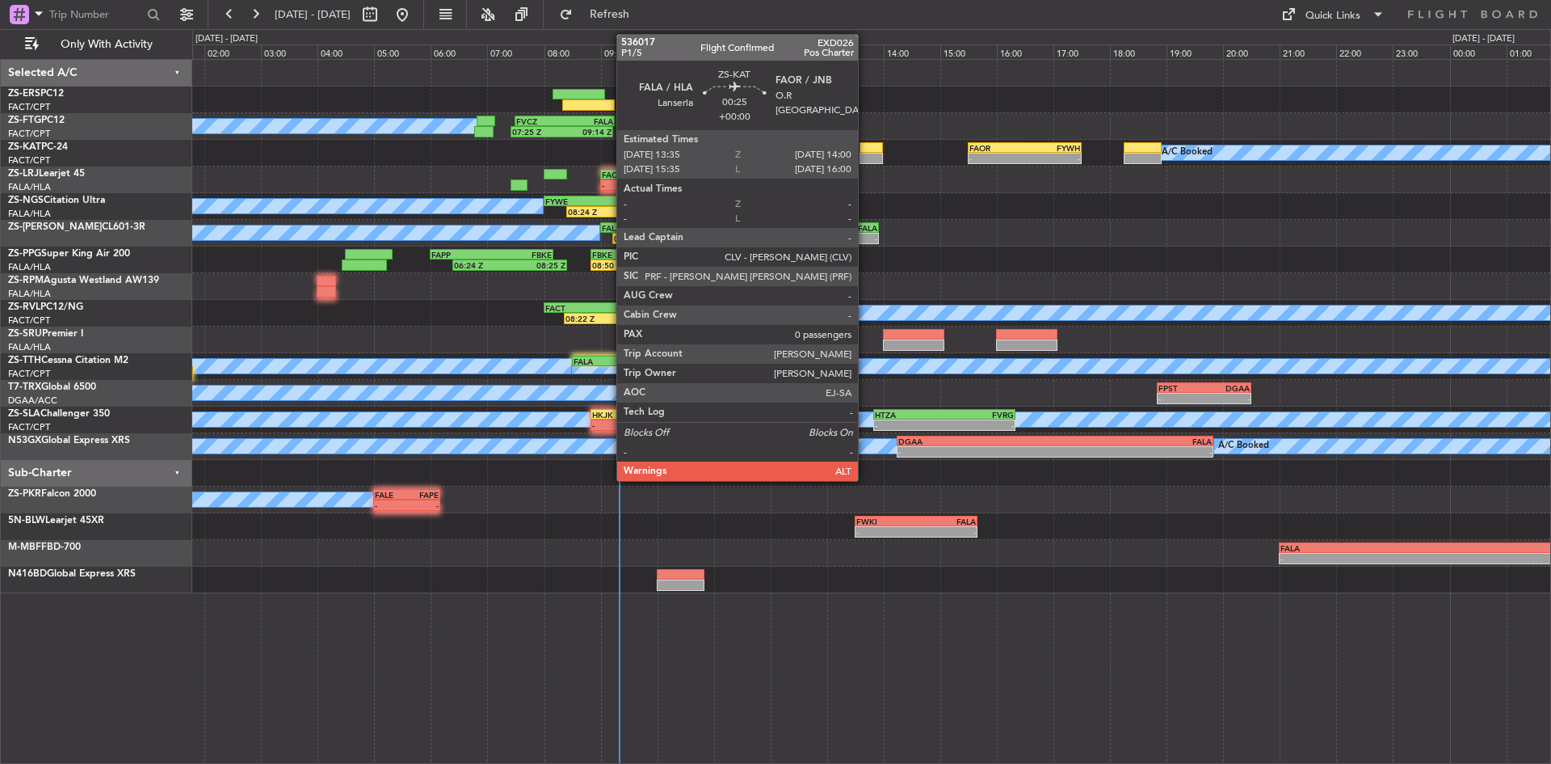
click at [865, 153] on div at bounding box center [872, 158] width 24 height 11
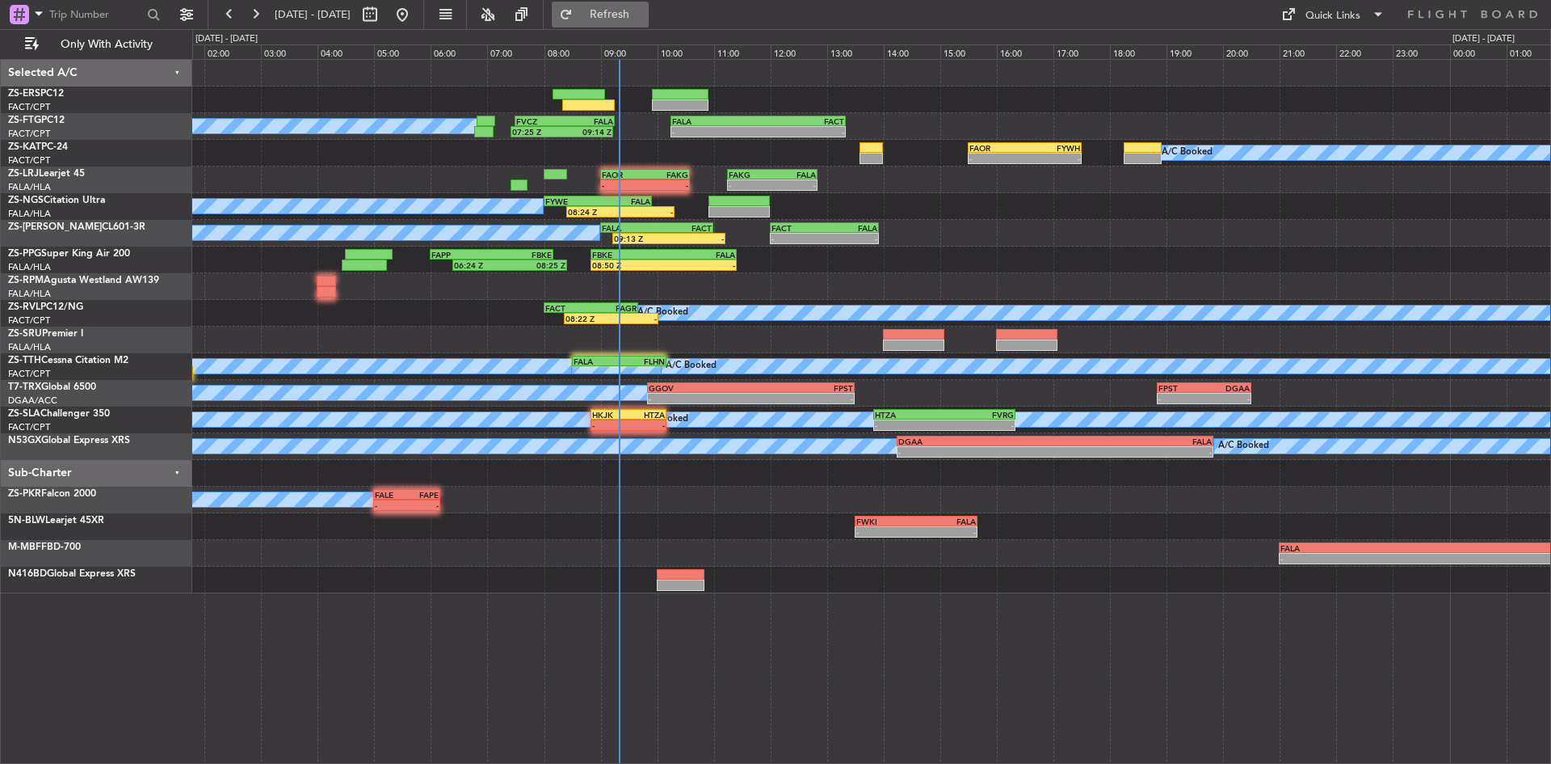
click at [644, 11] on span "Refresh" at bounding box center [610, 14] width 68 height 11
click at [629, 12] on span "Refresh" at bounding box center [610, 14] width 68 height 11
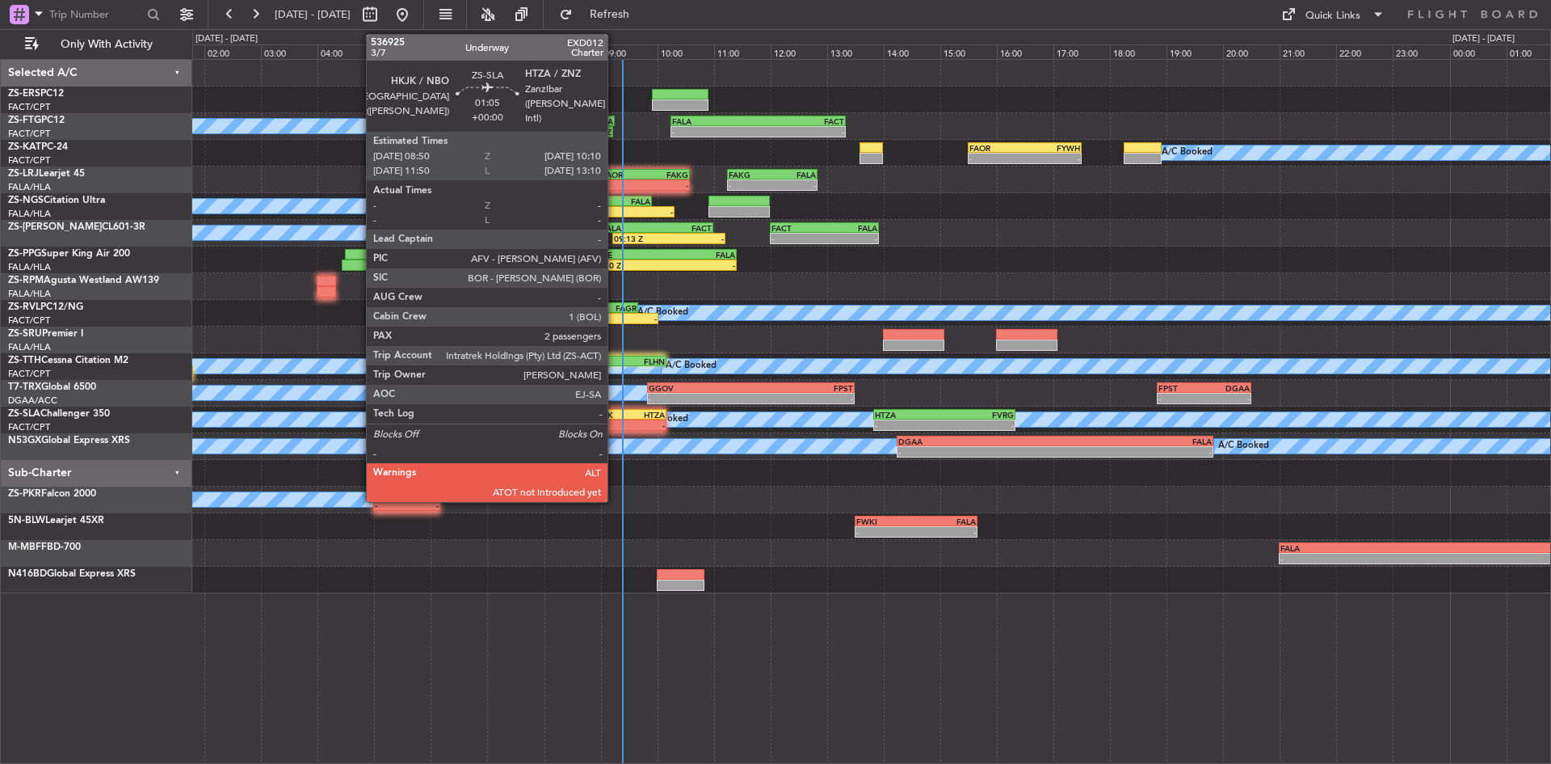
click at [616, 420] on div "-" at bounding box center [610, 425] width 36 height 10
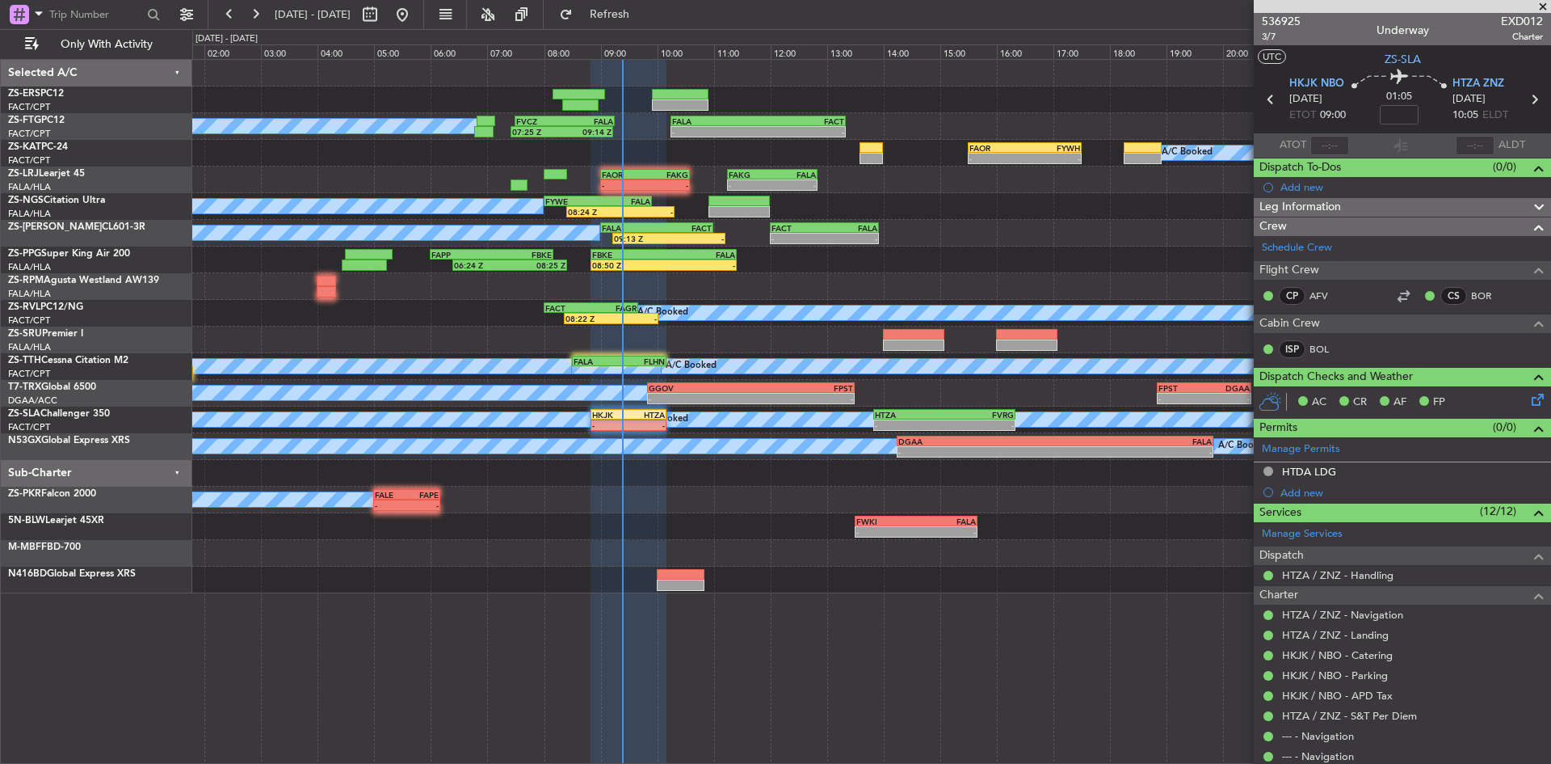
click at [1547, 5] on span at bounding box center [1543, 7] width 16 height 15
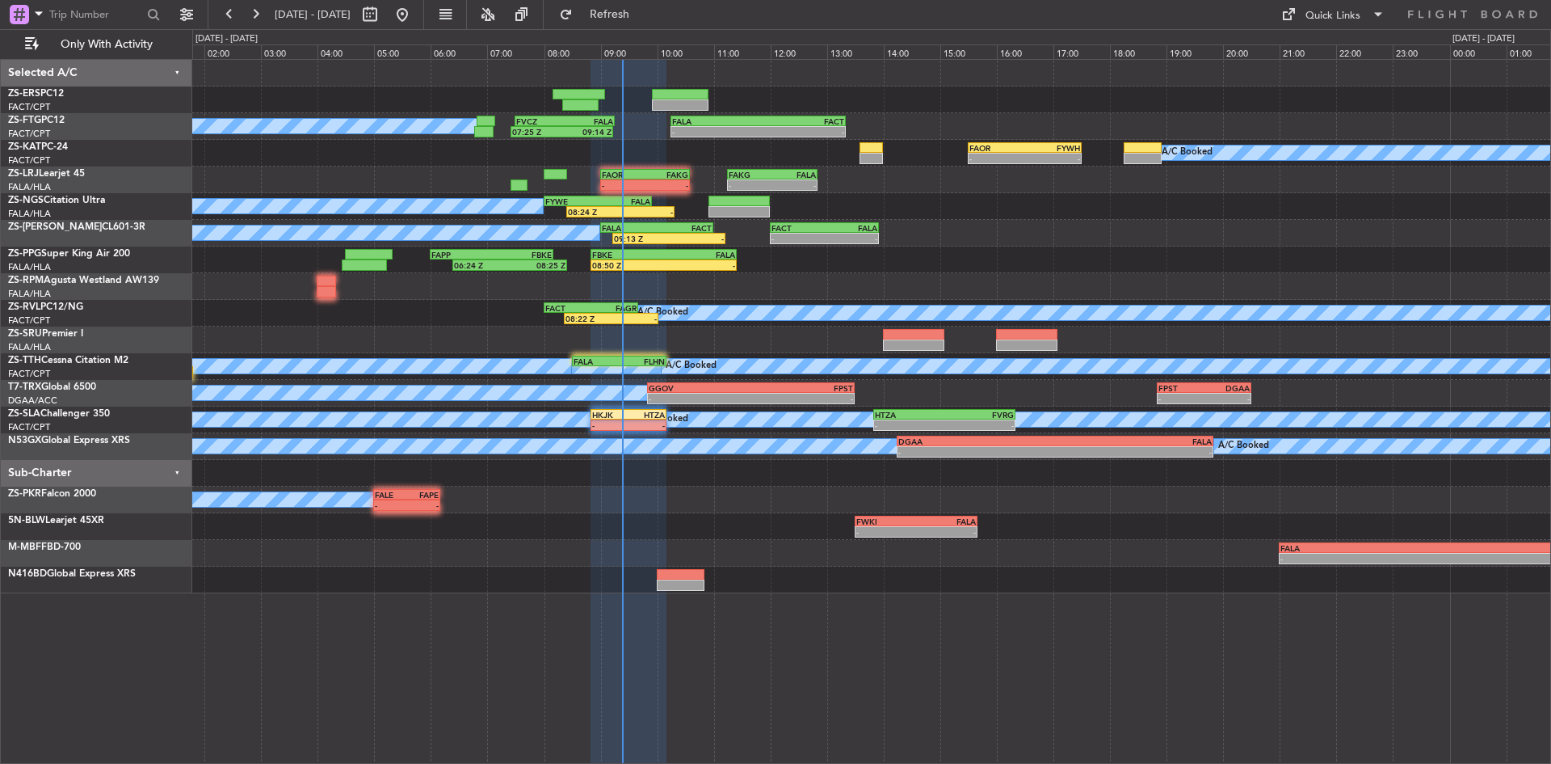
type input "0"
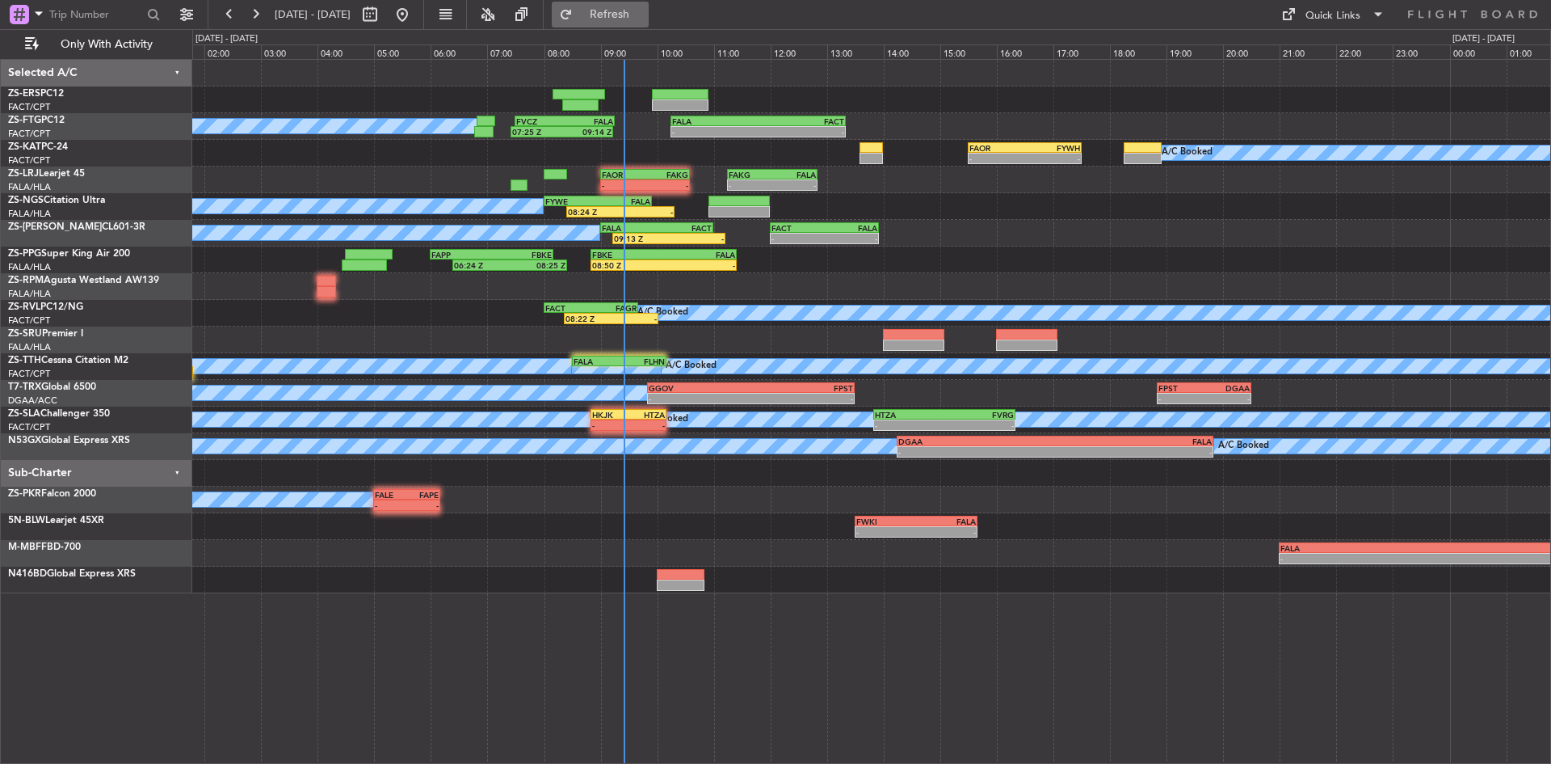
click at [639, 13] on span "Refresh" at bounding box center [610, 14] width 68 height 11
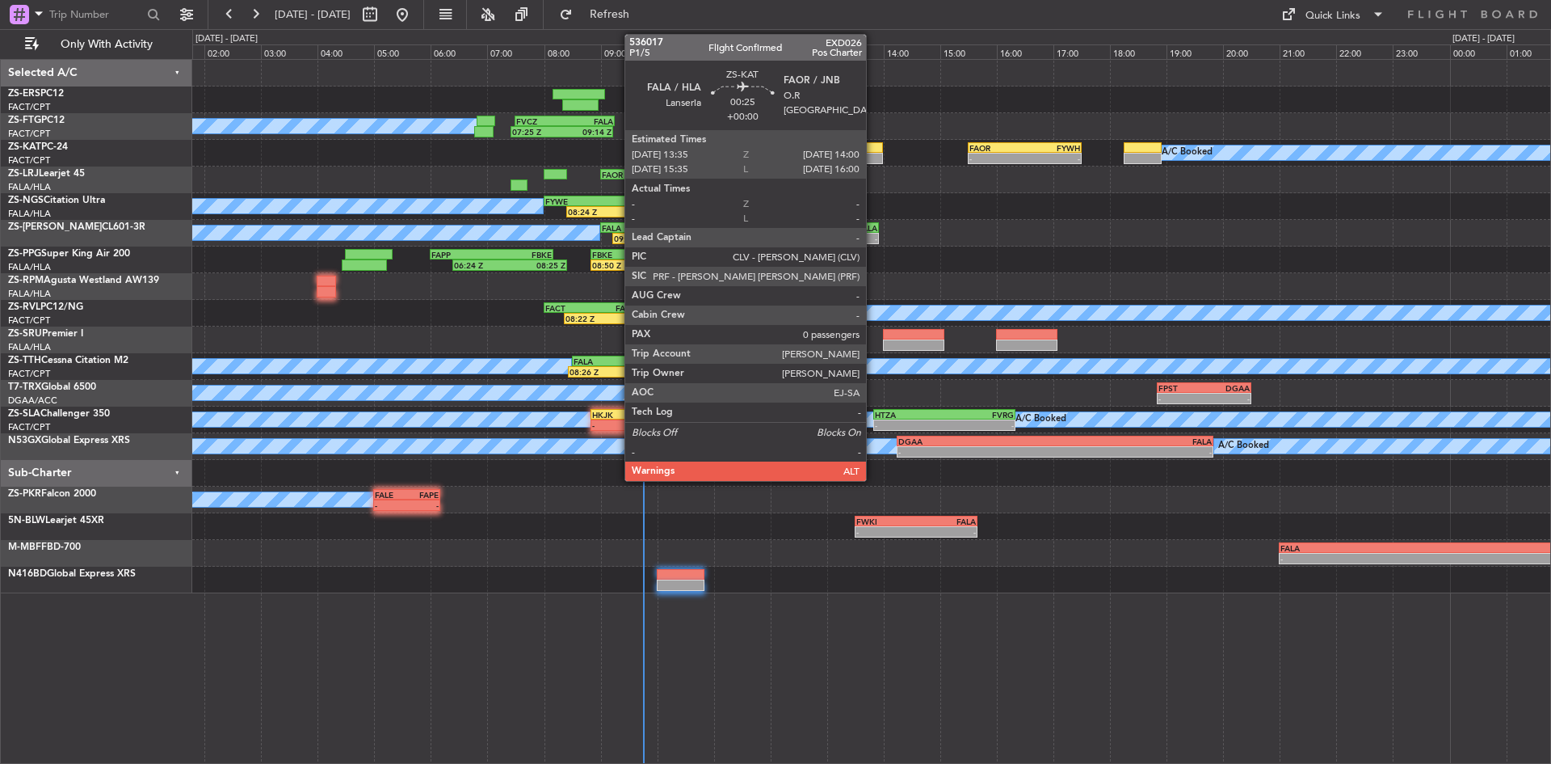
click at [873, 148] on div at bounding box center [872, 147] width 24 height 11
click at [872, 149] on div at bounding box center [872, 147] width 24 height 11
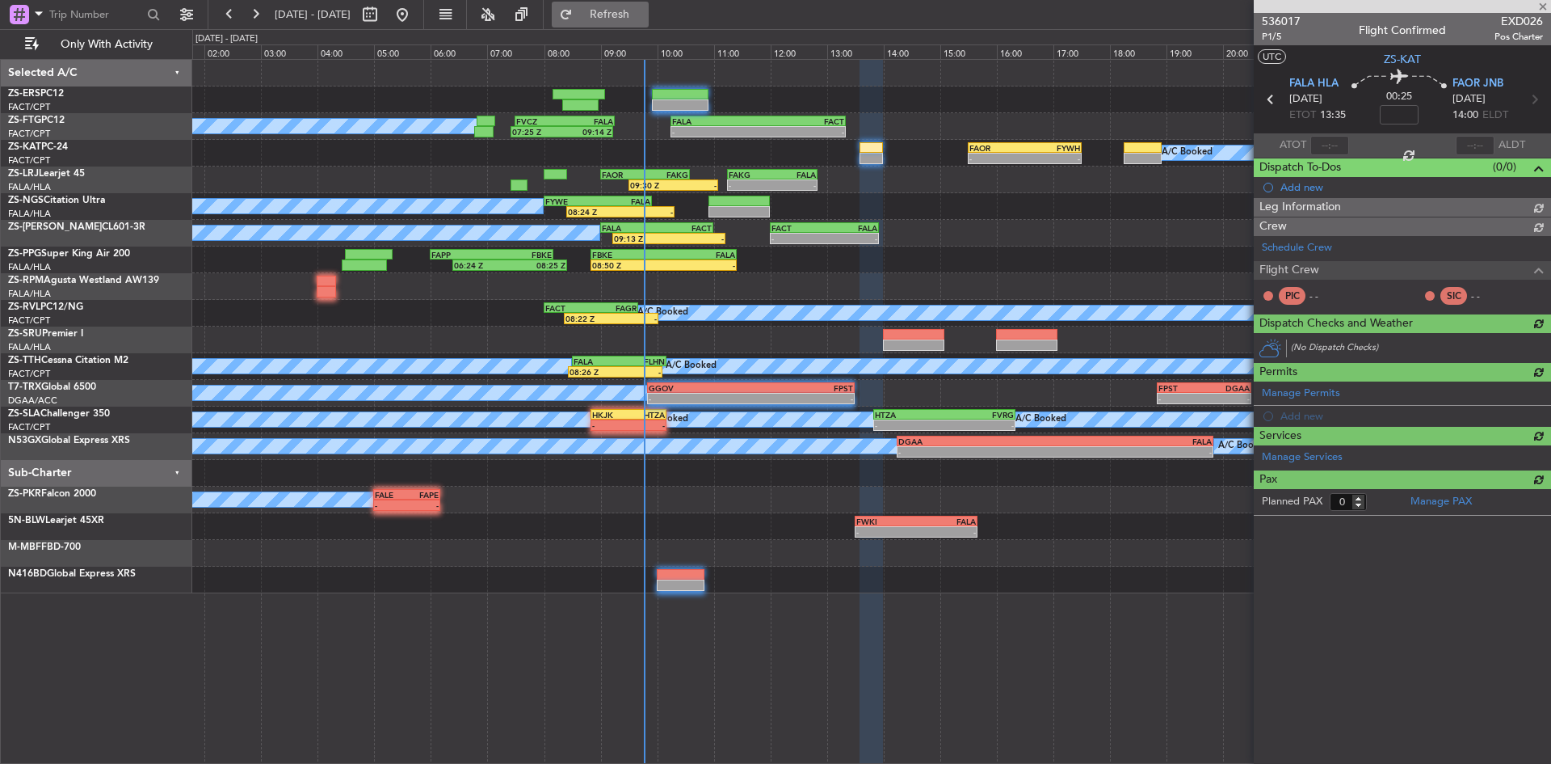
click at [649, 16] on button "Refresh" at bounding box center [600, 15] width 97 height 26
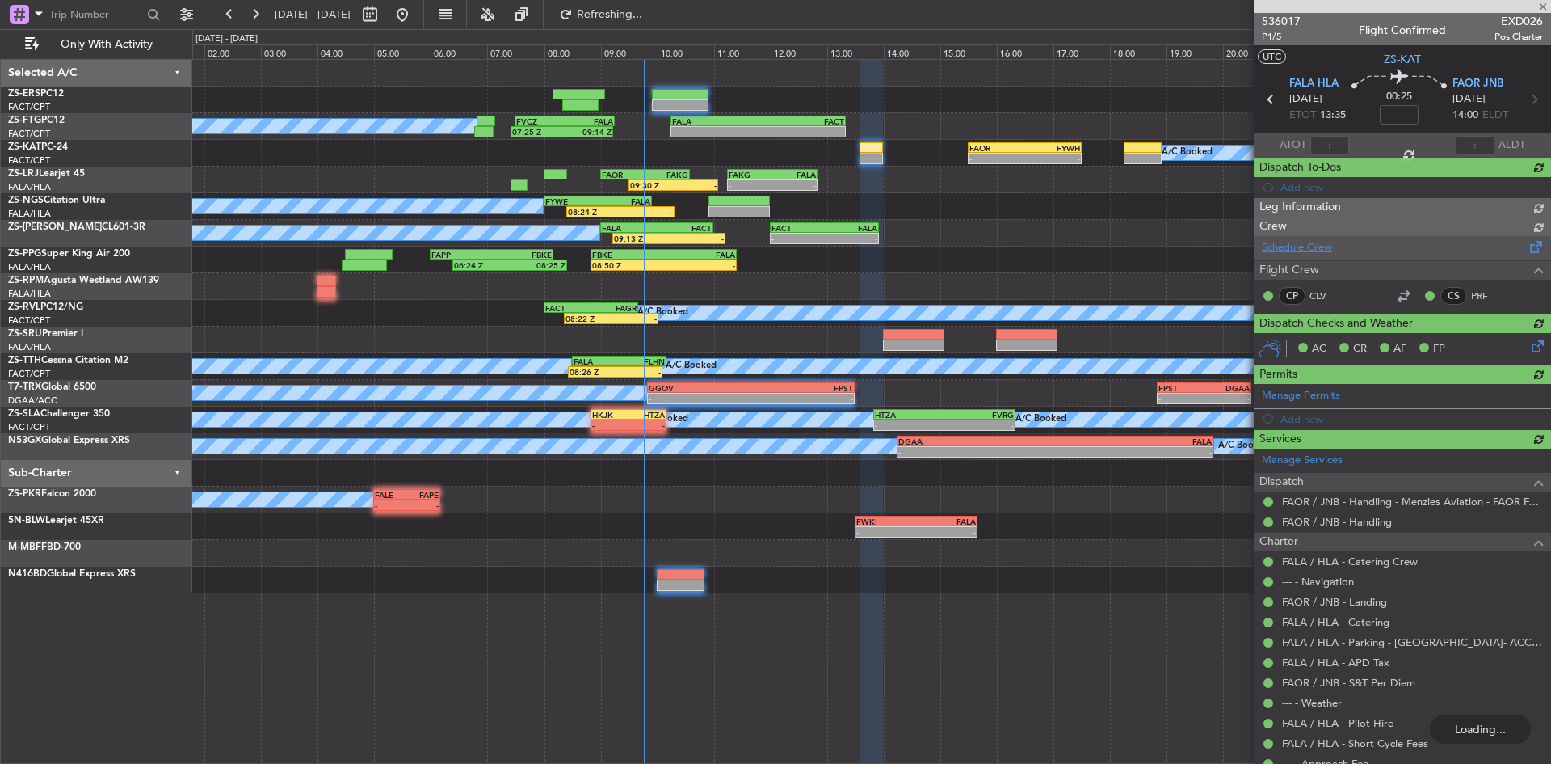
click at [1332, 246] on div "Schedule Crew Flight Crew CP CLV CS PRF" at bounding box center [1402, 275] width 297 height 78
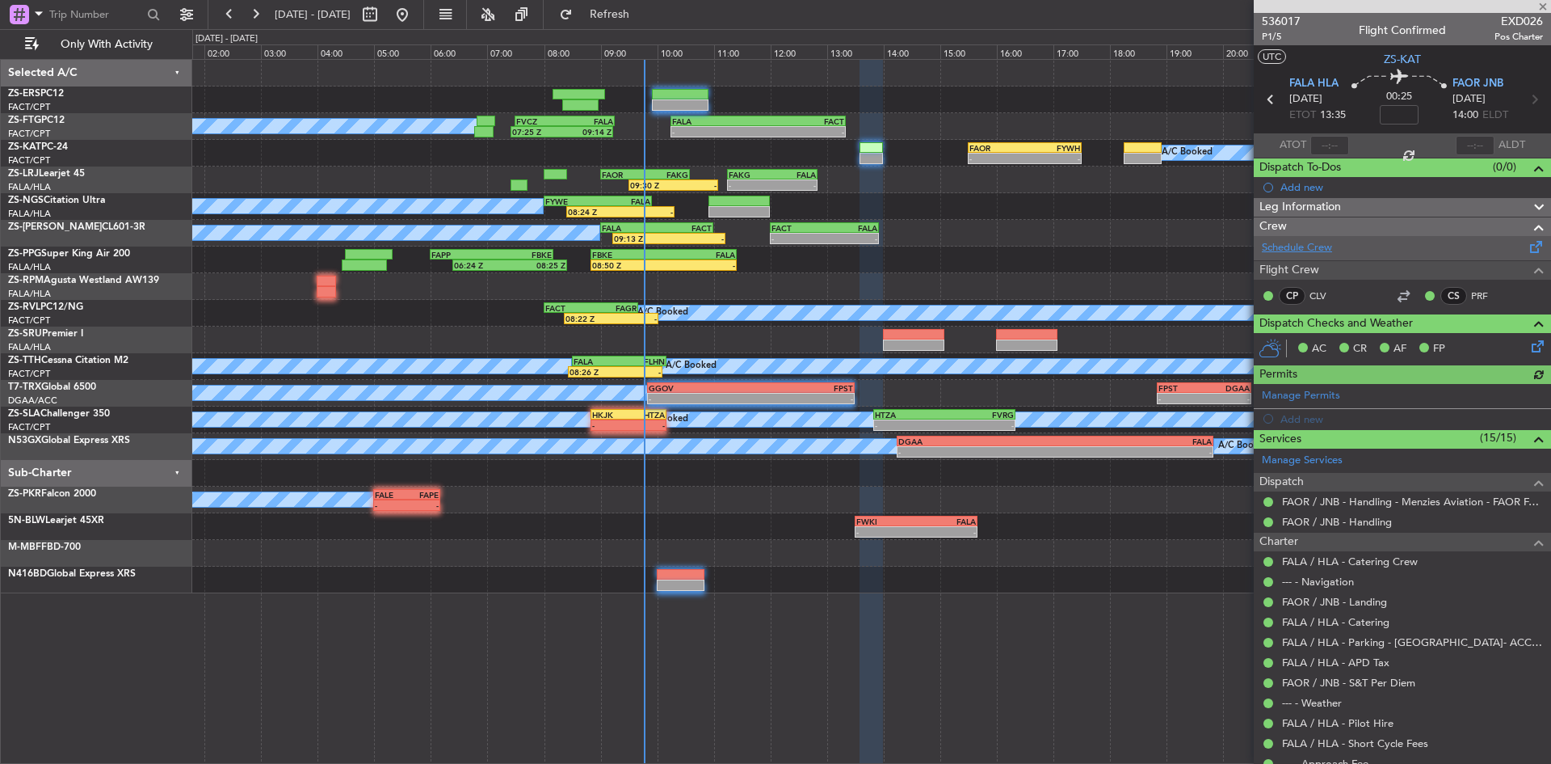
click at [1299, 245] on link "Schedule Crew" at bounding box center [1297, 248] width 70 height 16
click at [1549, 5] on span at bounding box center [1543, 7] width 16 height 15
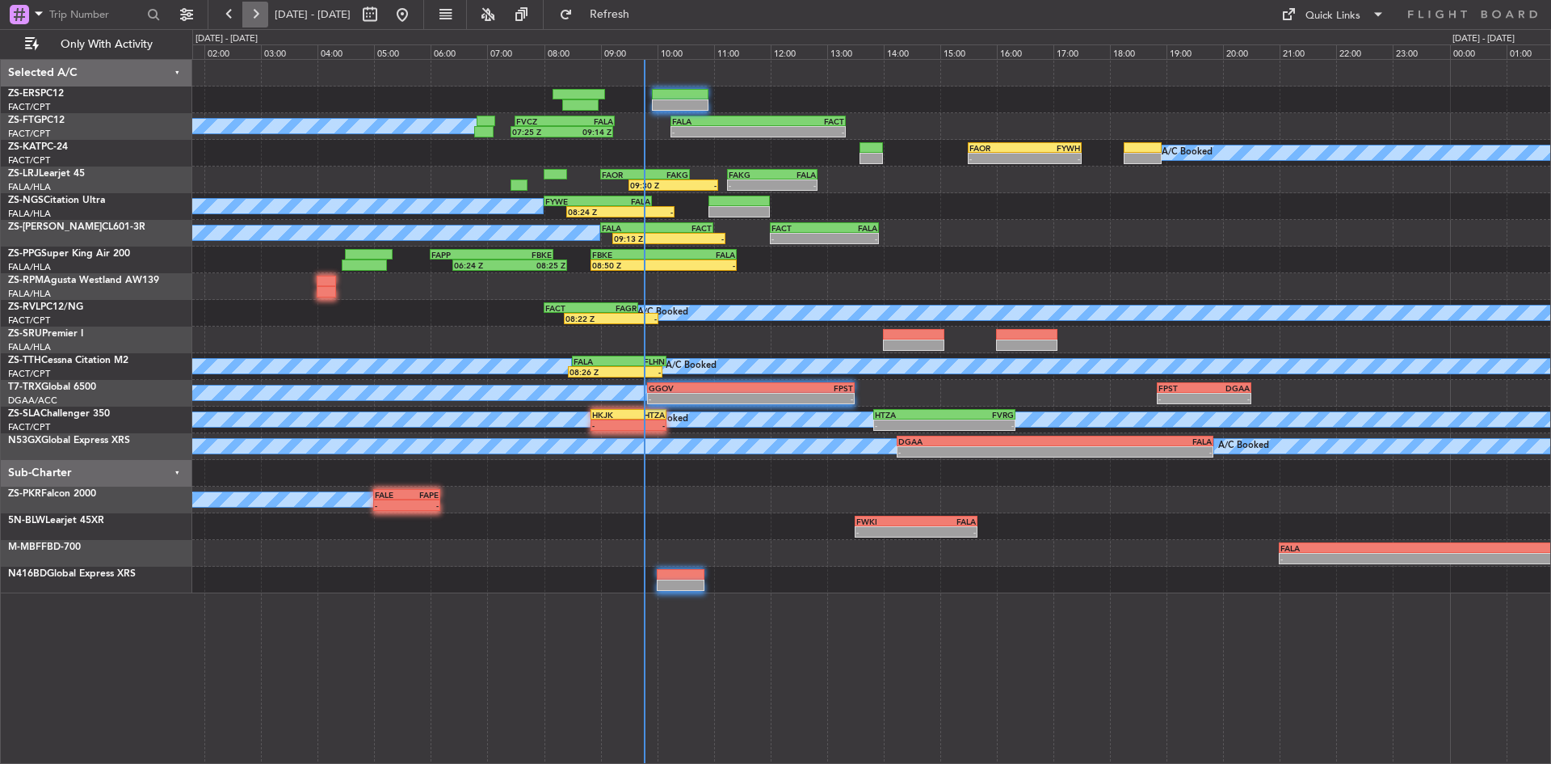
click at [248, 16] on button at bounding box center [255, 15] width 26 height 26
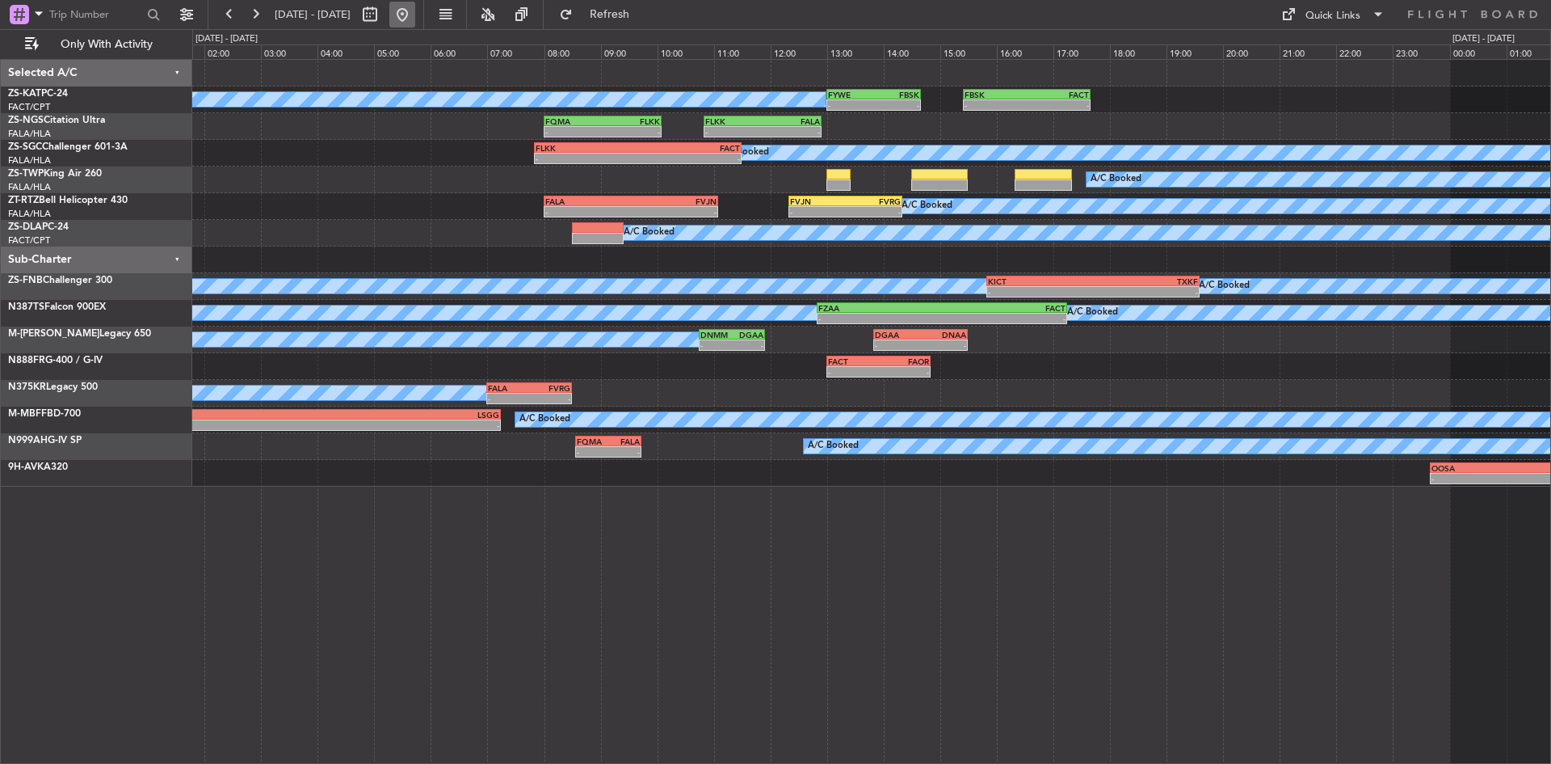
click at [415, 6] on button at bounding box center [402, 15] width 26 height 26
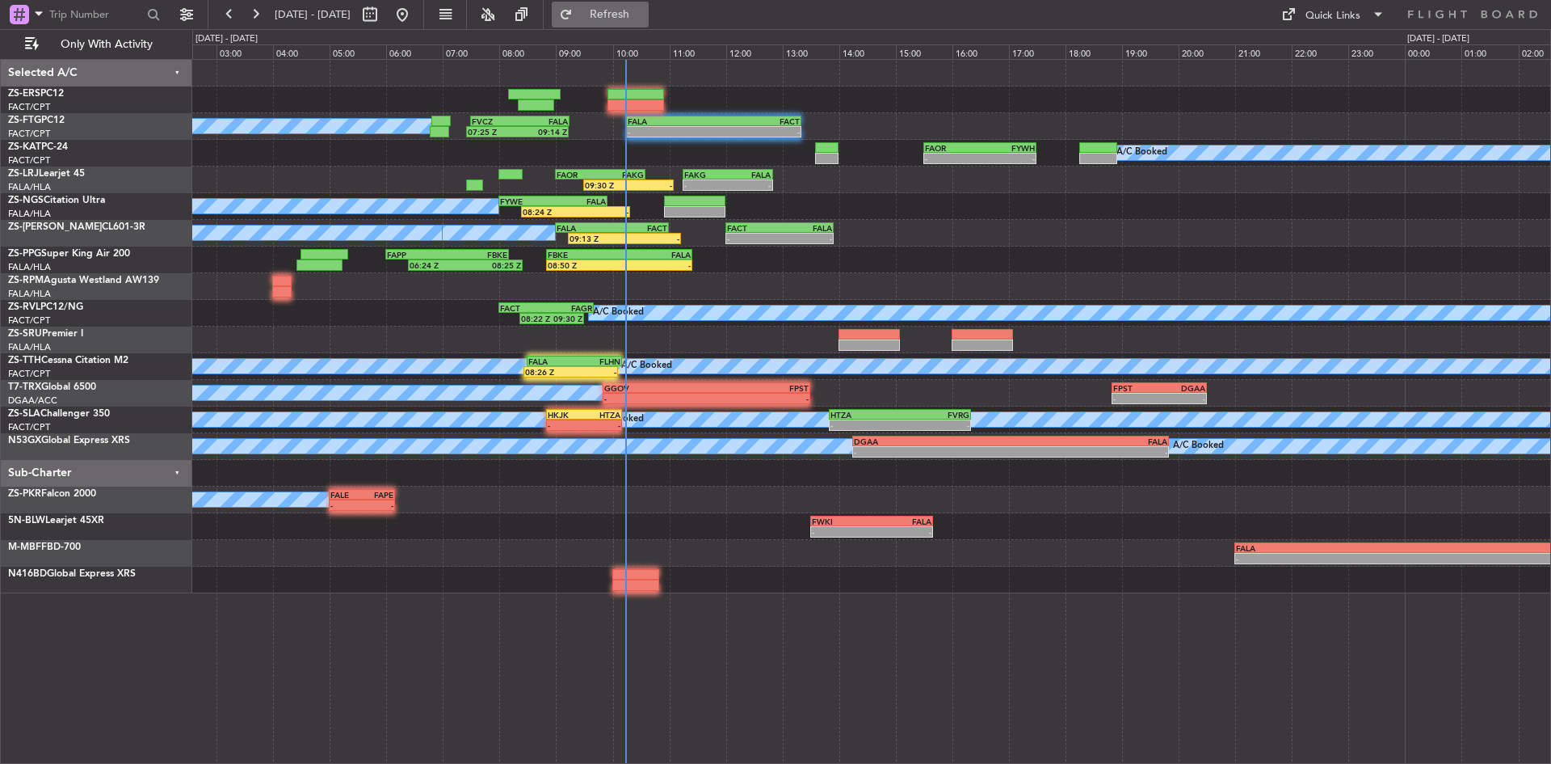
click at [644, 15] on span "Refresh" at bounding box center [610, 14] width 68 height 11
click at [644, 10] on span "Refresh" at bounding box center [610, 14] width 68 height 11
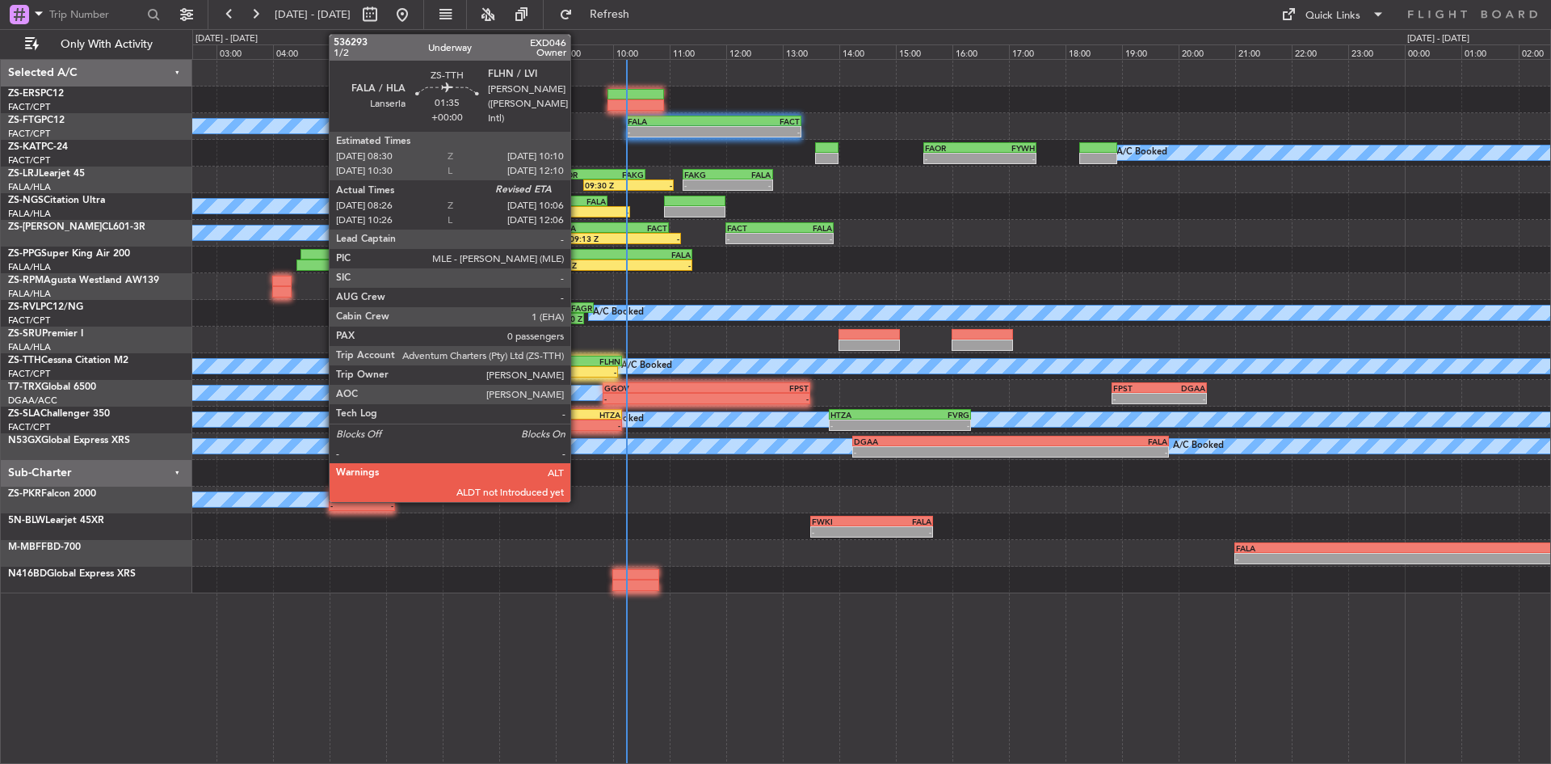
click at [578, 368] on div "-" at bounding box center [593, 372] width 46 height 10
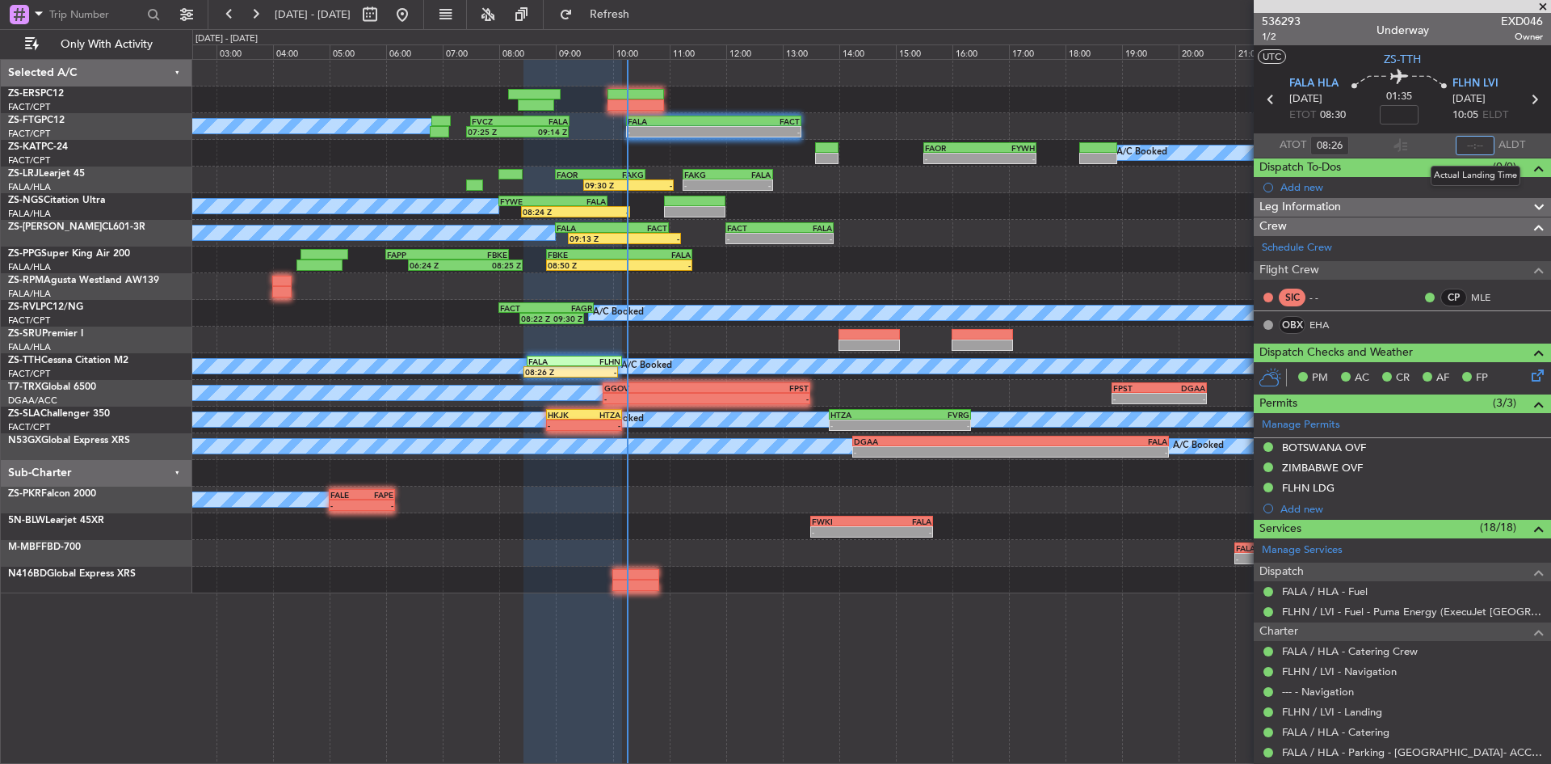
click at [1467, 143] on input "text" at bounding box center [1475, 145] width 39 height 19
type input "10:02"
click at [1546, 3] on span at bounding box center [1543, 7] width 16 height 15
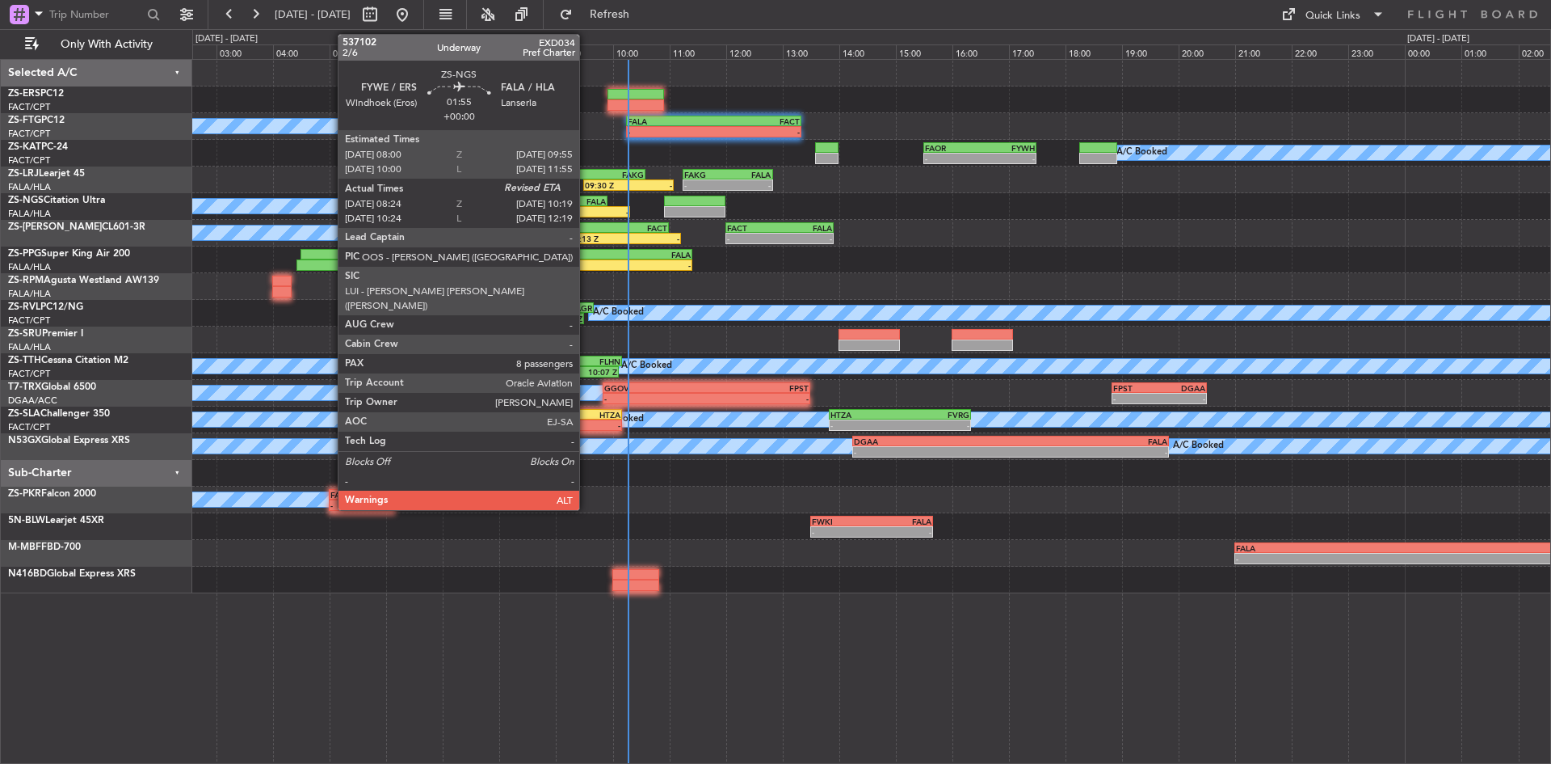
click at [587, 208] on div "-" at bounding box center [602, 212] width 53 height 10
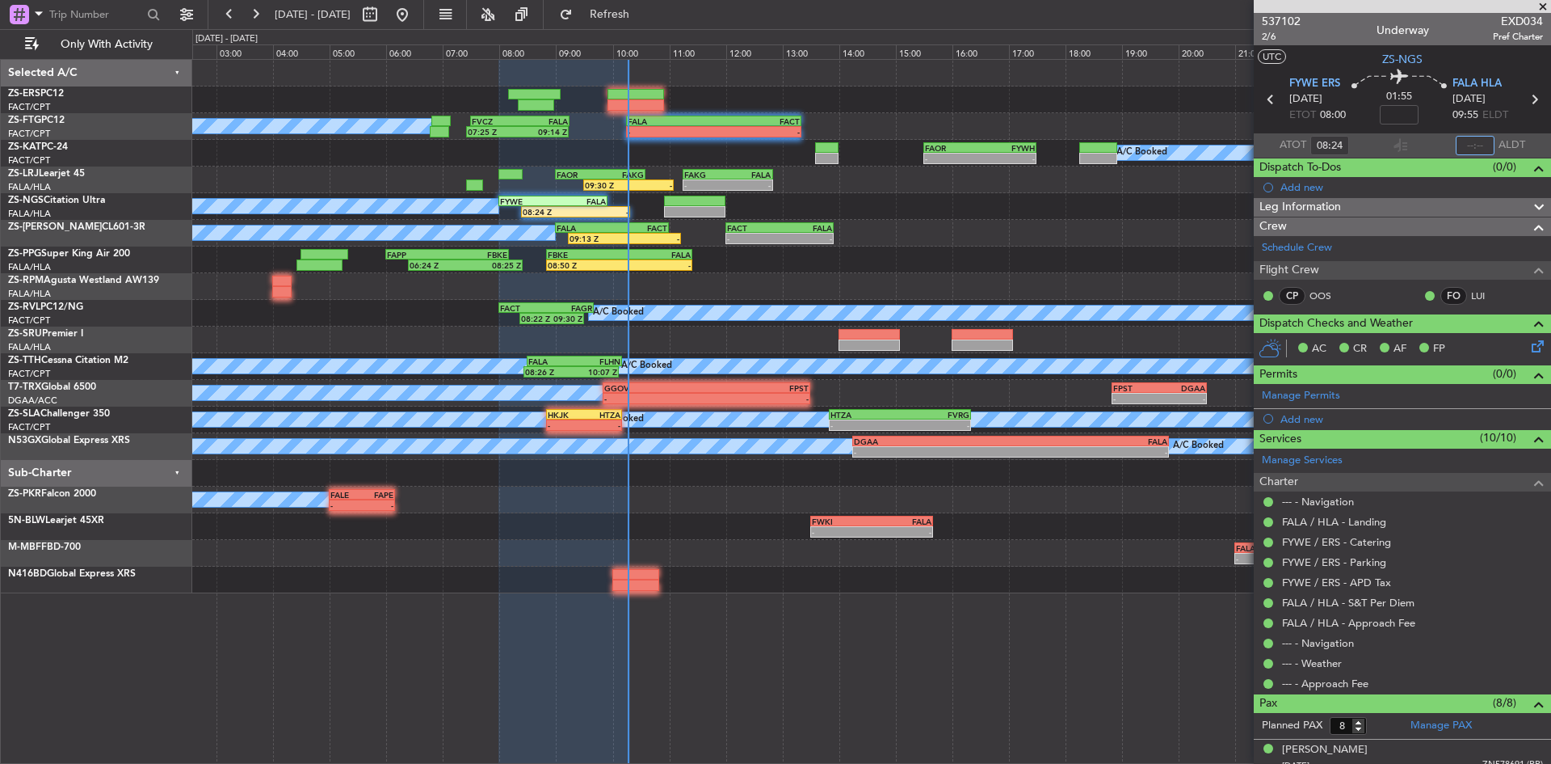
click at [1467, 145] on input "text" at bounding box center [1475, 145] width 39 height 19
type input "10"
type input "10:12"
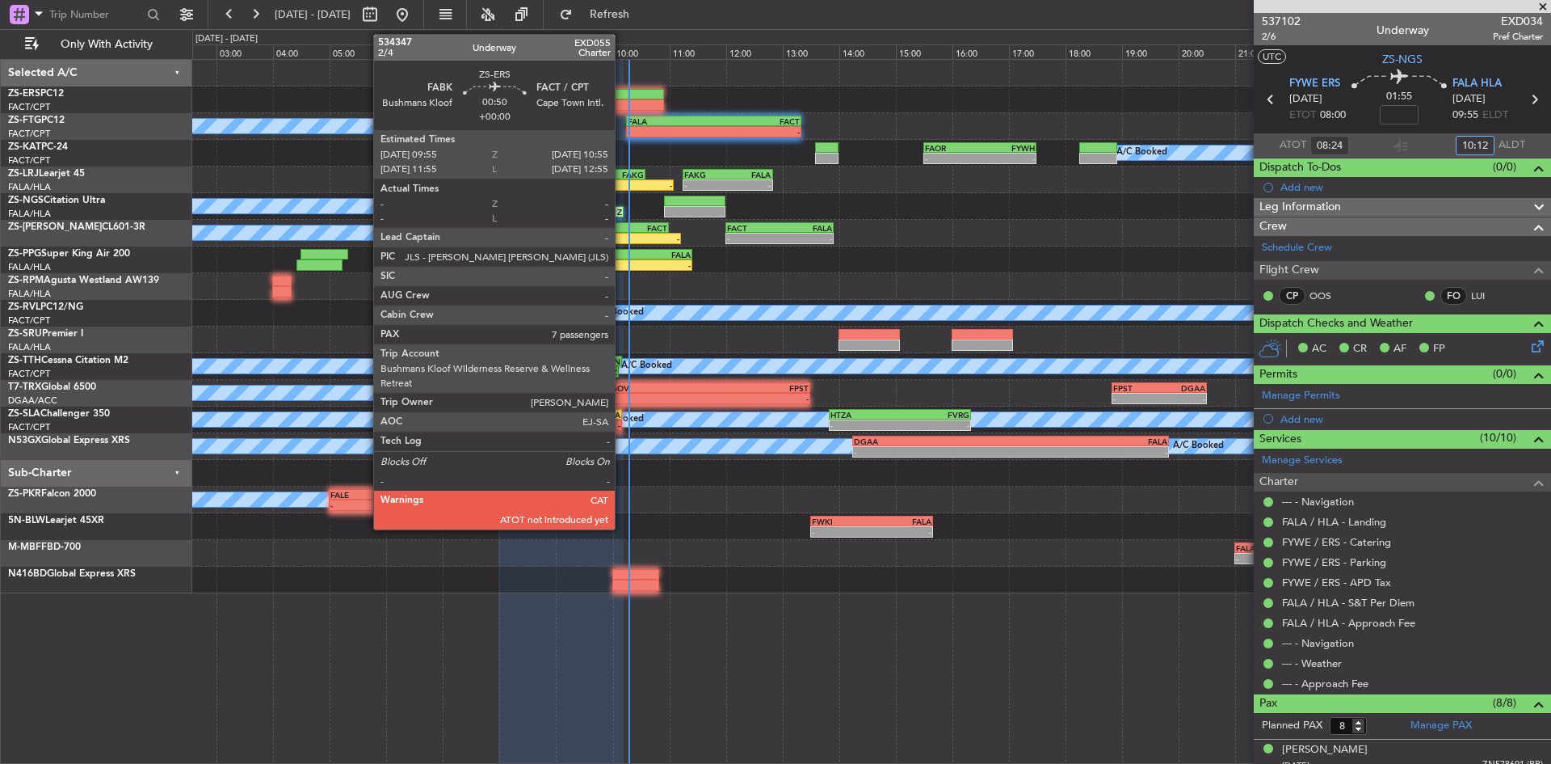
click at [623, 101] on div at bounding box center [636, 104] width 57 height 11
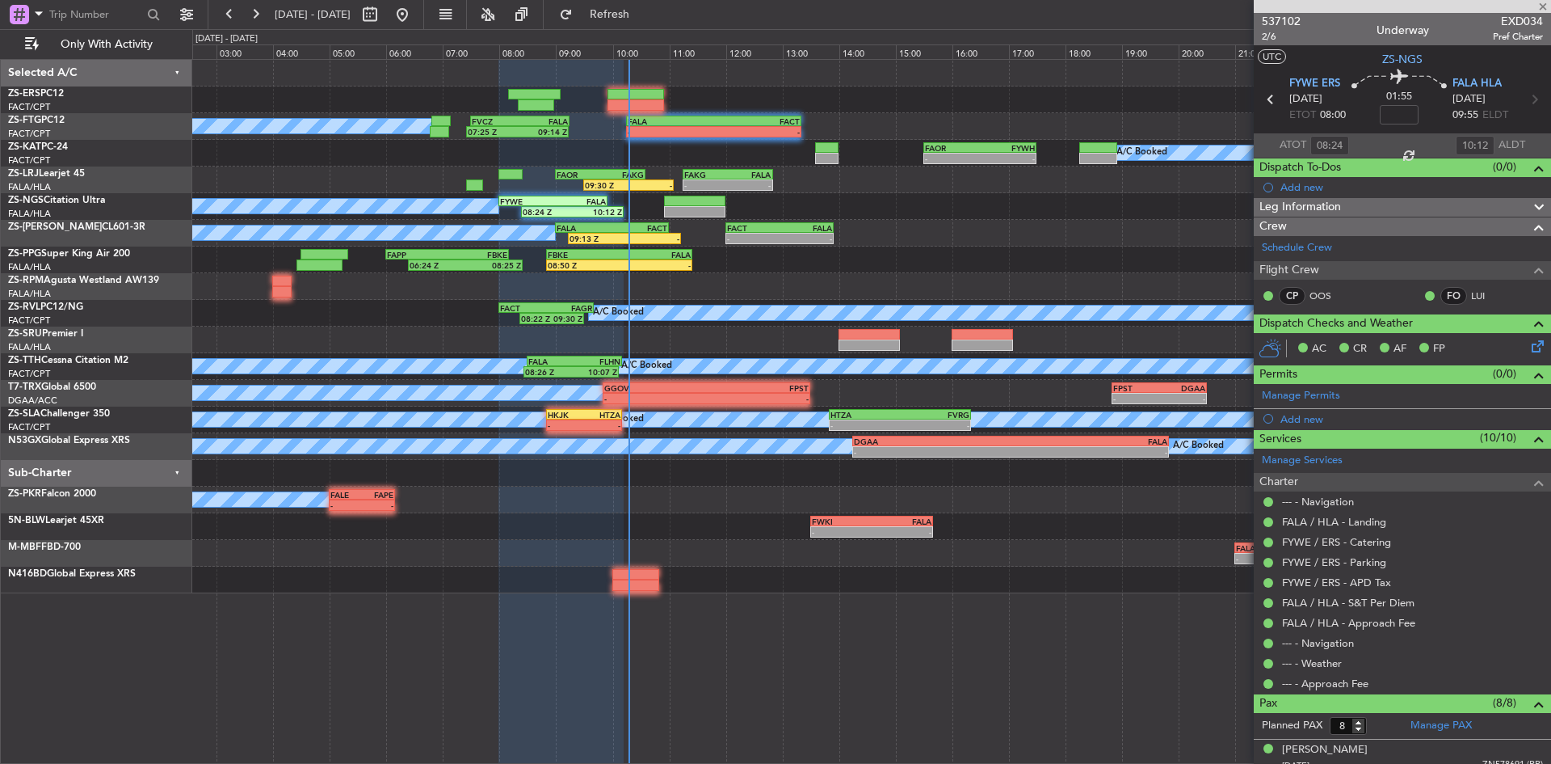
type input "7"
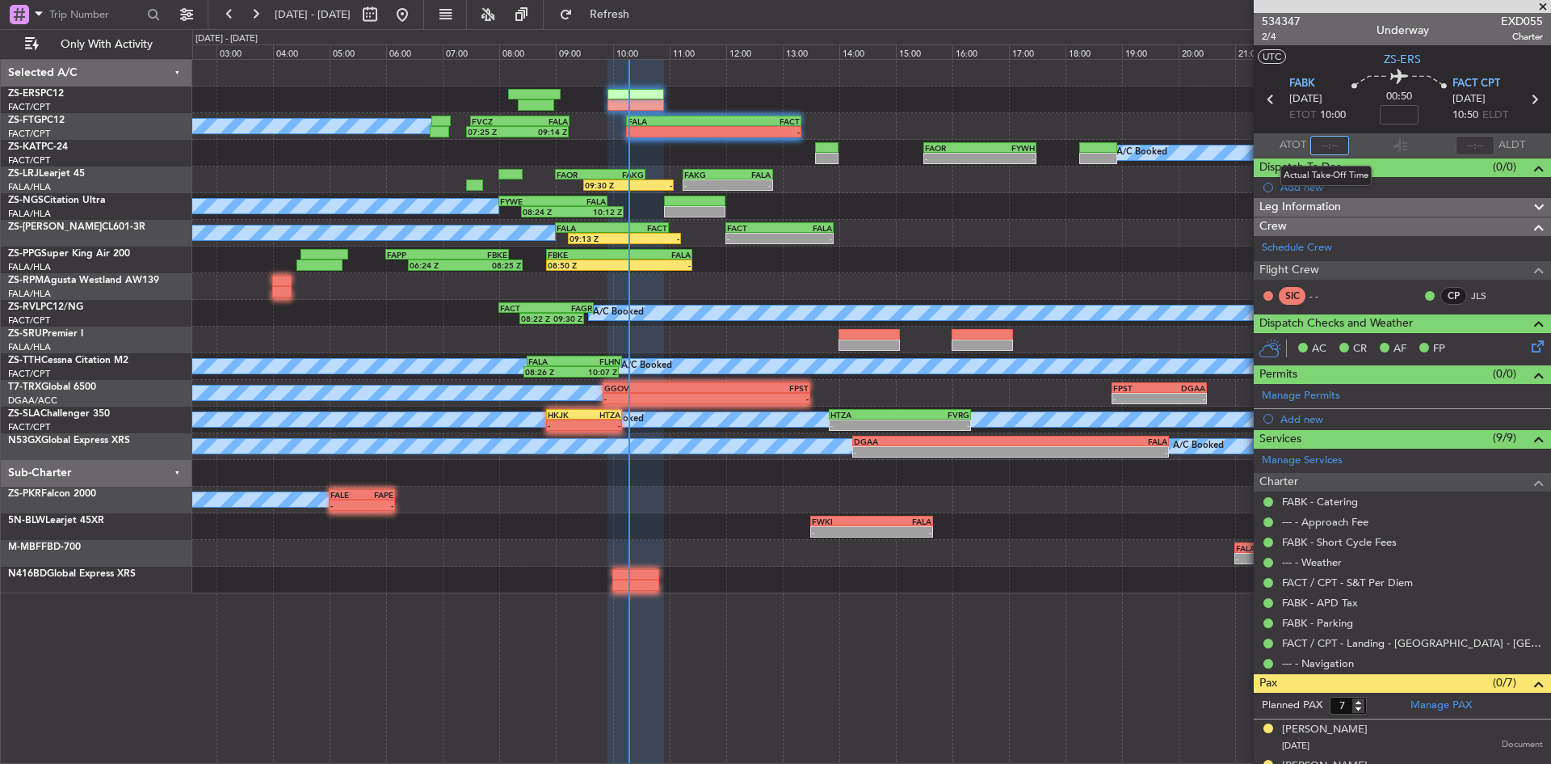
click at [1331, 138] on input "text" at bounding box center [1330, 145] width 39 height 19
type input "10:15"
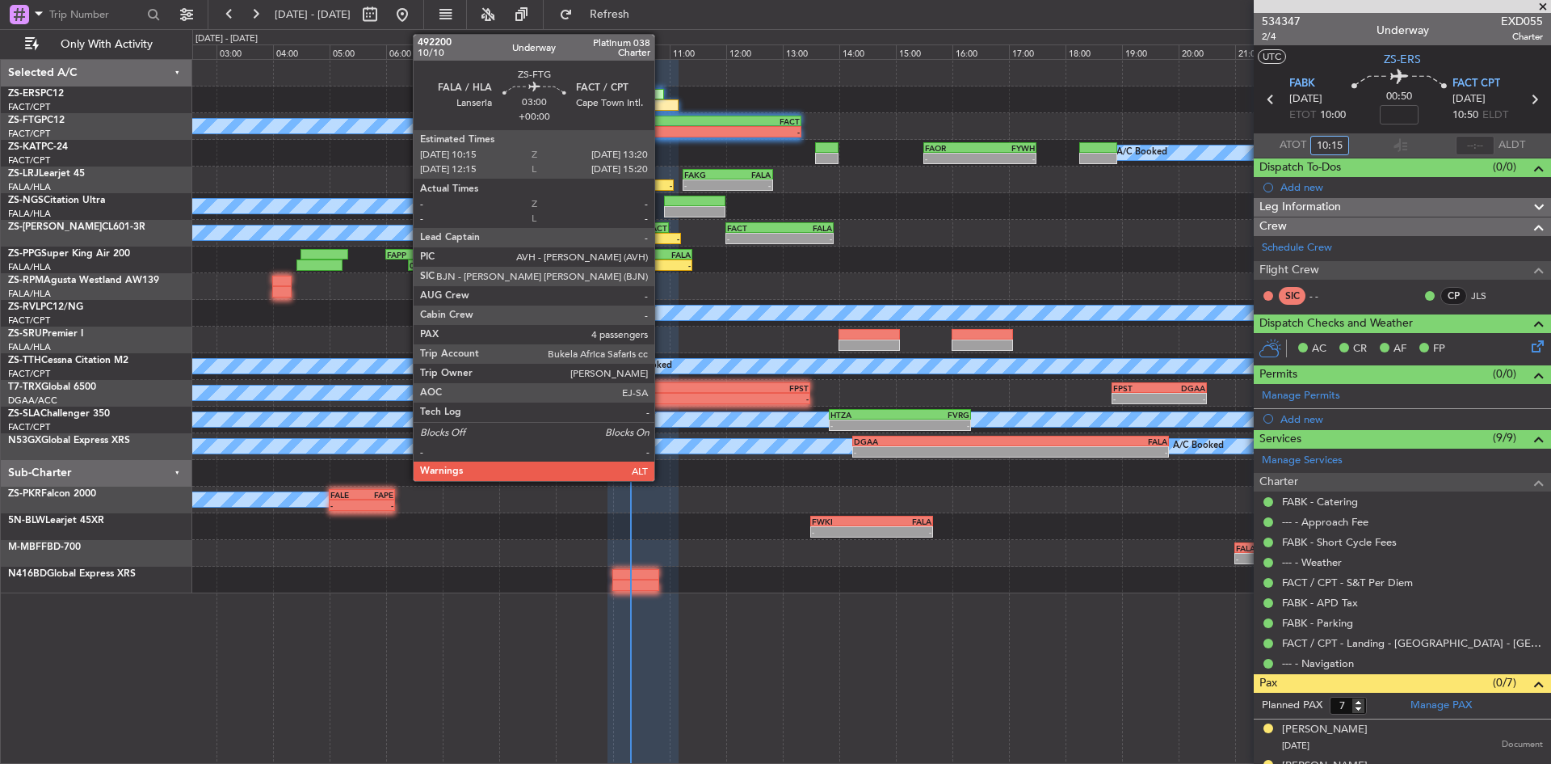
click at [662, 129] on div "-" at bounding box center [671, 132] width 86 height 10
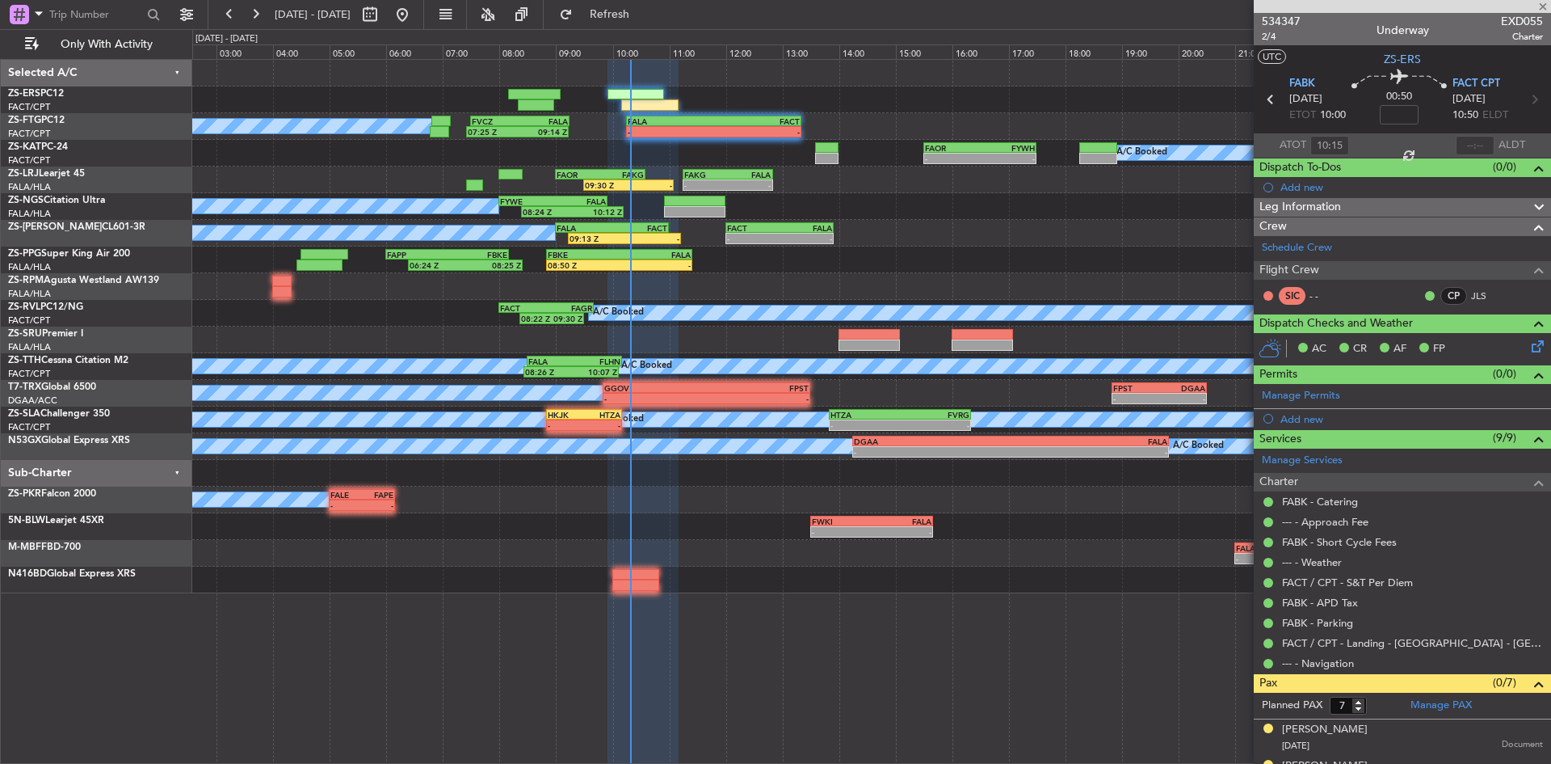
type input "4"
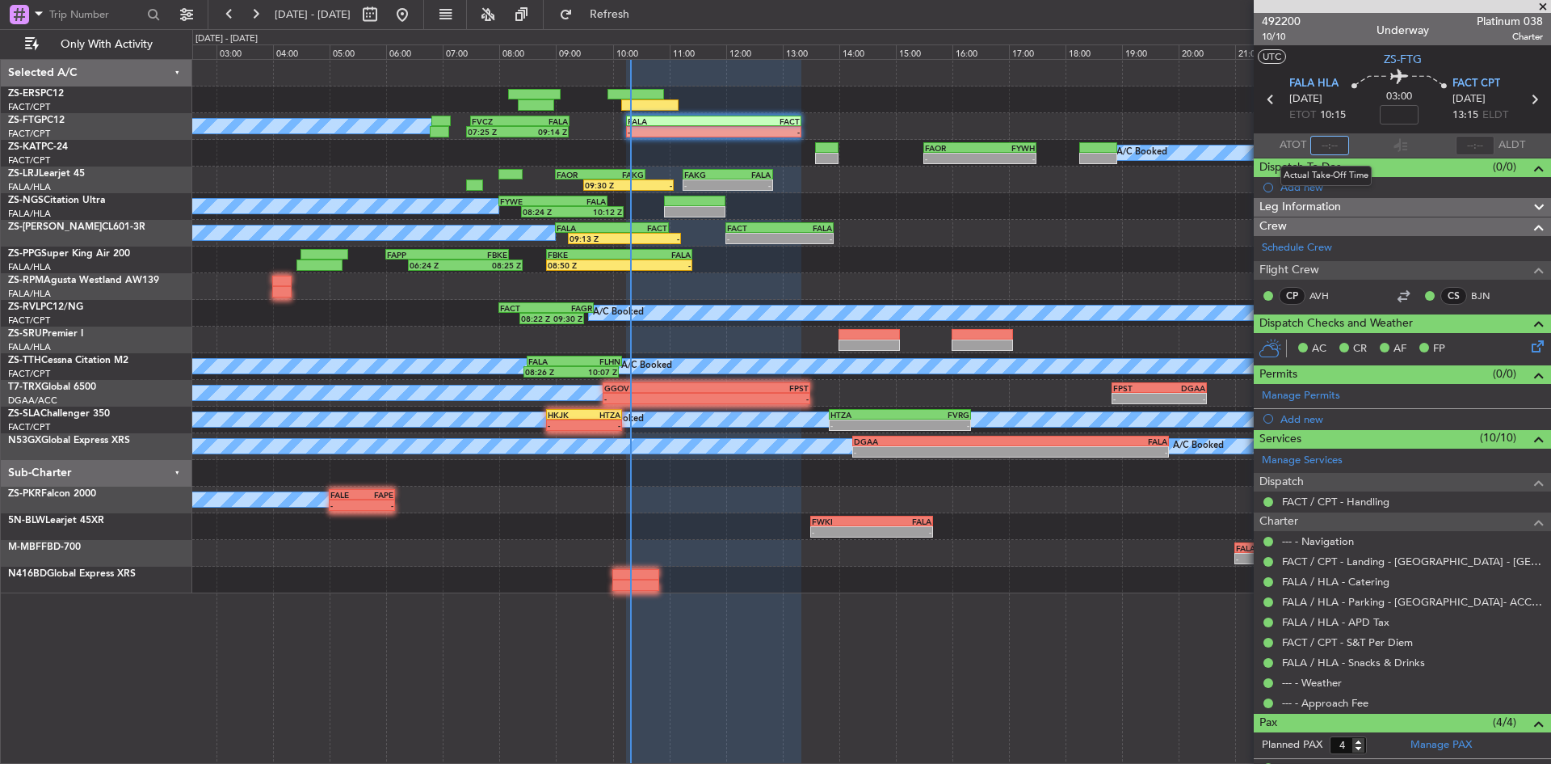
click at [1327, 147] on input "text" at bounding box center [1330, 145] width 39 height 19
type input "10:16"
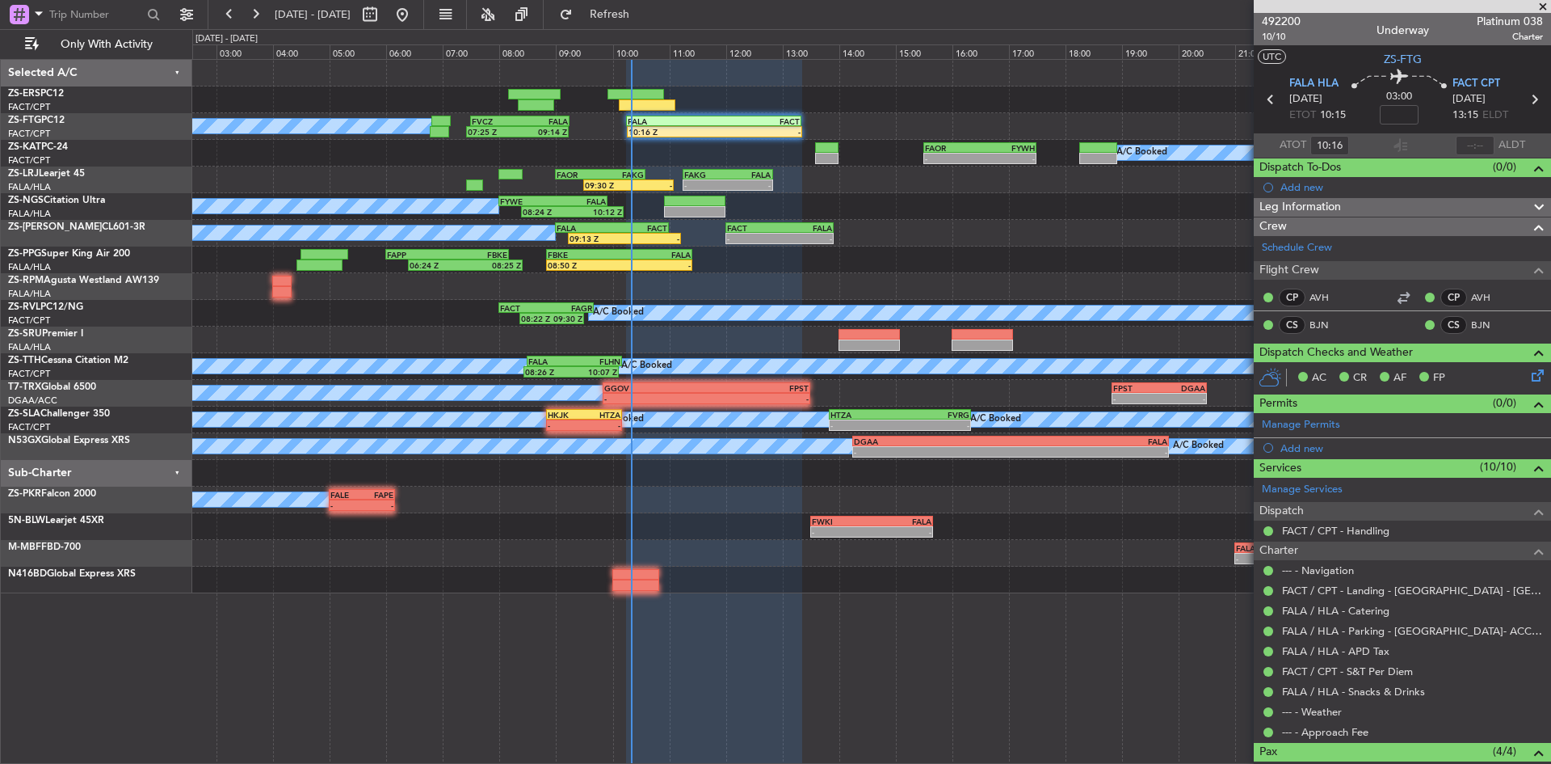
click at [1542, 4] on span at bounding box center [1543, 7] width 16 height 15
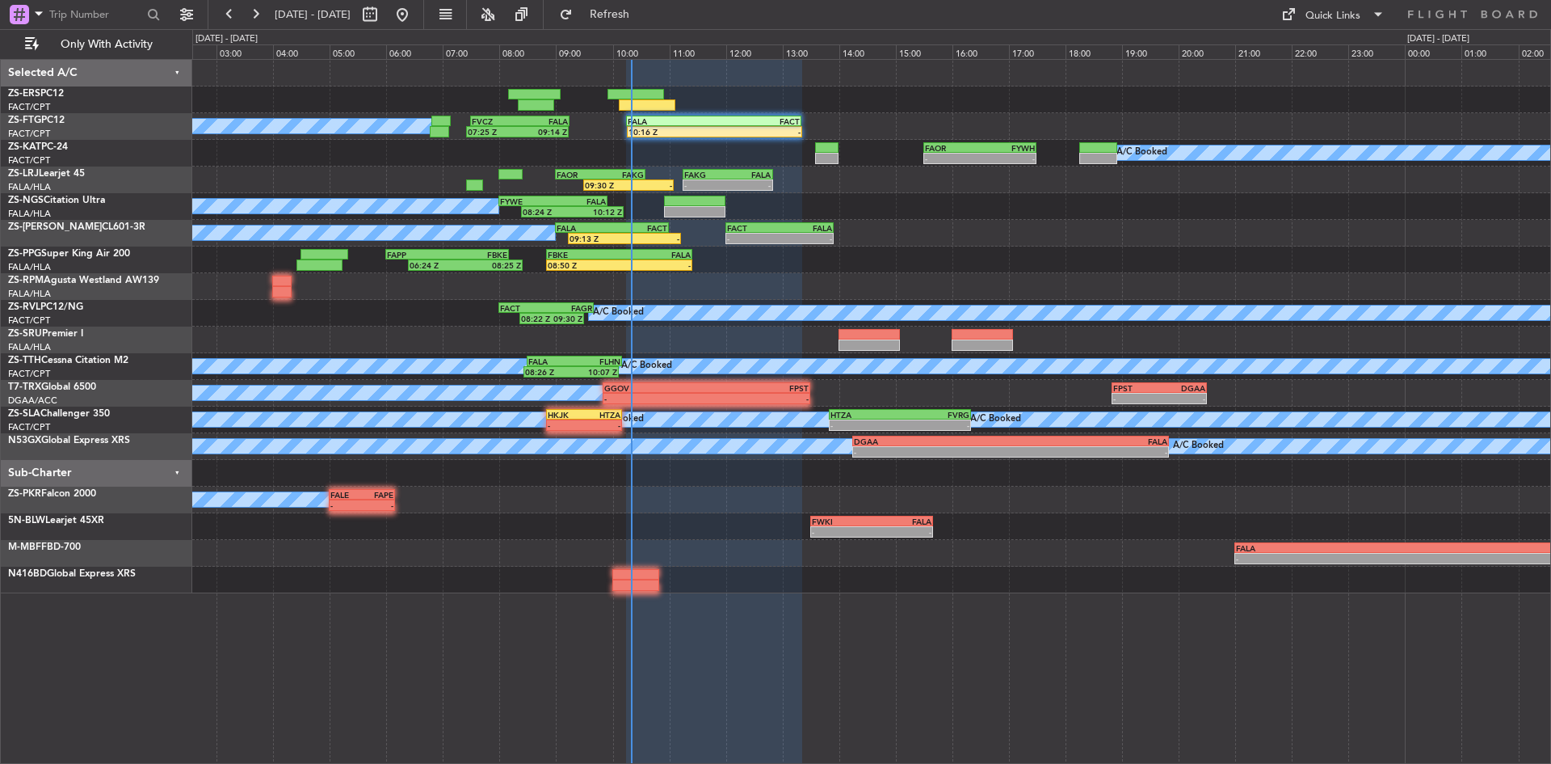
type input "0"
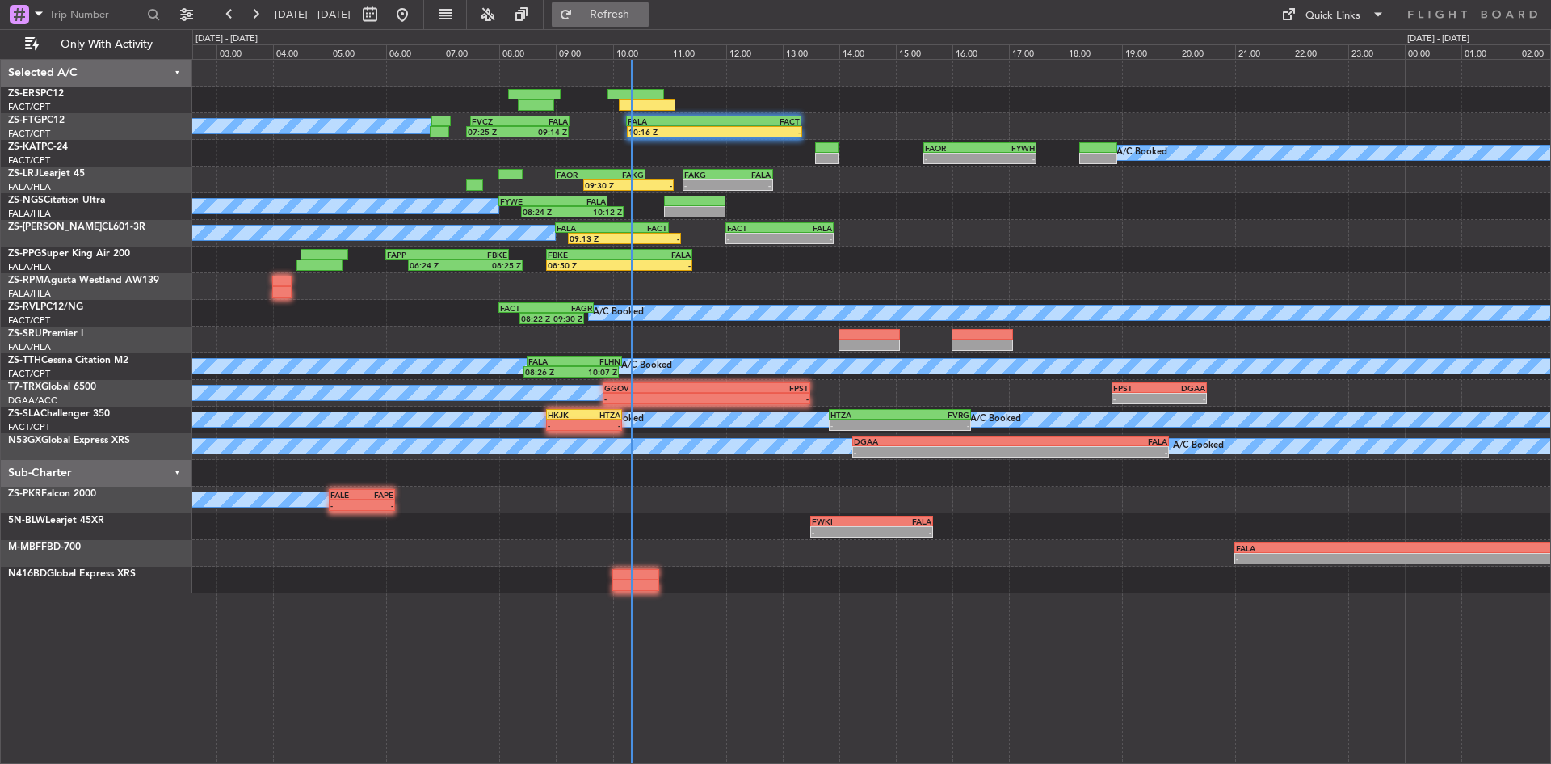
click at [644, 12] on span "Refresh" at bounding box center [610, 14] width 68 height 11
click at [254, 15] on button at bounding box center [255, 15] width 26 height 26
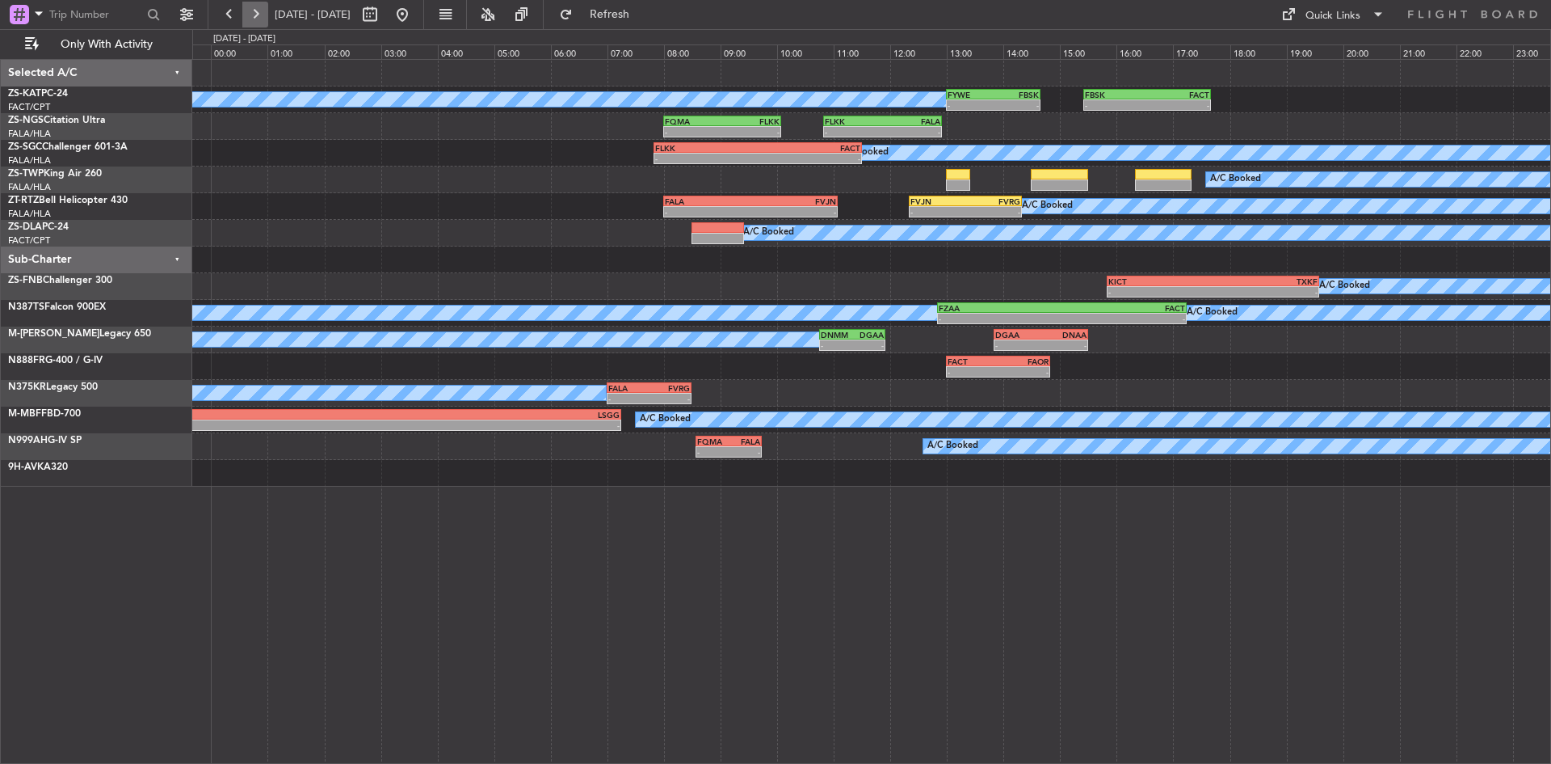
click at [254, 15] on button at bounding box center [255, 15] width 26 height 26
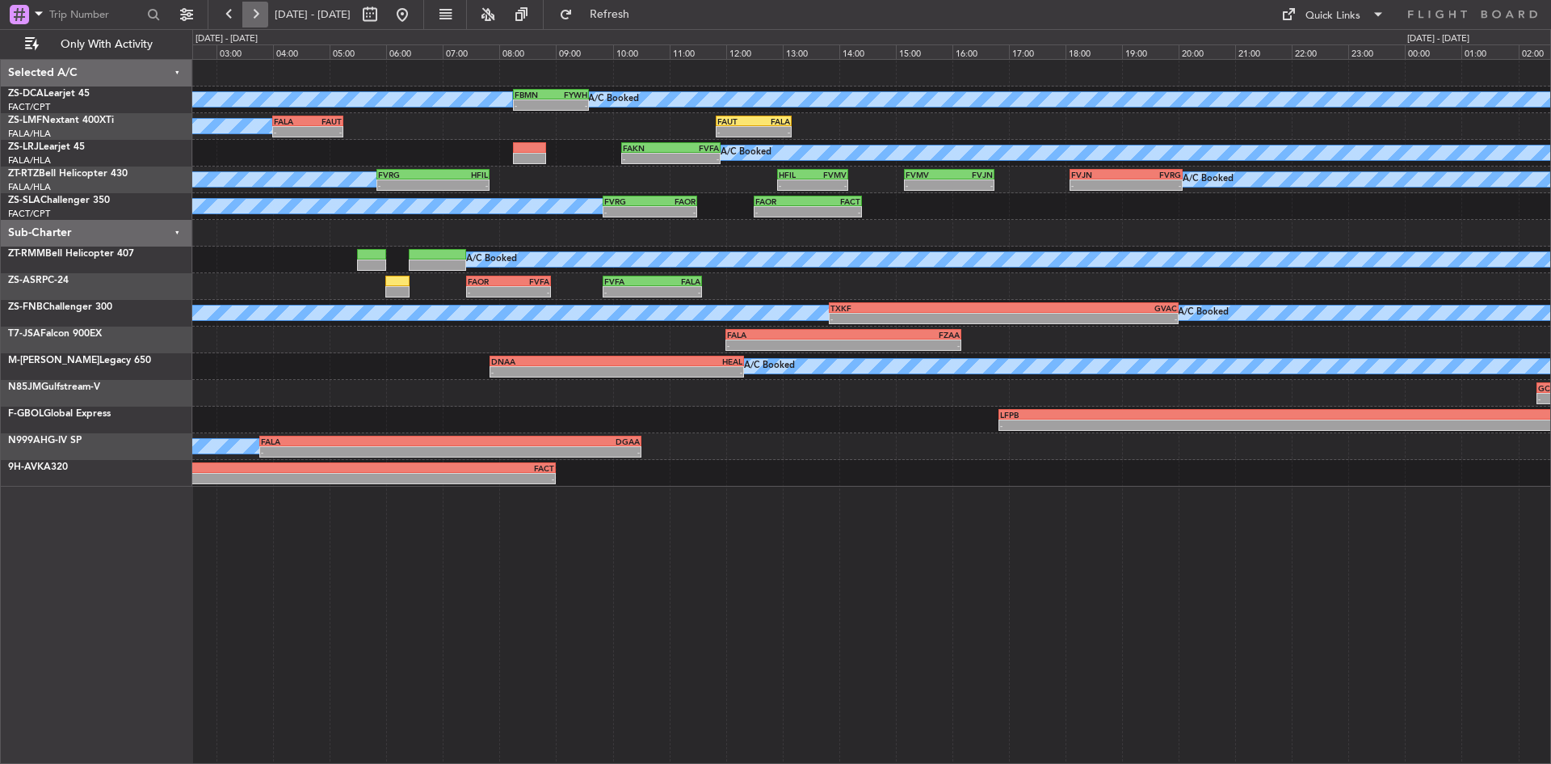
click at [254, 15] on button at bounding box center [255, 15] width 26 height 26
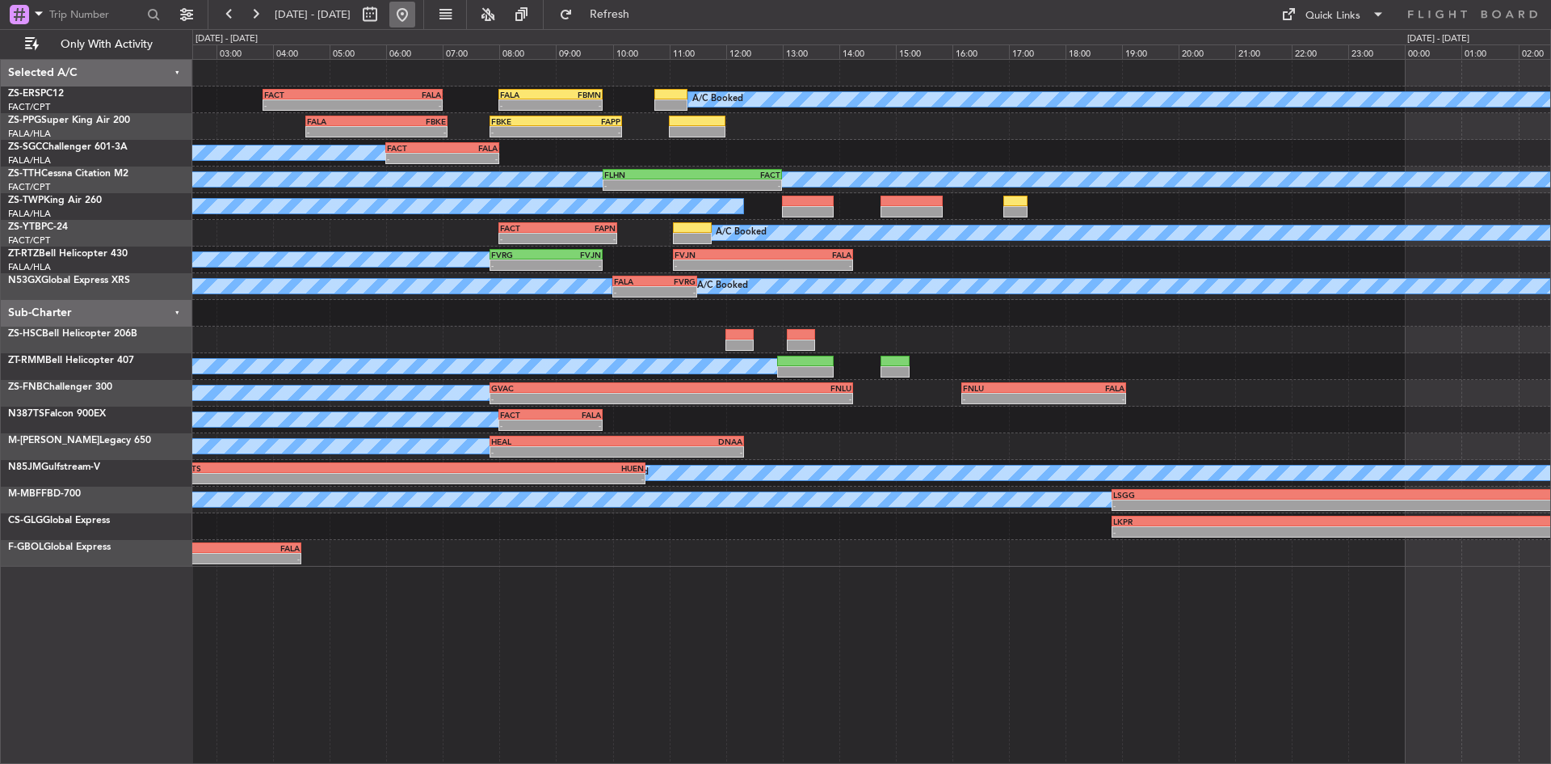
click at [415, 13] on button at bounding box center [402, 15] width 26 height 26
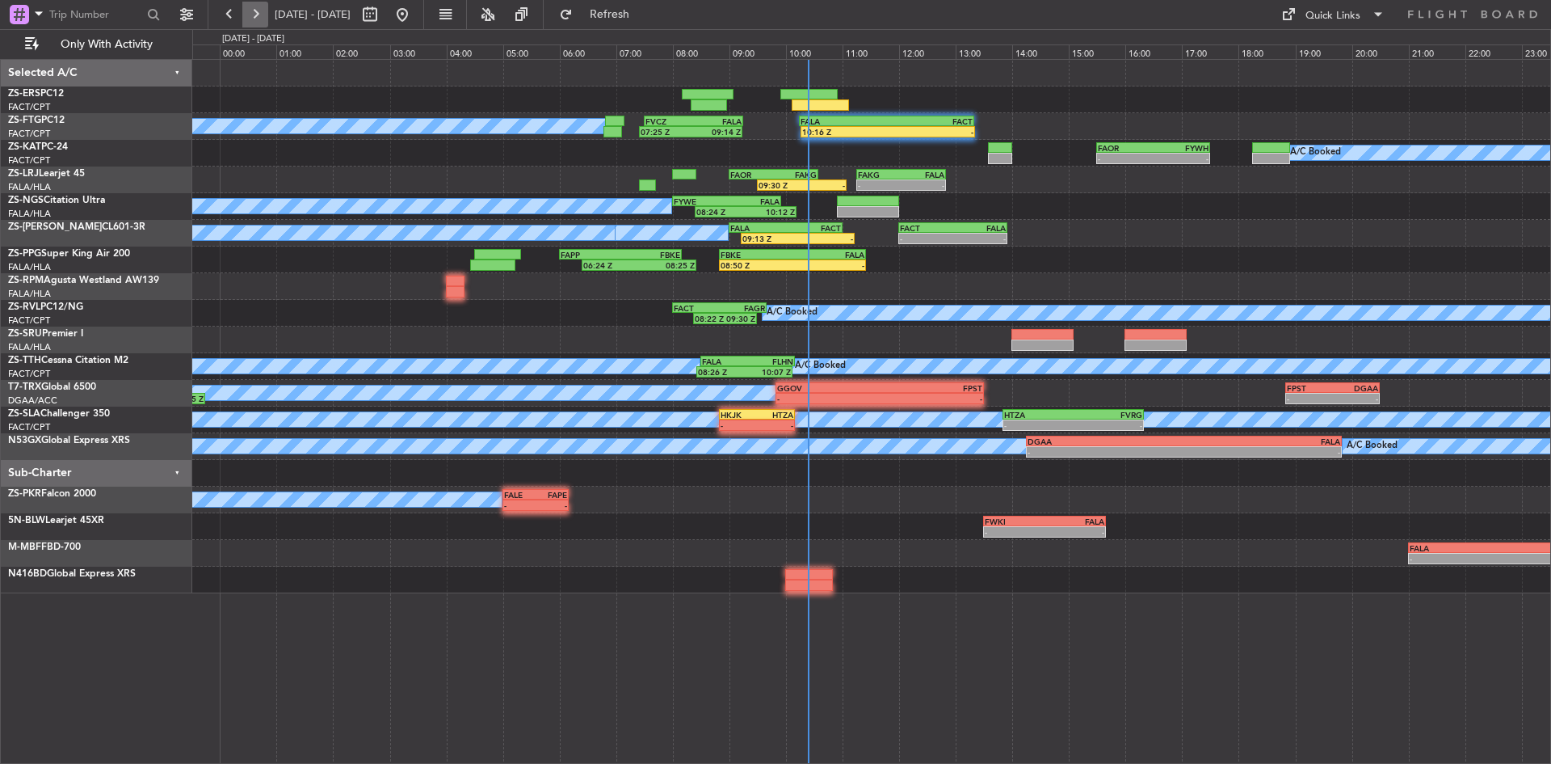
click at [262, 12] on button at bounding box center [255, 15] width 26 height 26
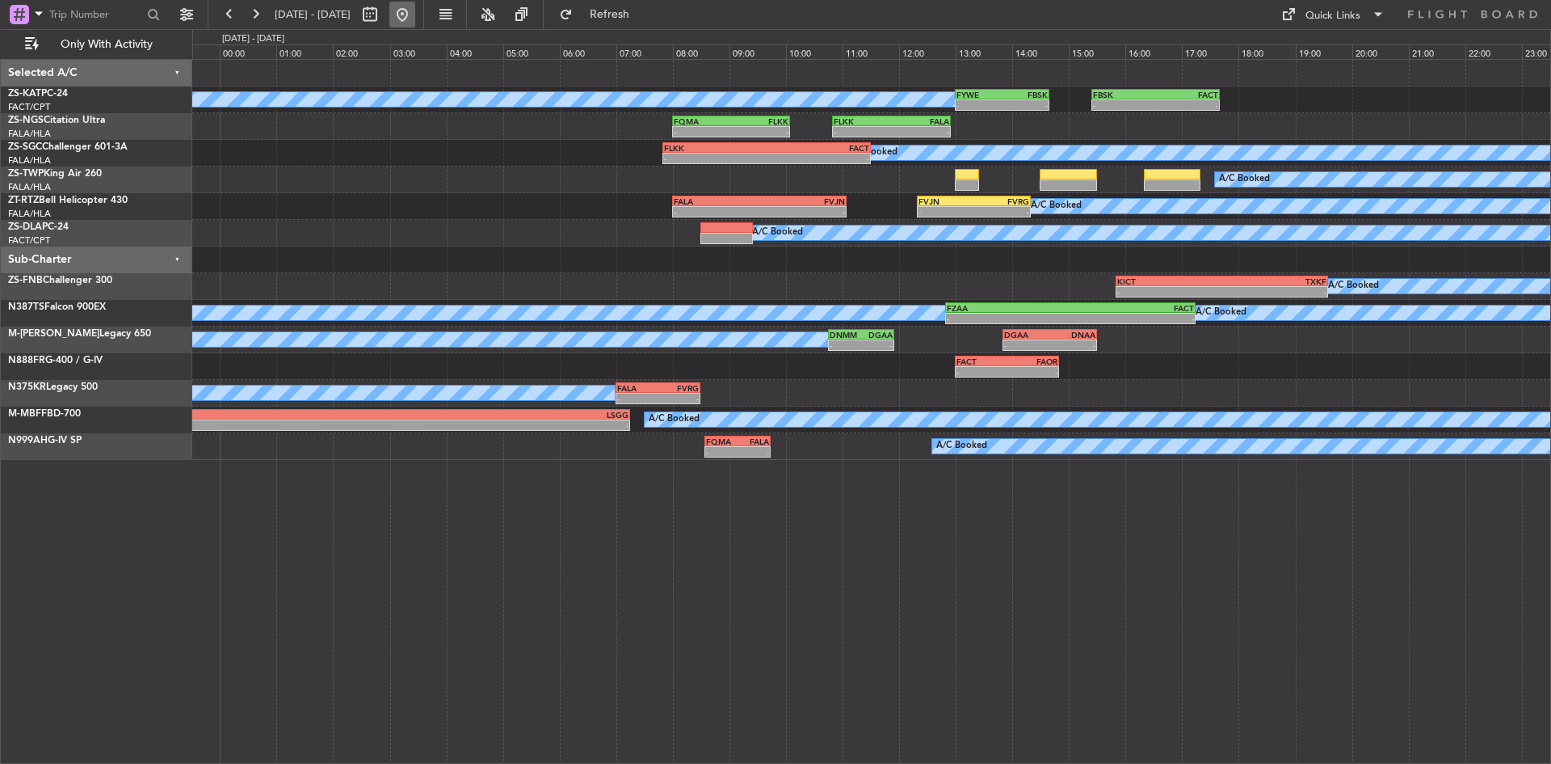
click at [415, 14] on button at bounding box center [402, 15] width 26 height 26
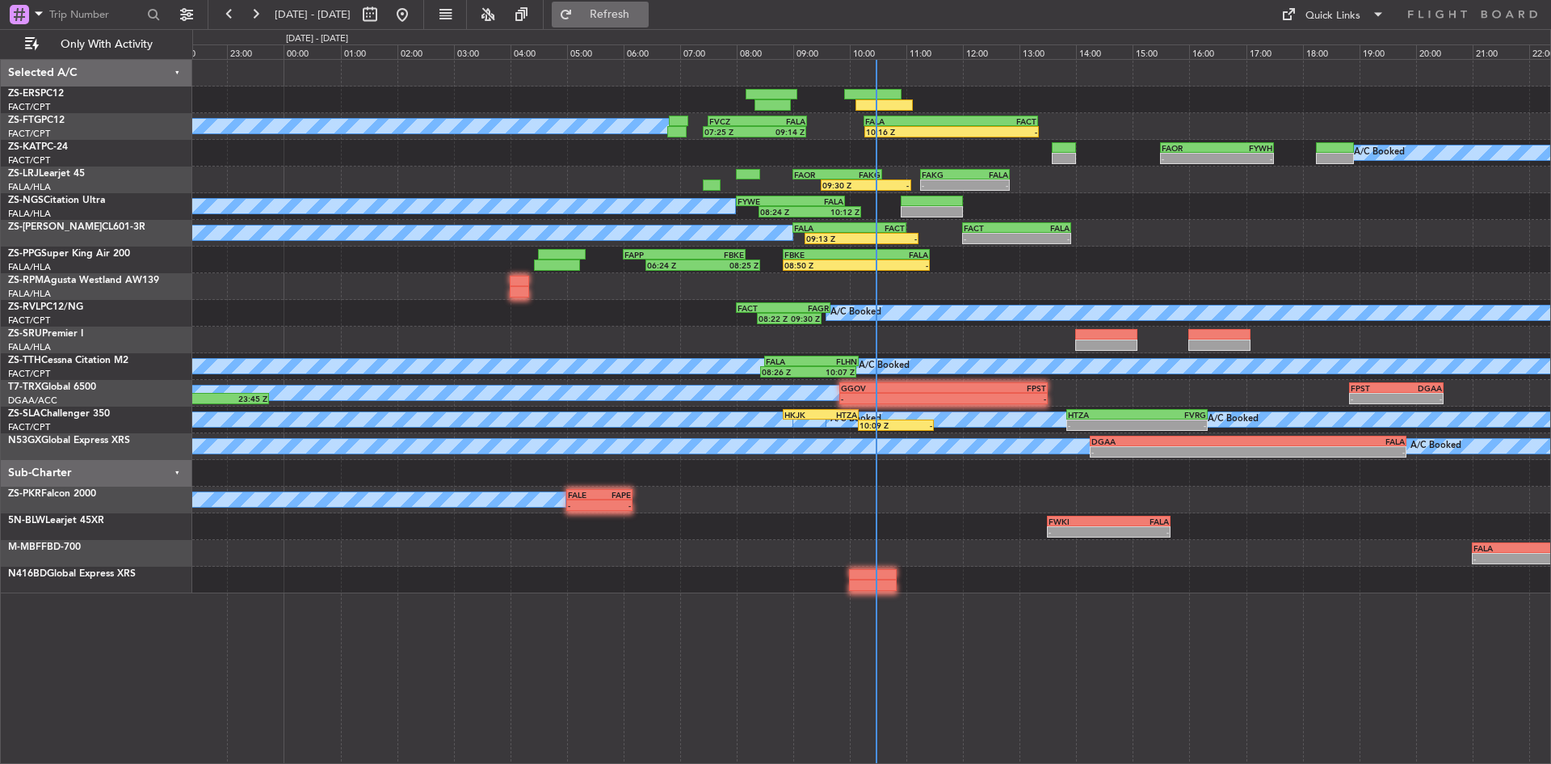
click at [638, 18] on span "Refresh" at bounding box center [610, 14] width 68 height 11
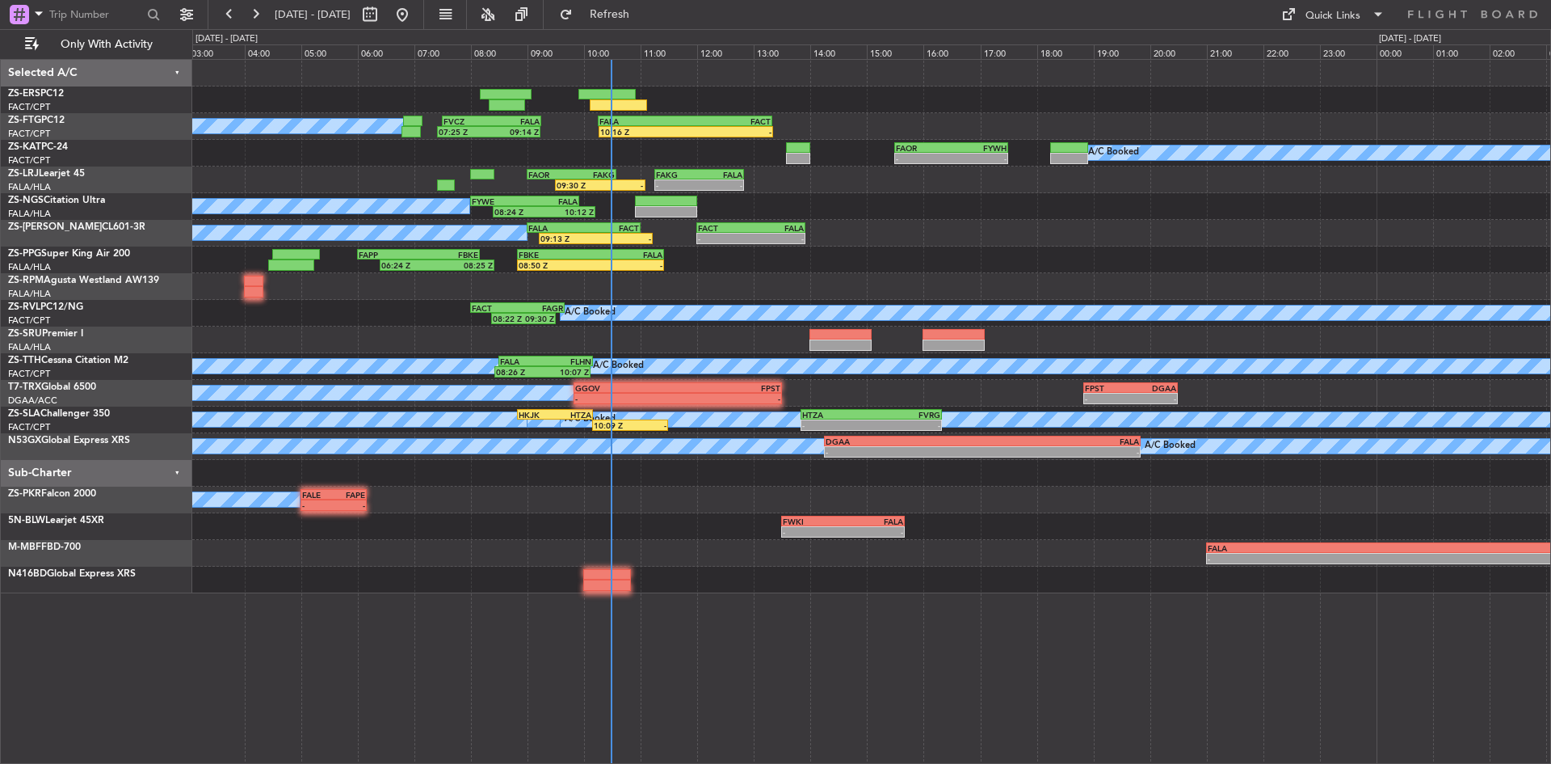
click at [924, 296] on div "A/C Booked A/C Booked A/C Booked A/C Booked A/C Booked A/C Booked A/C Booked A/…" at bounding box center [871, 326] width 1358 height 533
click at [258, 3] on button at bounding box center [255, 15] width 26 height 26
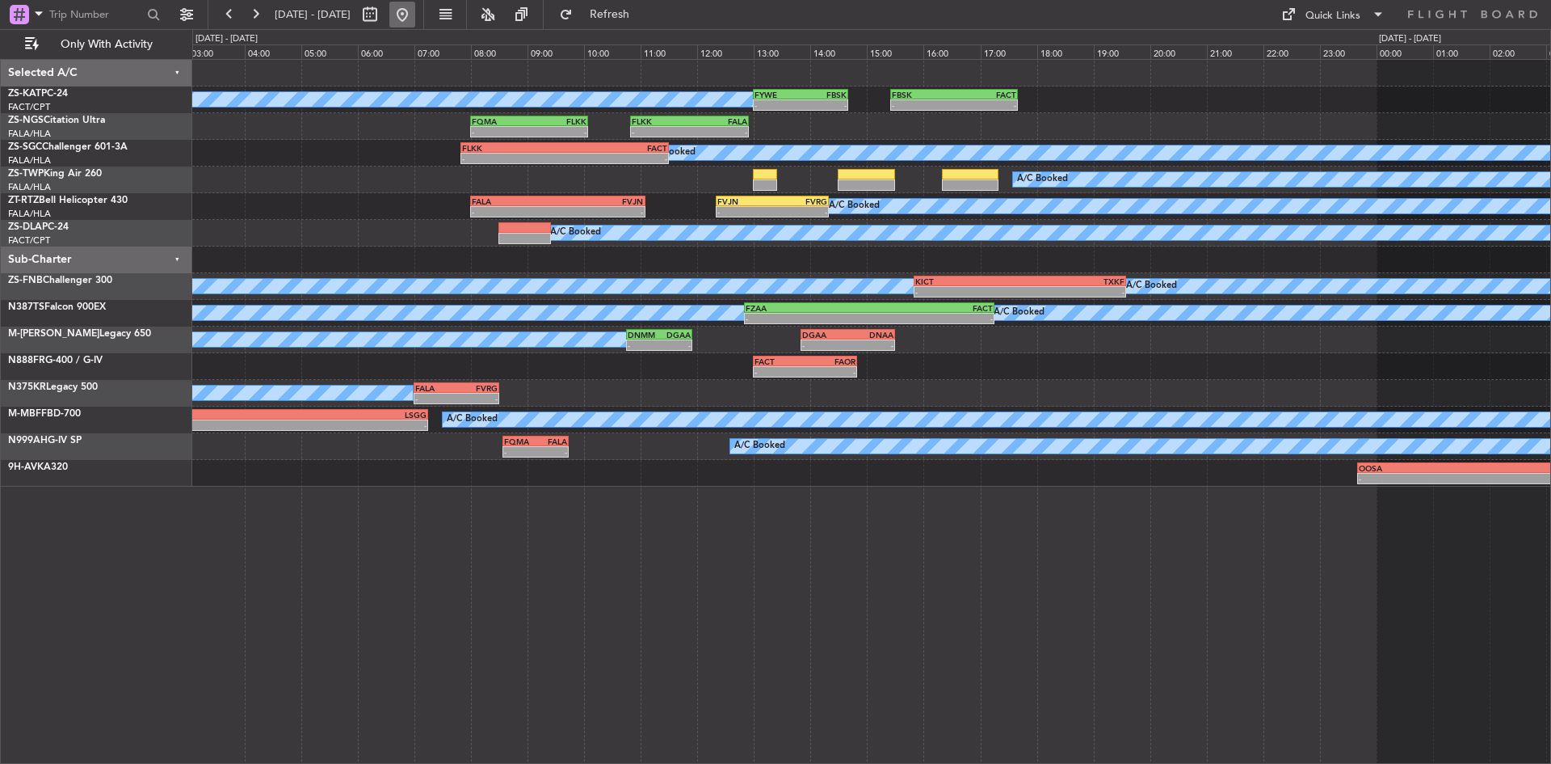
click at [415, 6] on button at bounding box center [402, 15] width 26 height 26
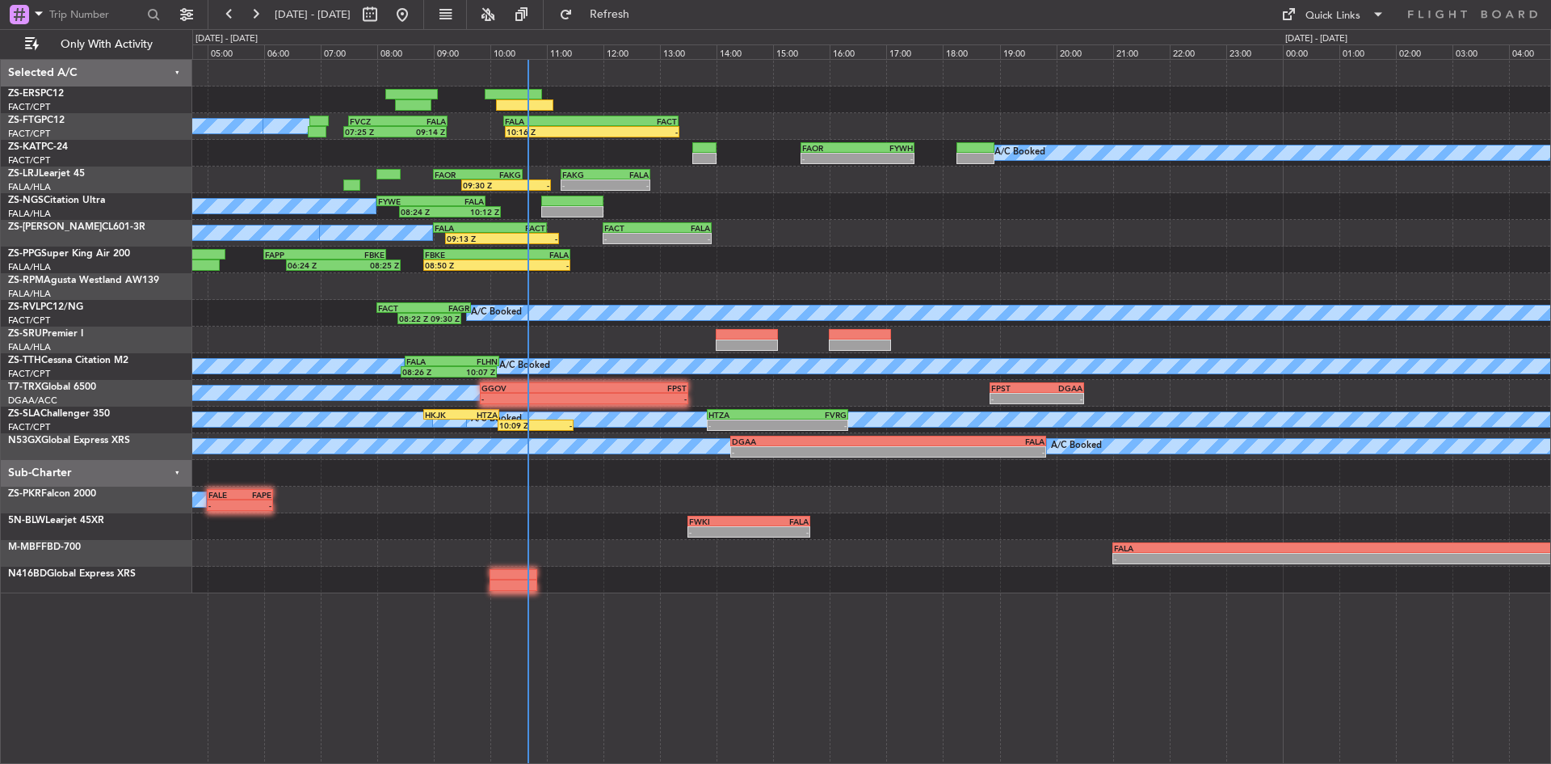
click at [254, 318] on div "A/C Booked 08:22 Z 09:30 Z FACT 08:00 Z FAGR 09:40 Z" at bounding box center [871, 313] width 1358 height 27
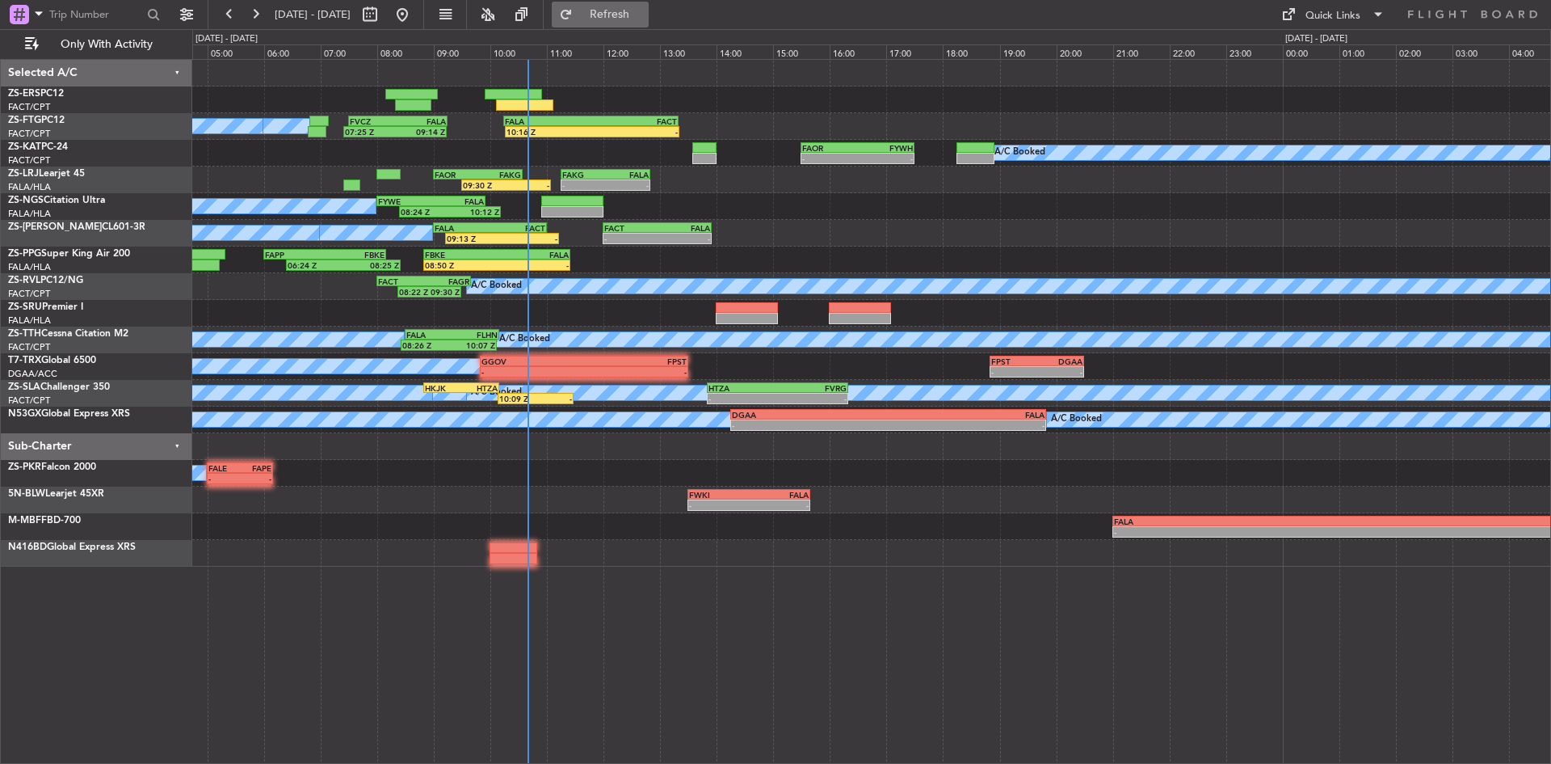
click at [646, 6] on button "Refresh" at bounding box center [600, 15] width 97 height 26
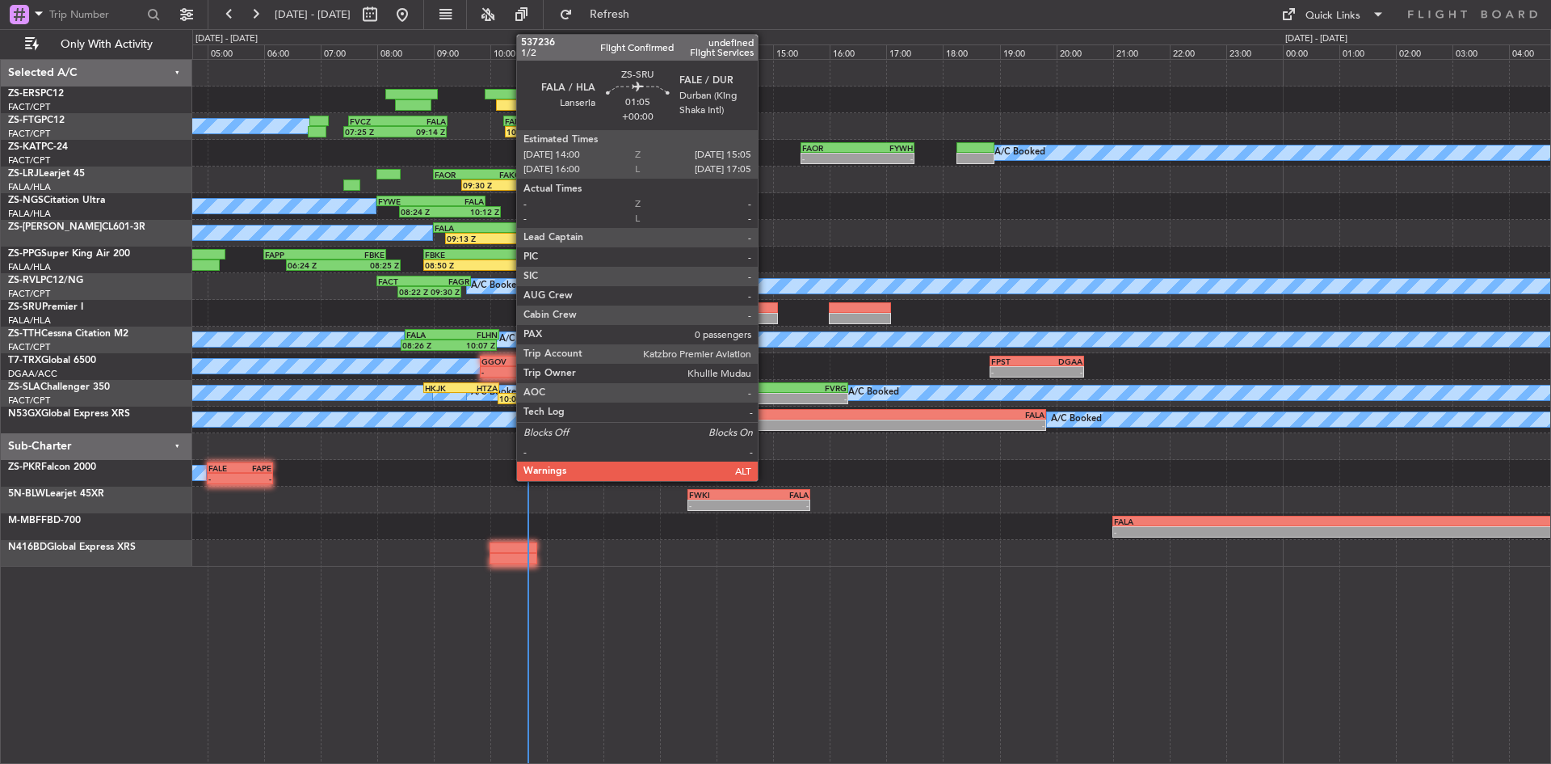
click at [765, 318] on div at bounding box center [746, 318] width 61 height 11
